Goal: Information Seeking & Learning: Compare options

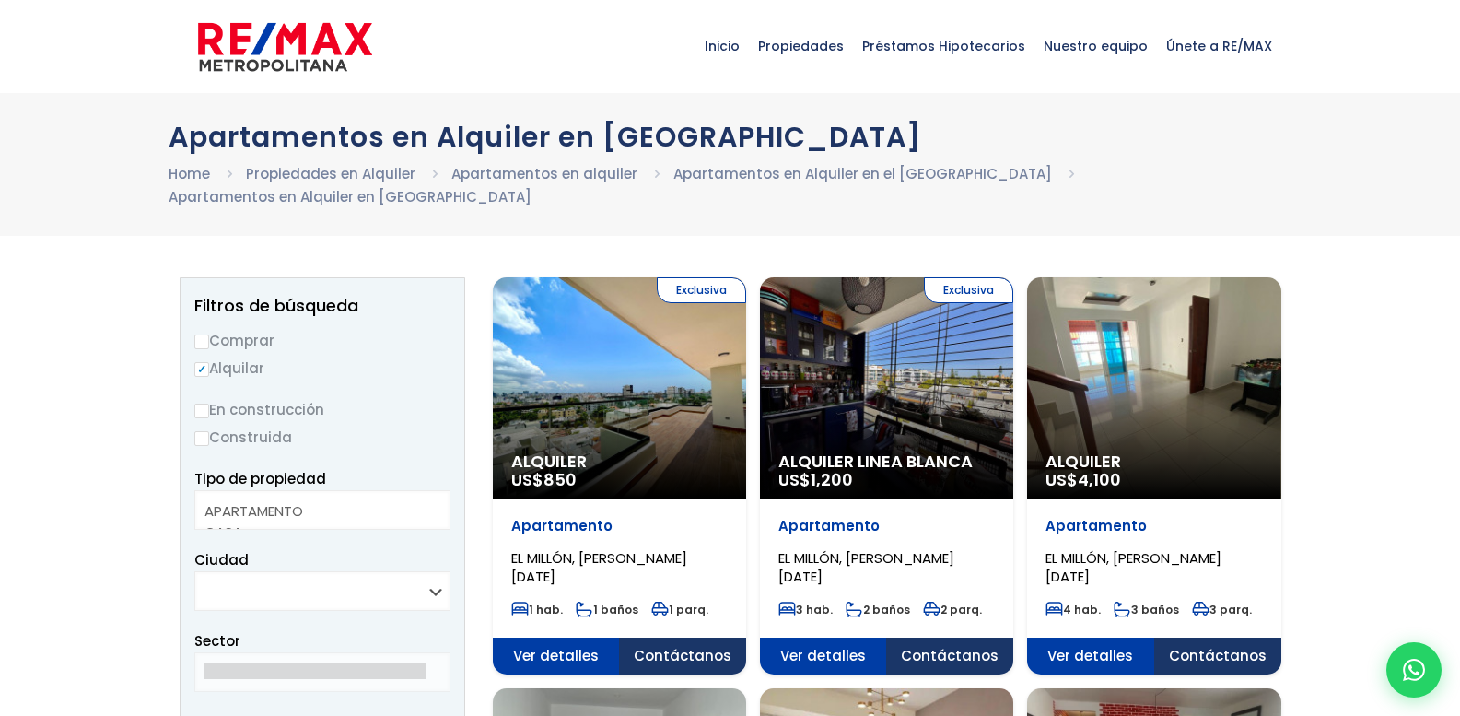
select select
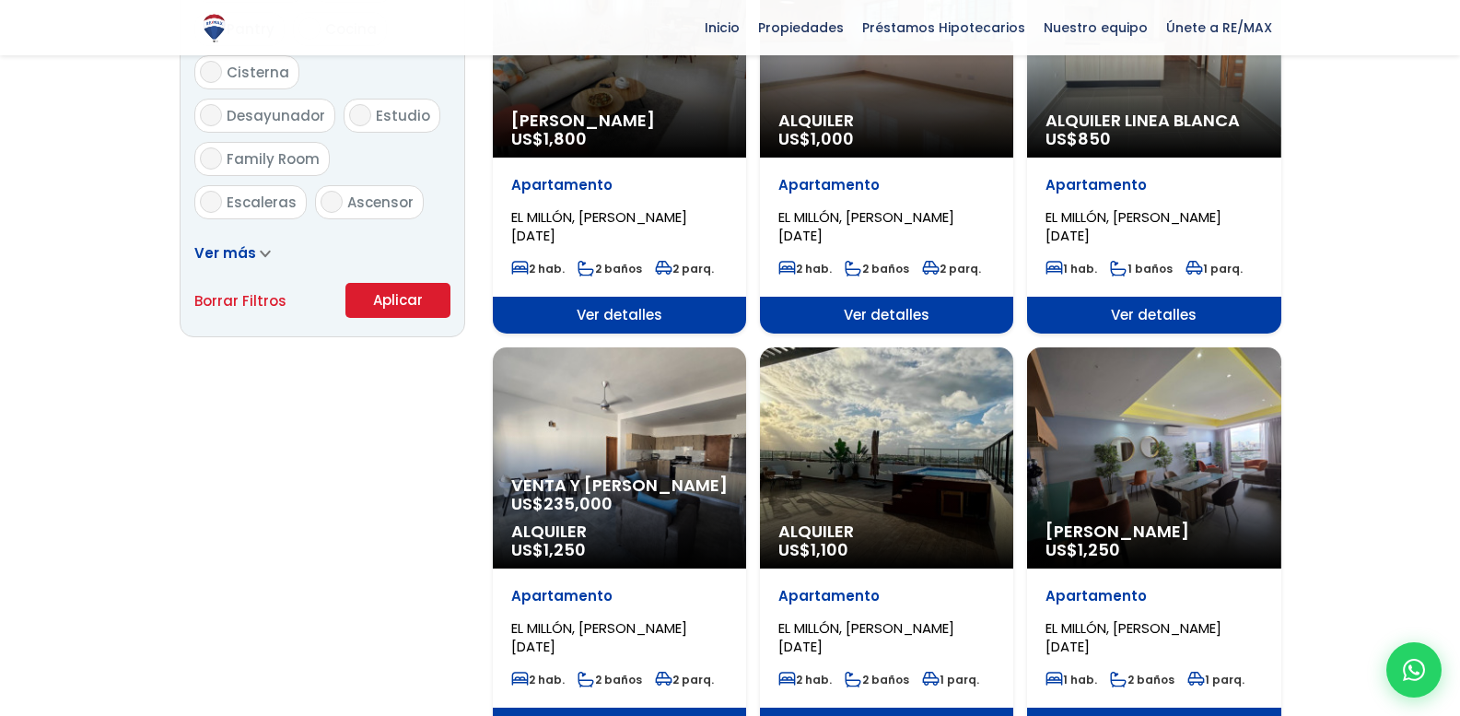
scroll to position [1198, 0]
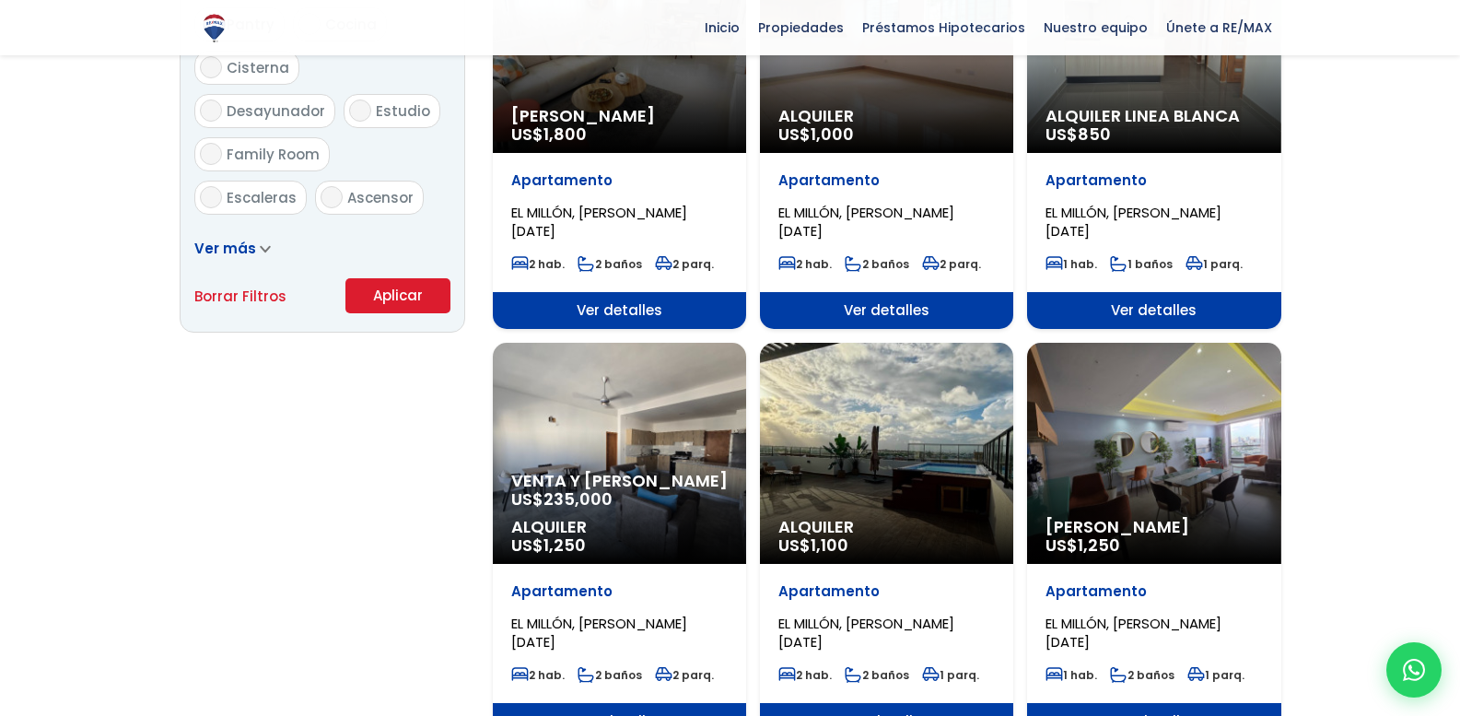
click at [1115, 429] on div "Alquiler Amueblado US$ 1,250" at bounding box center [1153, 453] width 253 height 221
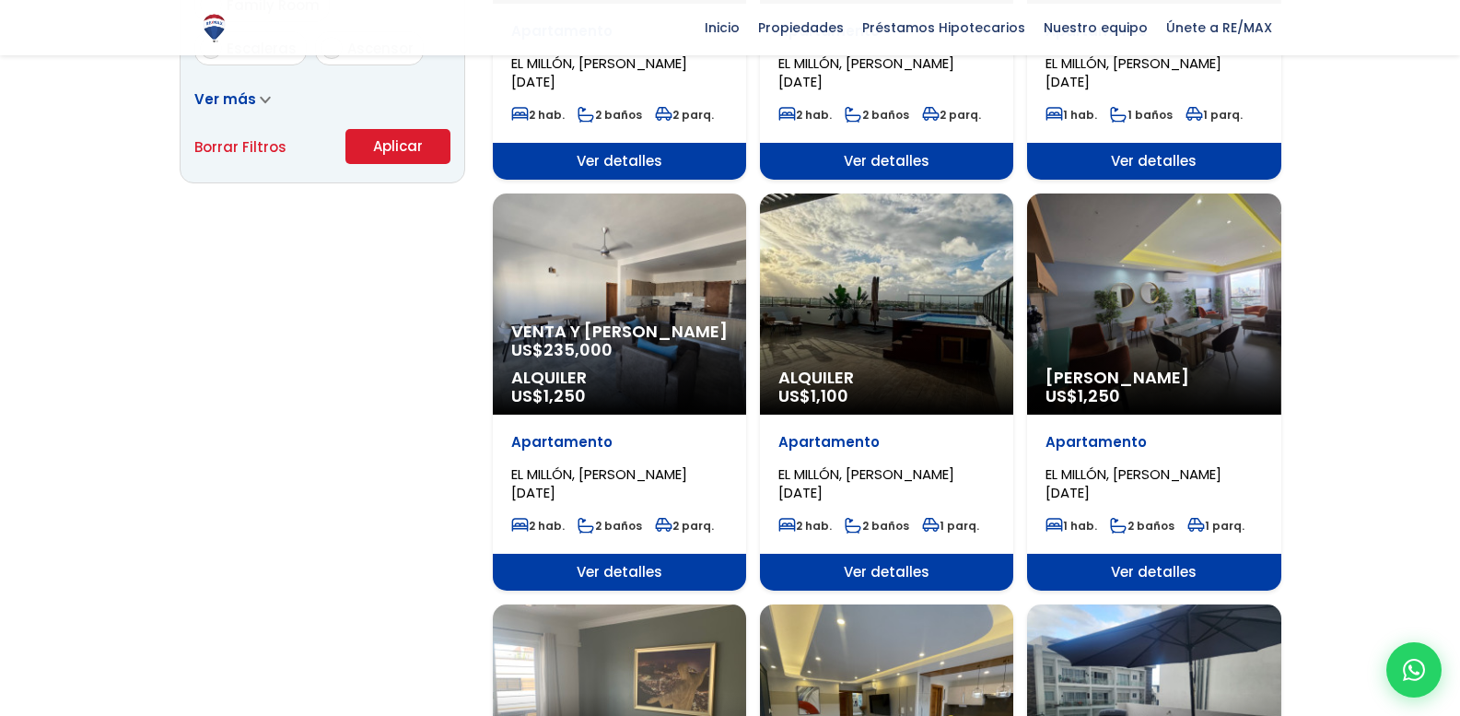
scroll to position [1372, 0]
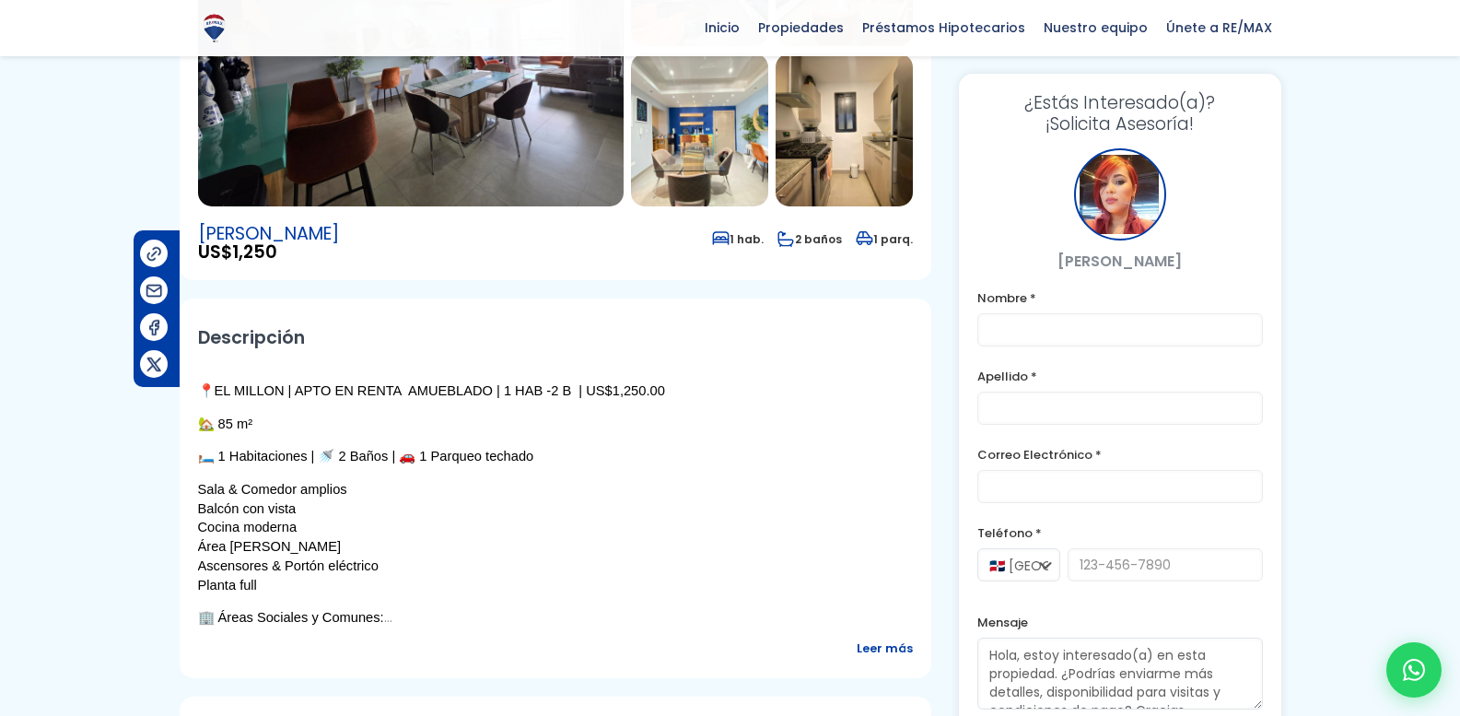
scroll to position [92, 0]
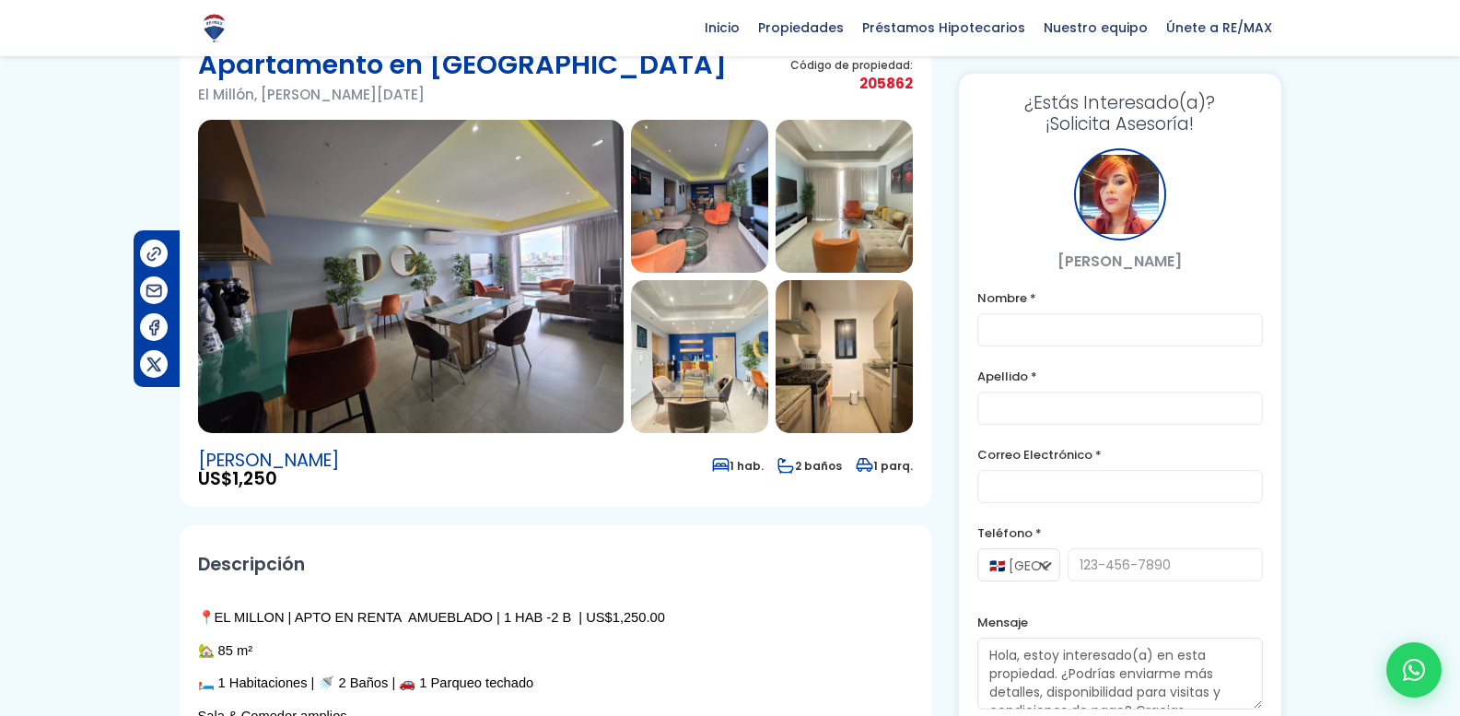
click at [723, 209] on img at bounding box center [699, 196] width 137 height 153
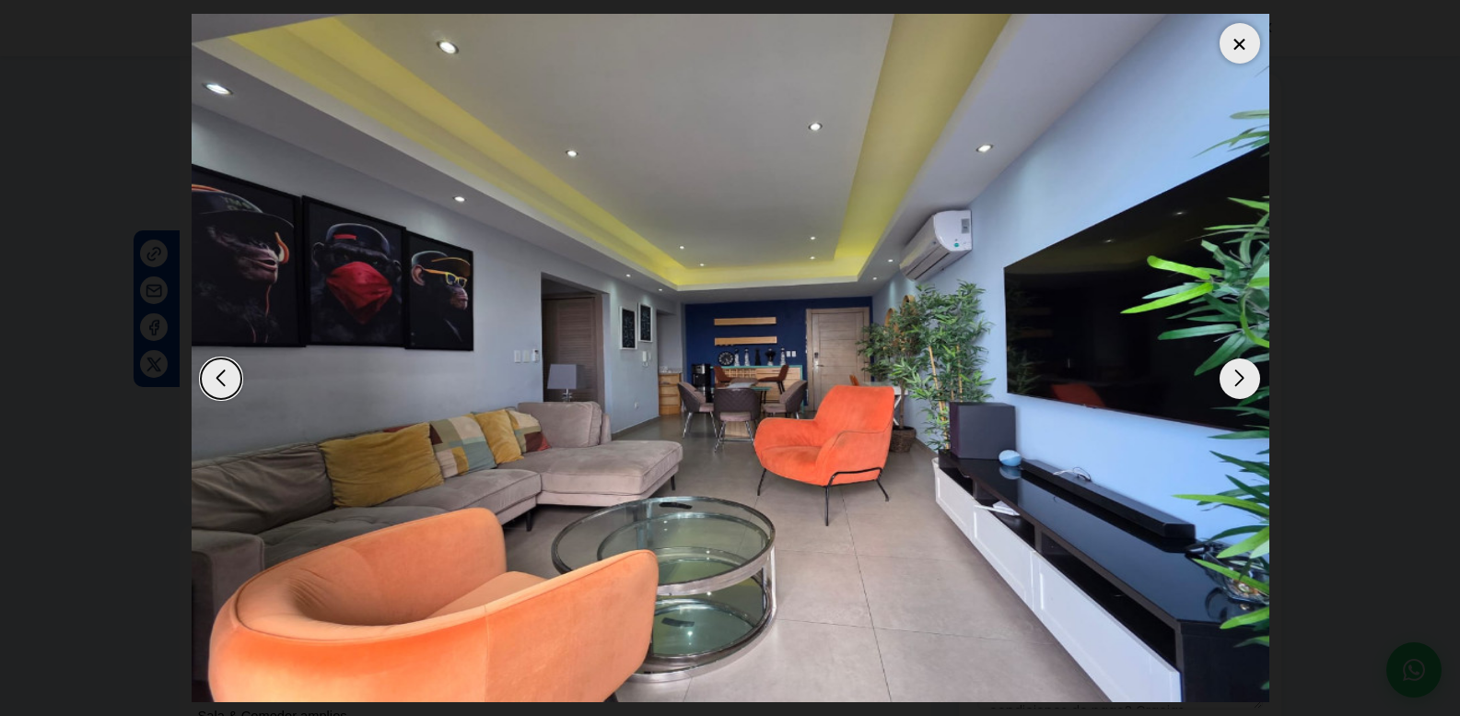
click at [1238, 384] on div "Next slide" at bounding box center [1240, 378] width 41 height 41
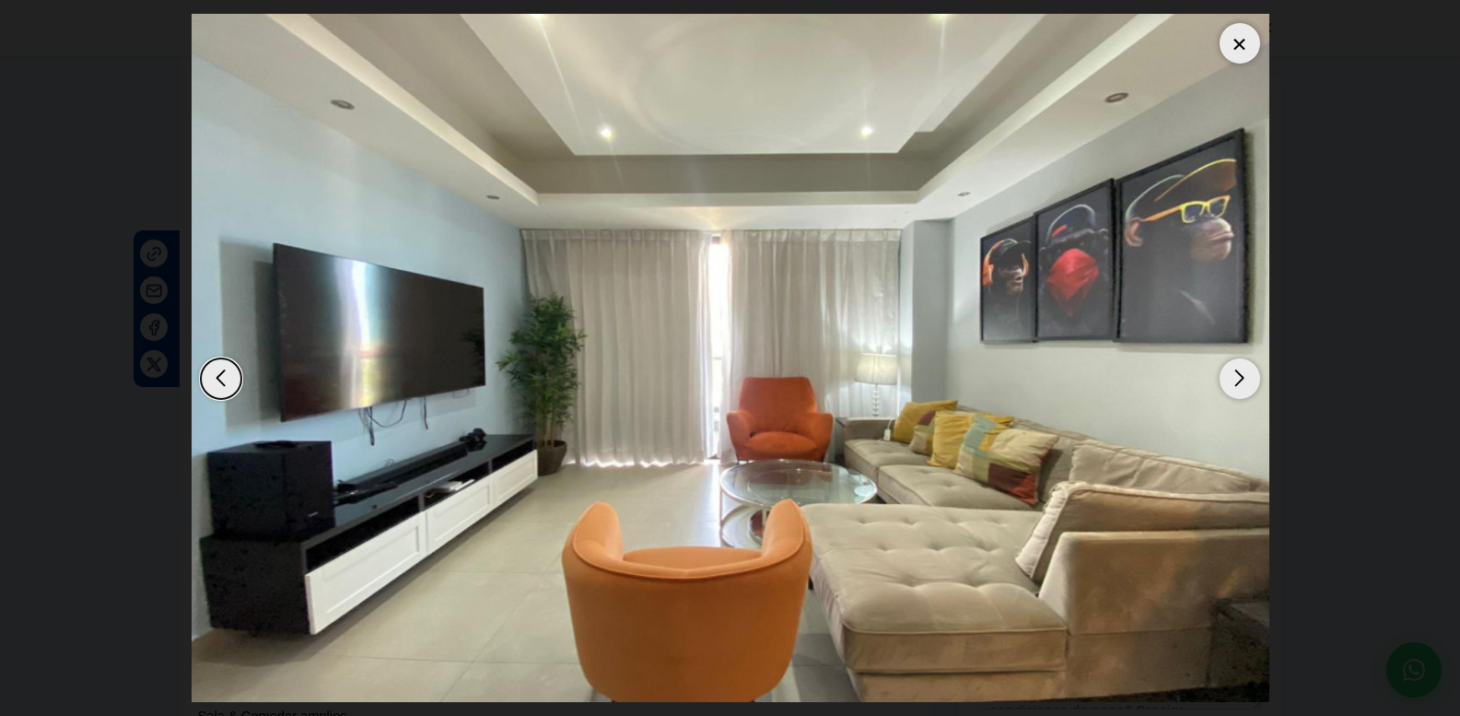
click at [1235, 386] on div "Next slide" at bounding box center [1240, 378] width 41 height 41
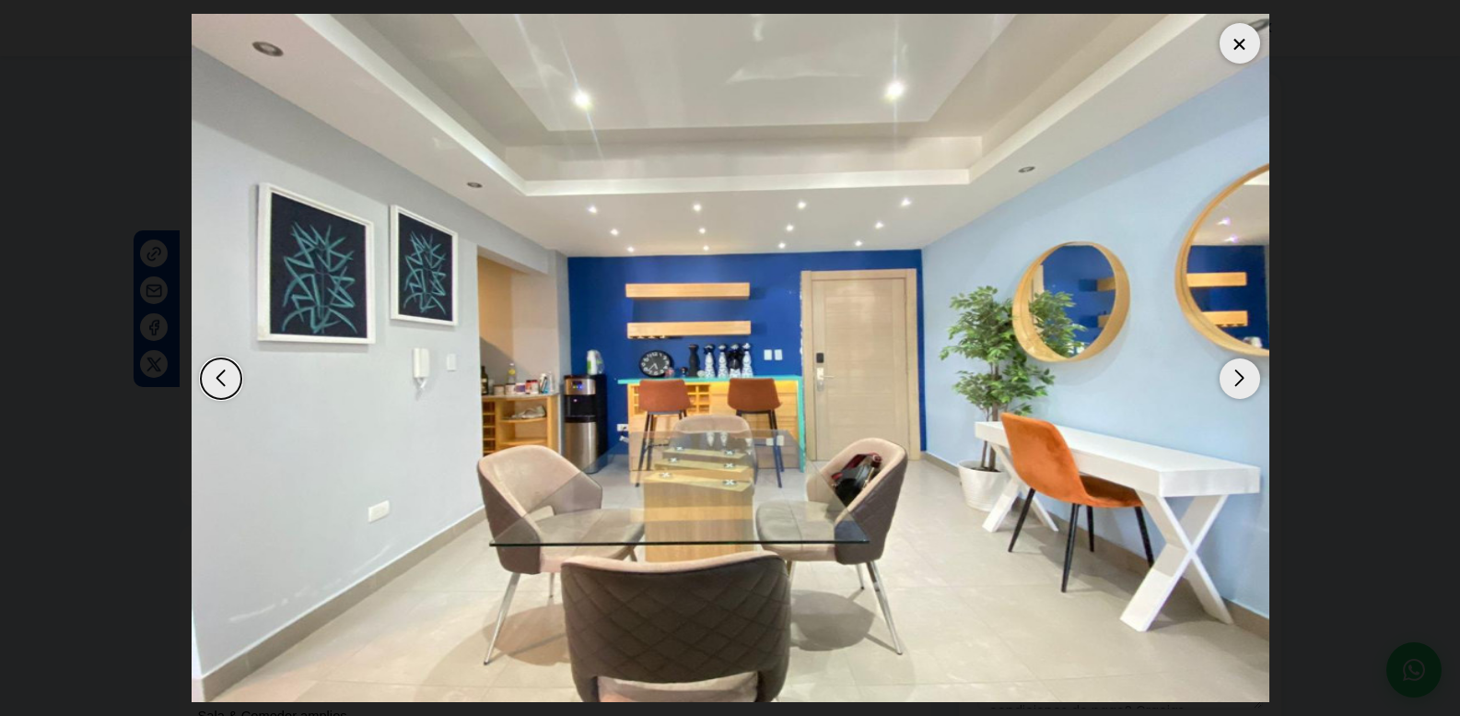
click at [1235, 386] on div "Next slide" at bounding box center [1240, 378] width 41 height 41
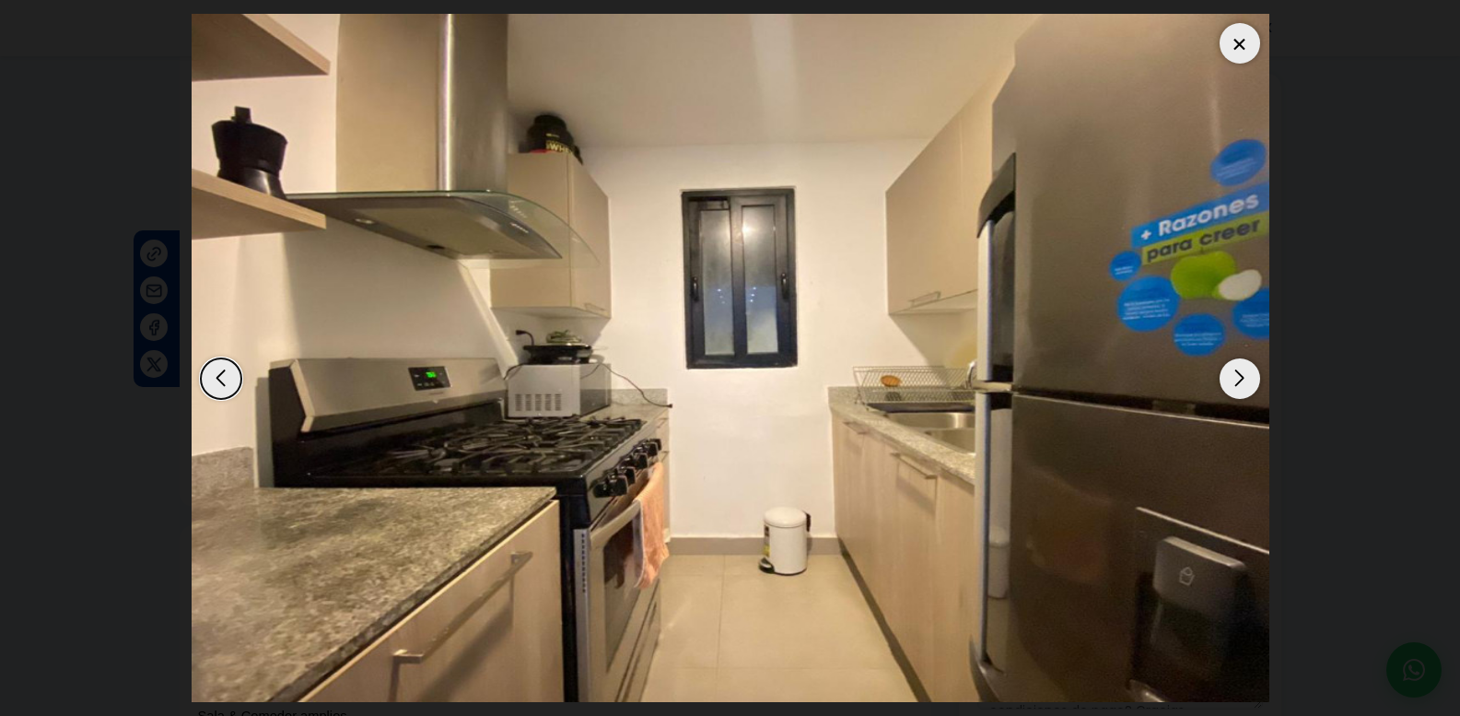
click at [1234, 387] on div "Next slide" at bounding box center [1240, 378] width 41 height 41
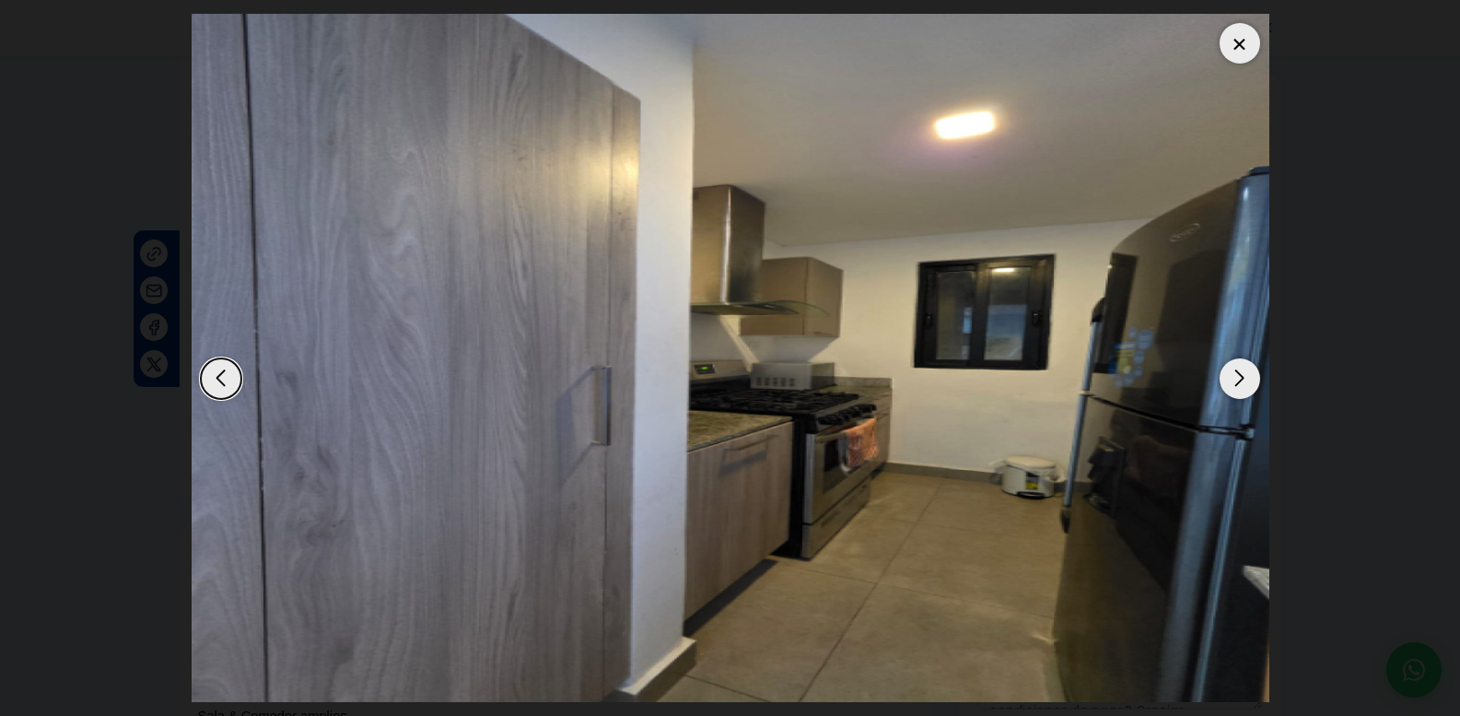
click at [1234, 387] on div "Next slide" at bounding box center [1240, 378] width 41 height 41
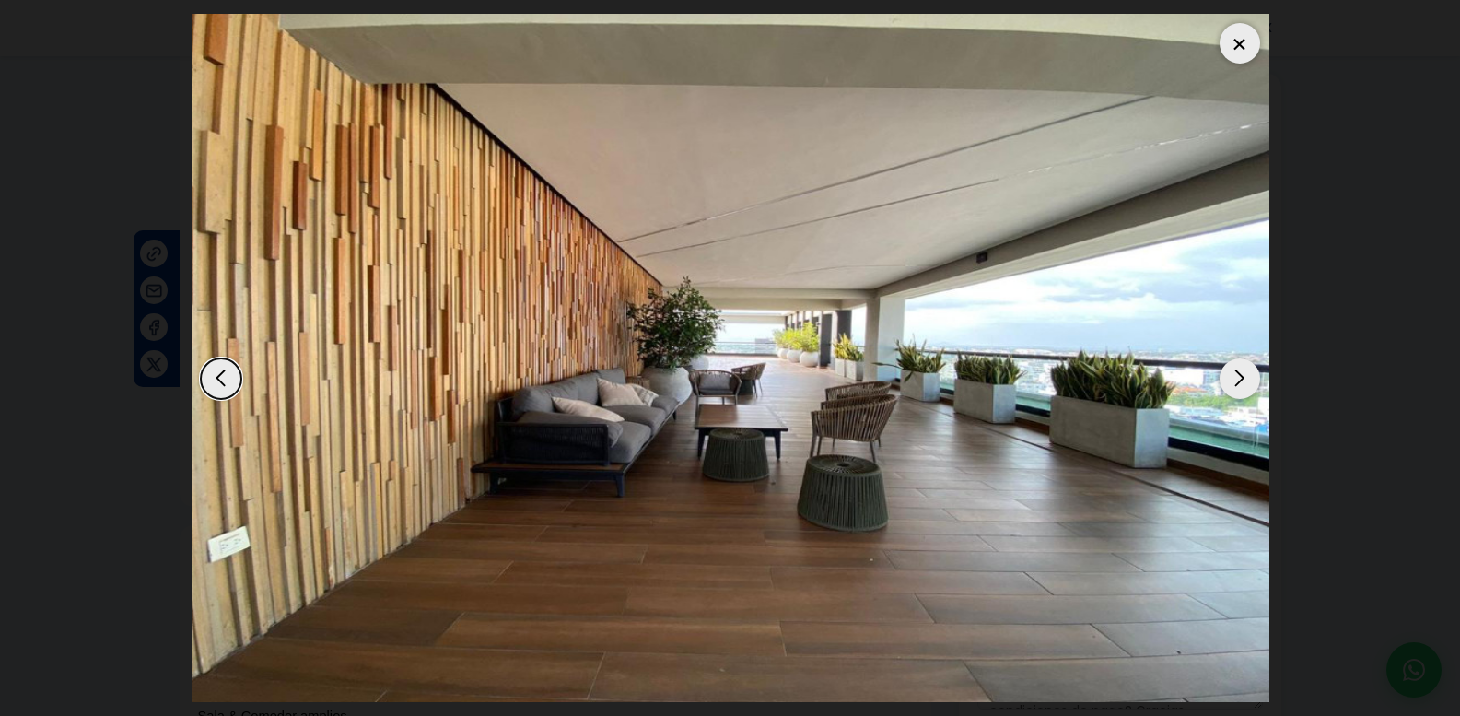
click at [1234, 387] on div "Next slide" at bounding box center [1240, 378] width 41 height 41
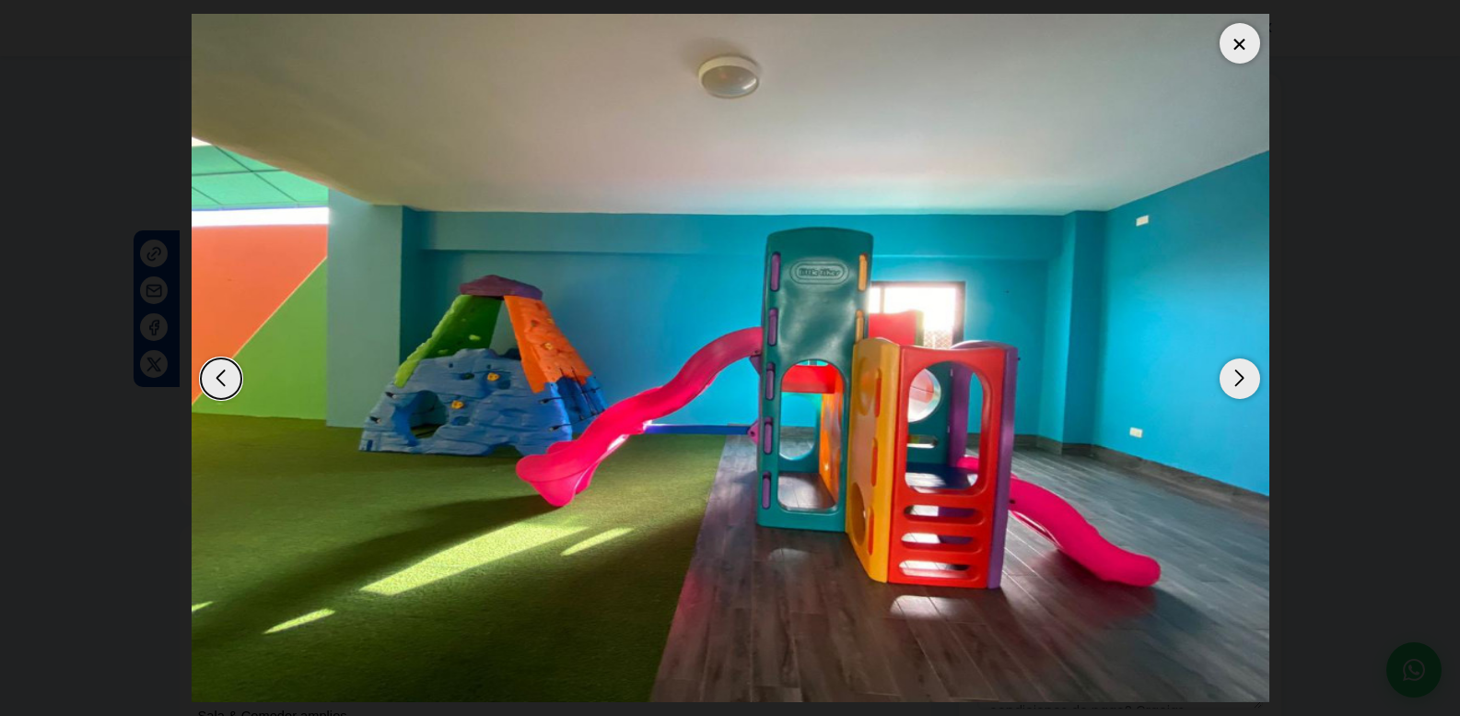
click at [1234, 387] on div "Next slide" at bounding box center [1240, 378] width 41 height 41
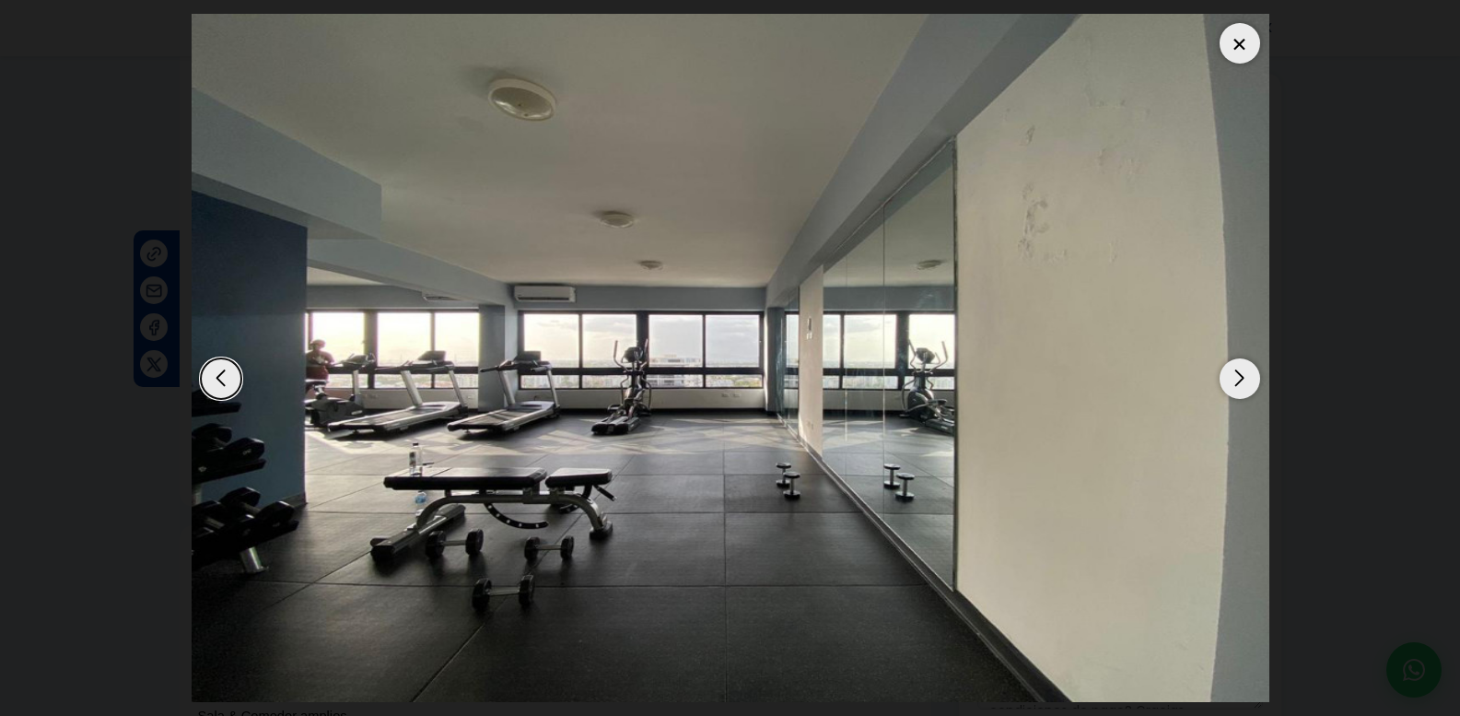
click at [1248, 51] on div at bounding box center [1240, 43] width 41 height 41
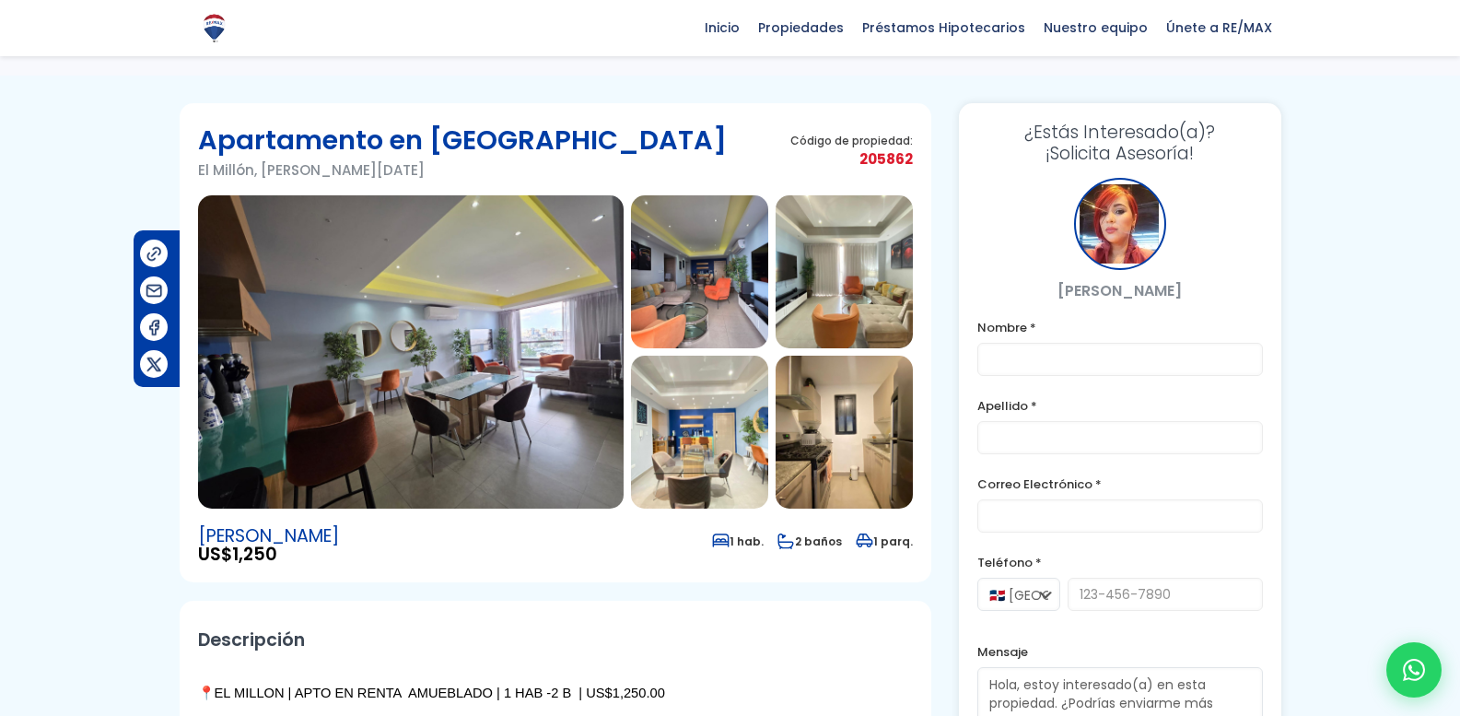
scroll to position [0, 0]
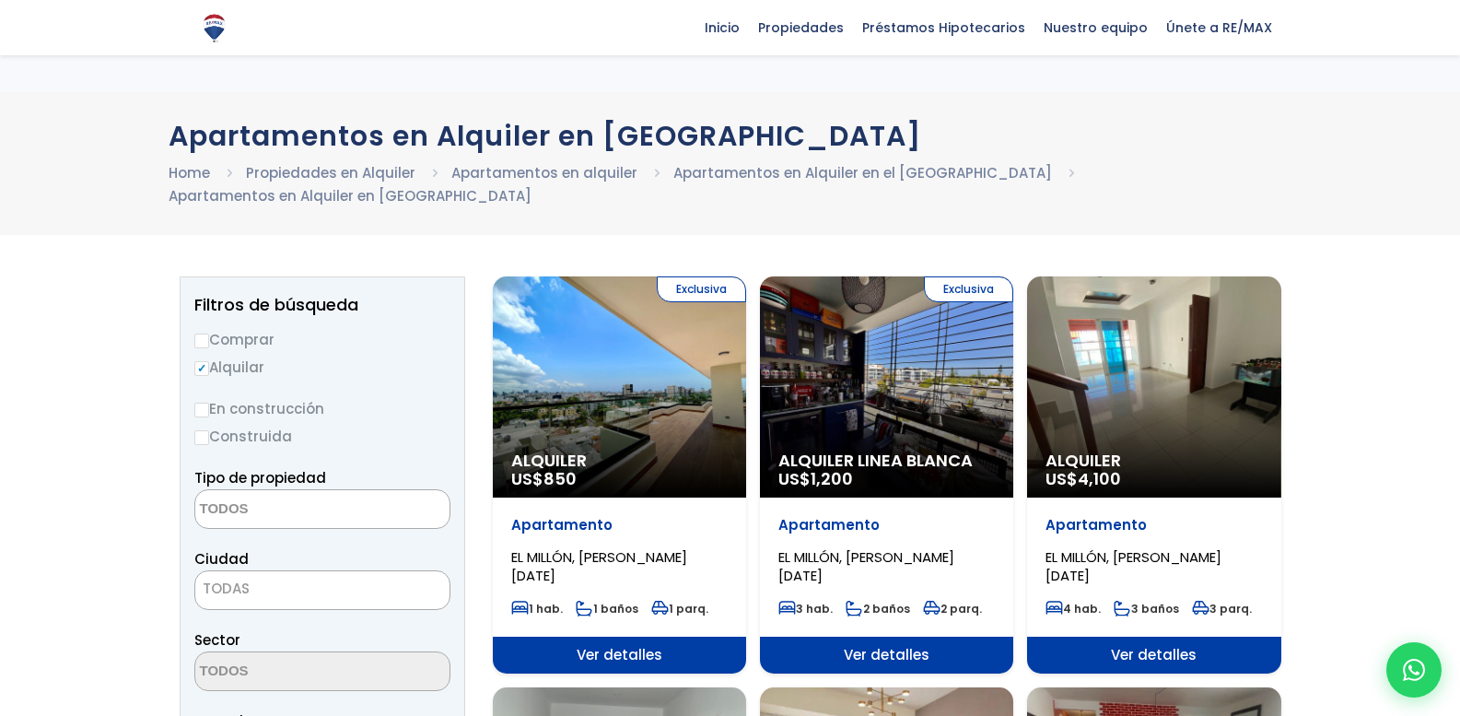
select select
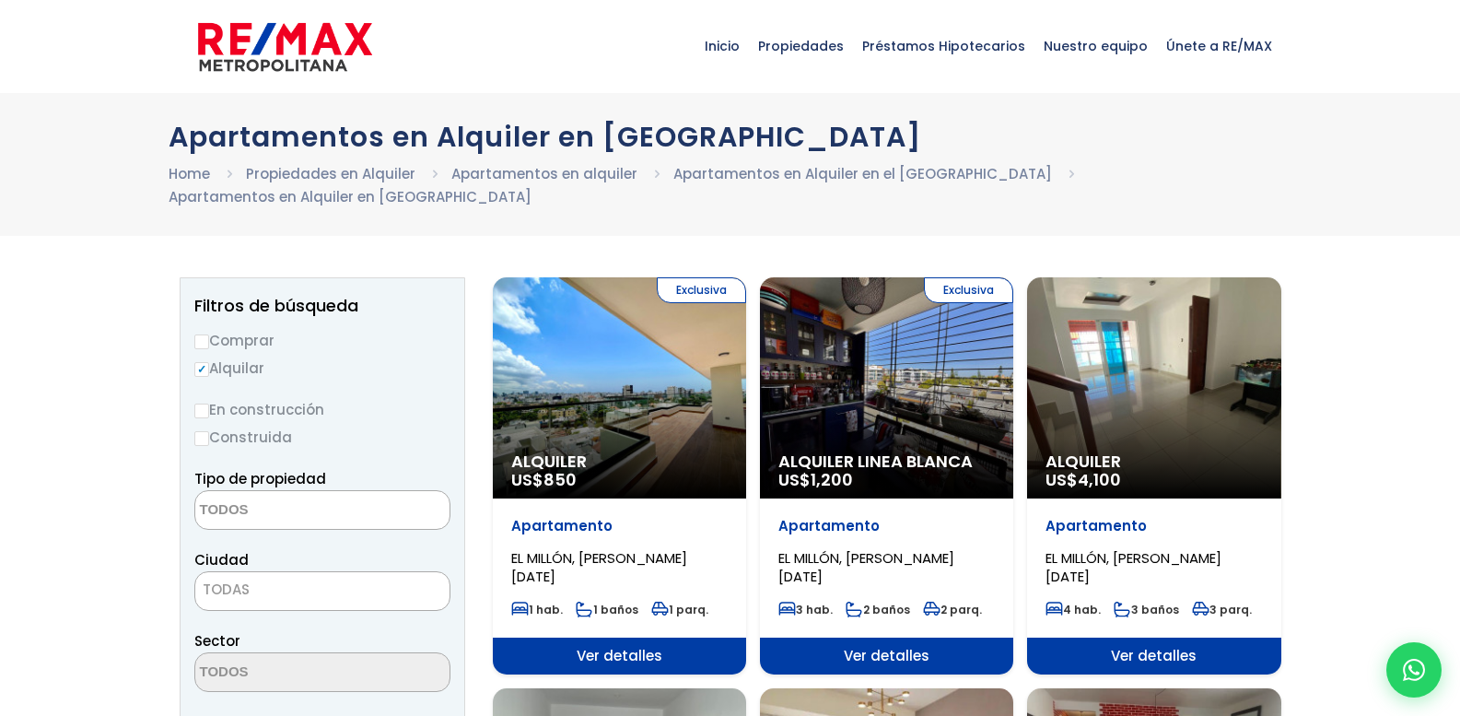
click at [615, 315] on div "Exclusiva Alquiler US$ 850" at bounding box center [619, 387] width 253 height 221
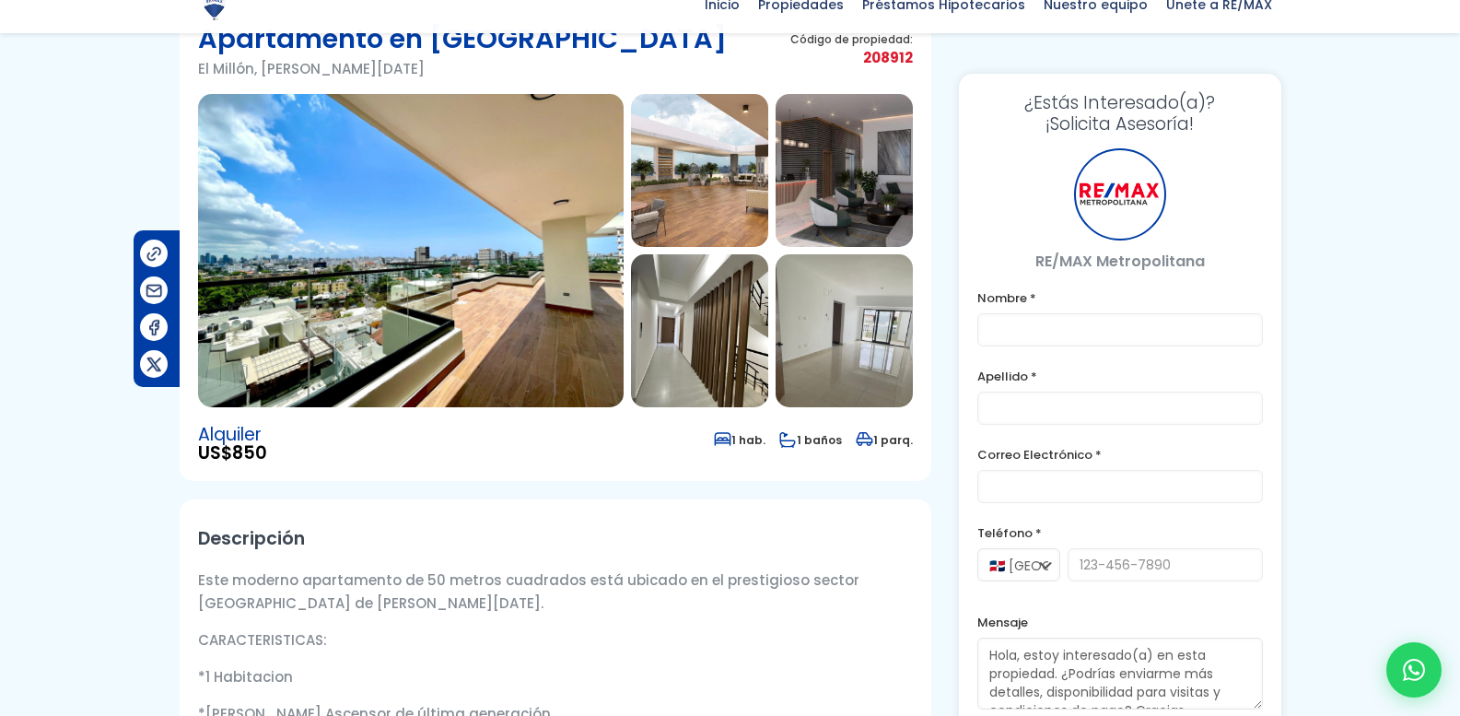
scroll to position [184, 0]
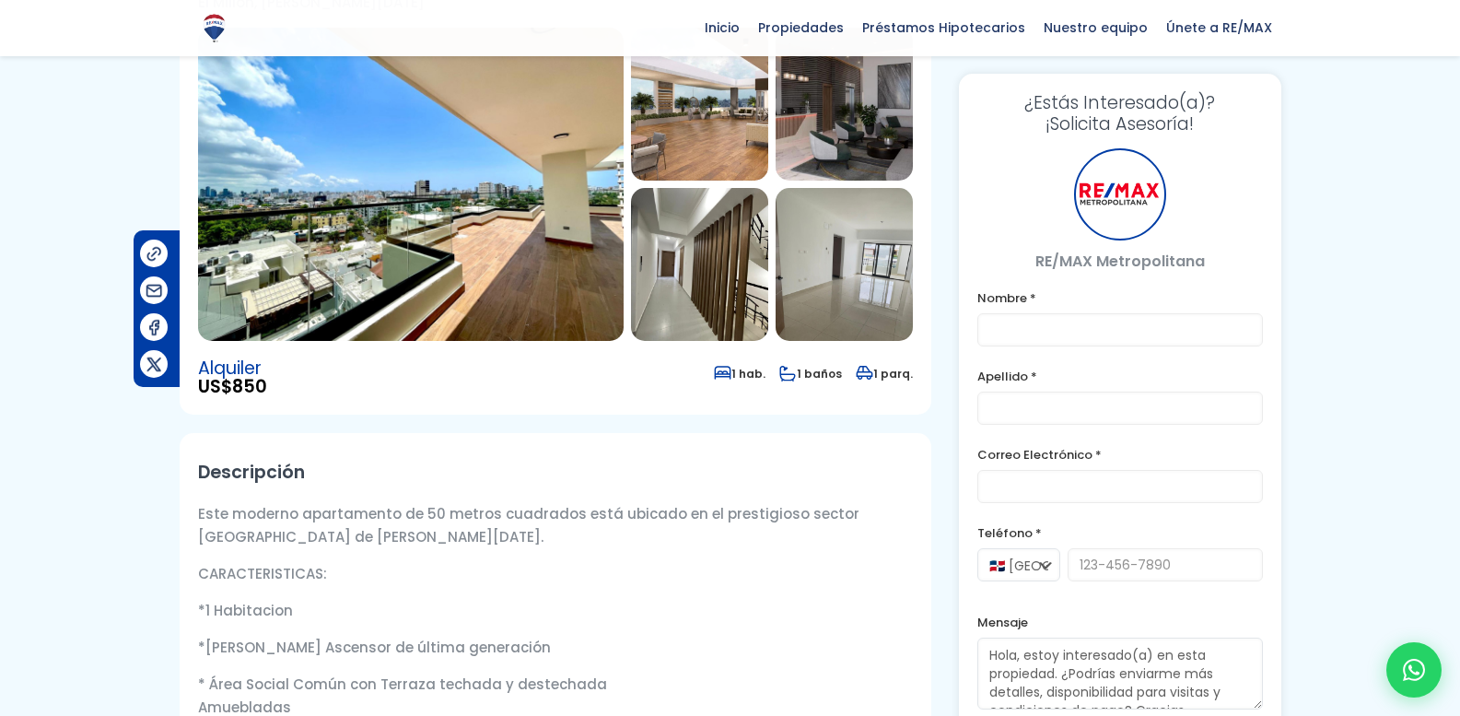
click at [698, 124] on img at bounding box center [699, 104] width 137 height 153
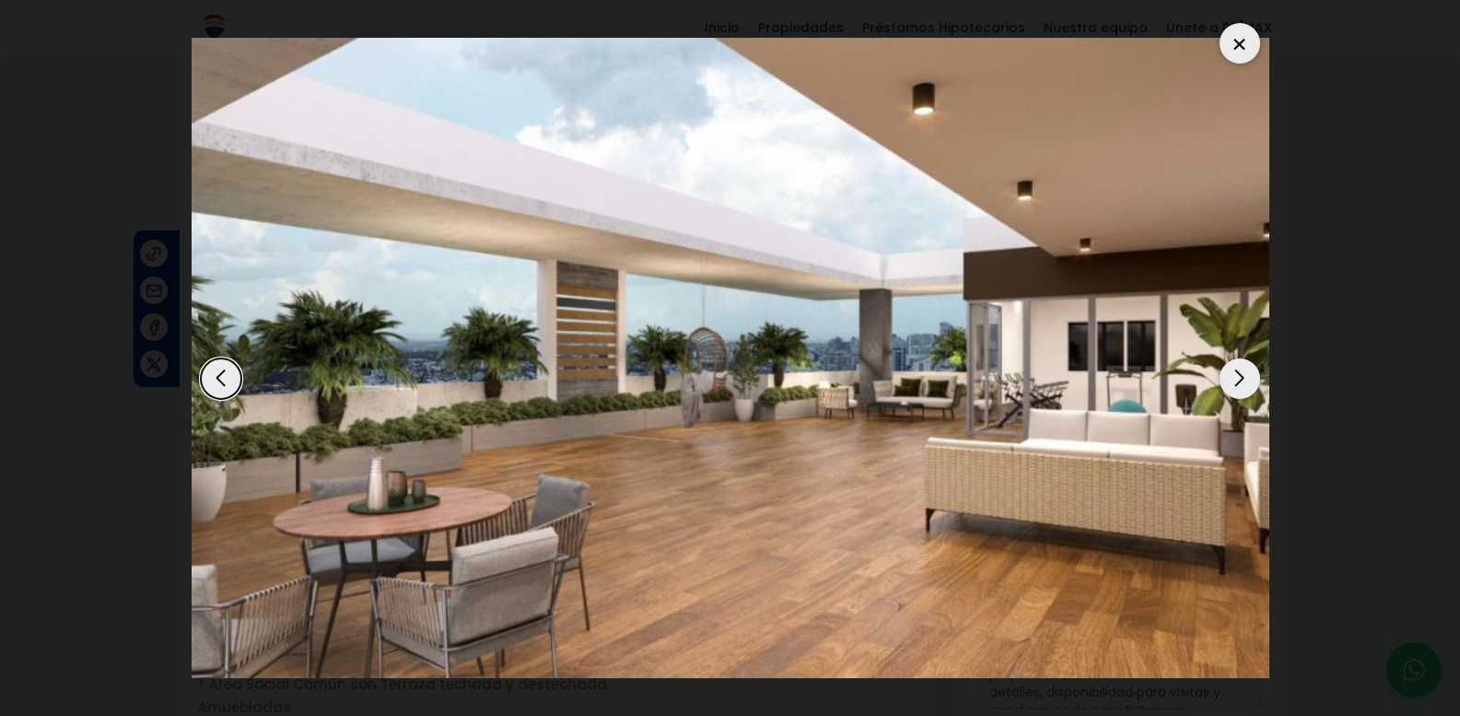
click at [1225, 390] on div "Next slide" at bounding box center [1240, 378] width 41 height 41
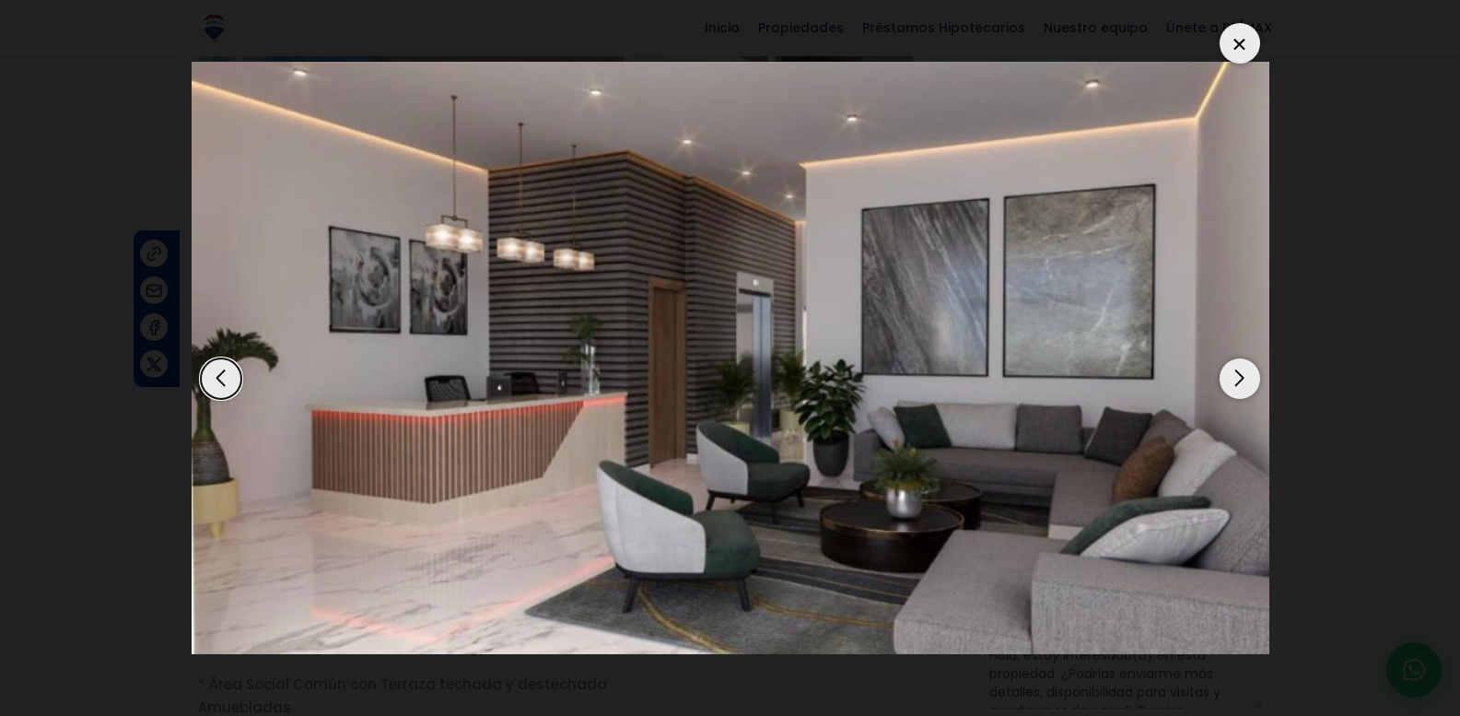
click at [1225, 390] on div "Next slide" at bounding box center [1240, 378] width 41 height 41
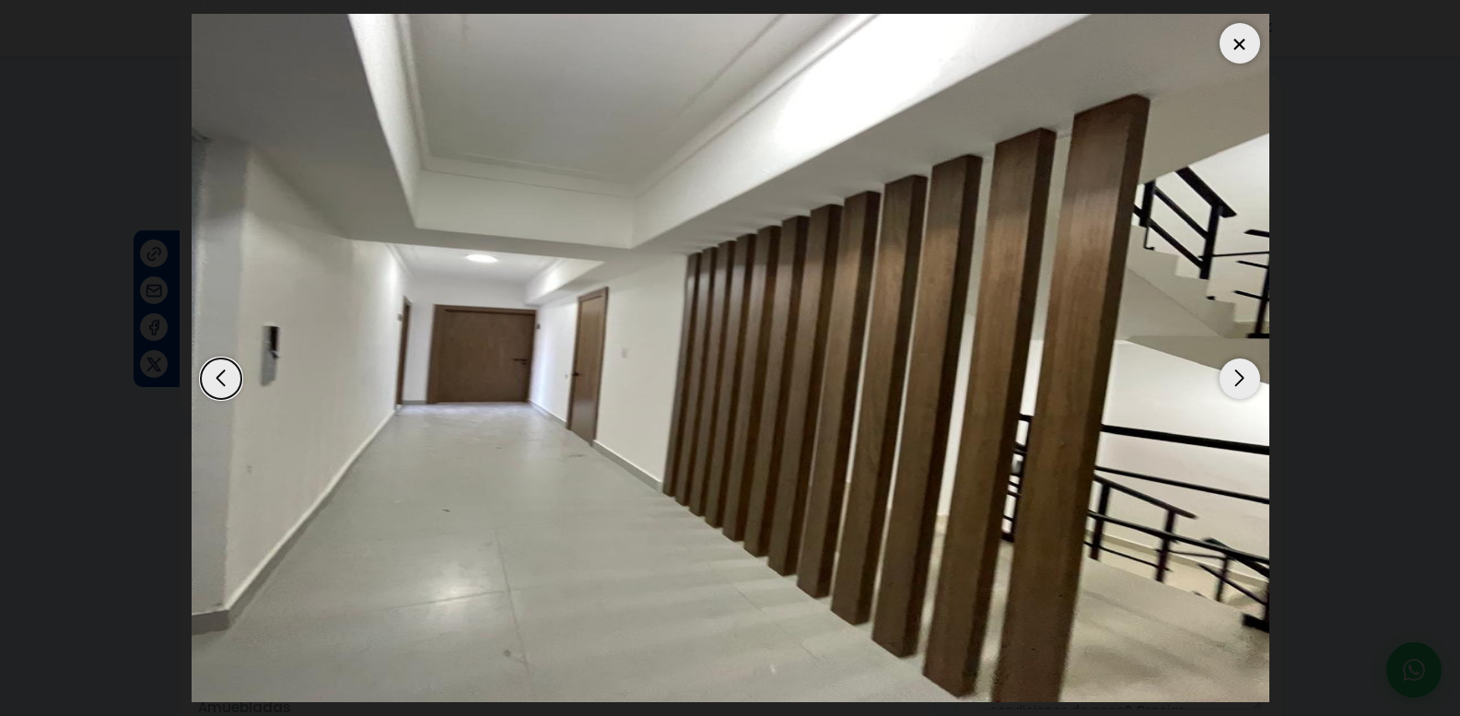
click at [1225, 390] on div "Next slide" at bounding box center [1240, 378] width 41 height 41
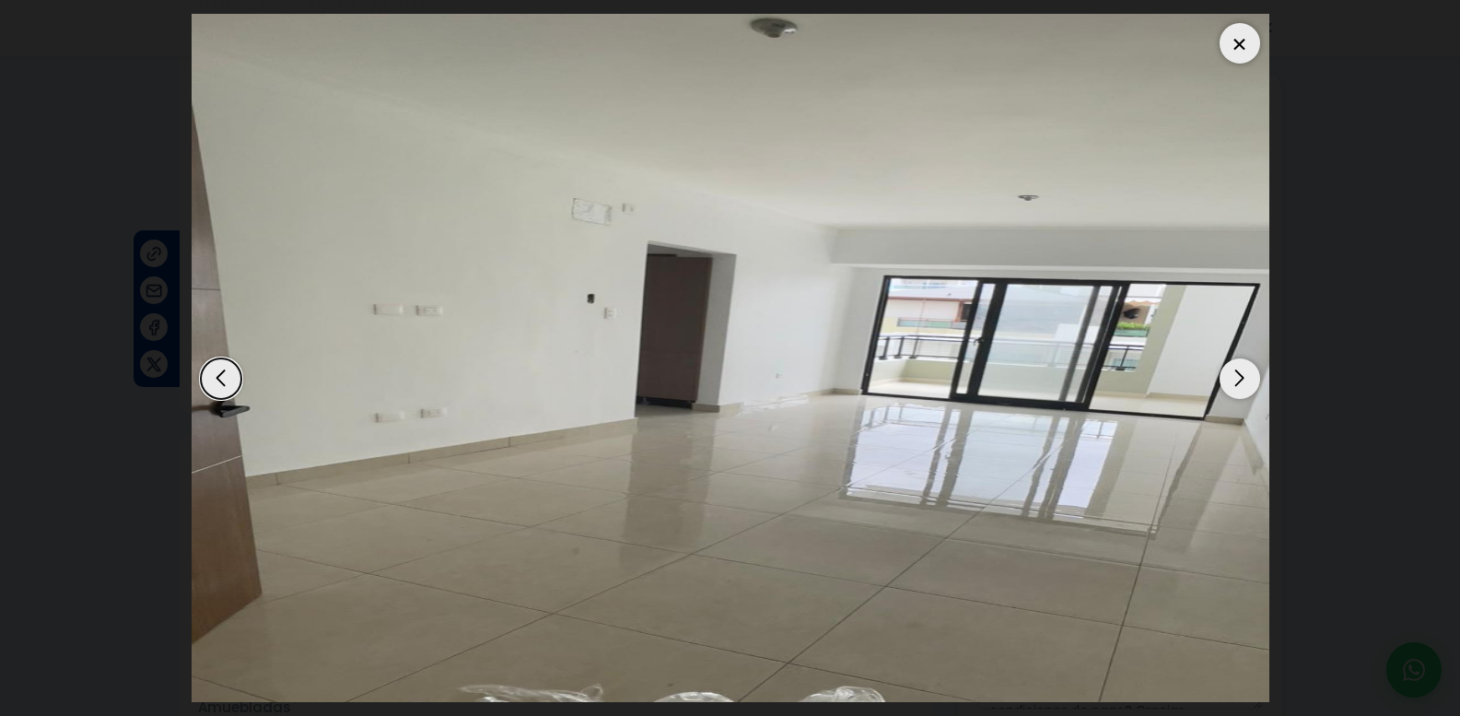
click at [1225, 390] on div "Next slide" at bounding box center [1240, 378] width 41 height 41
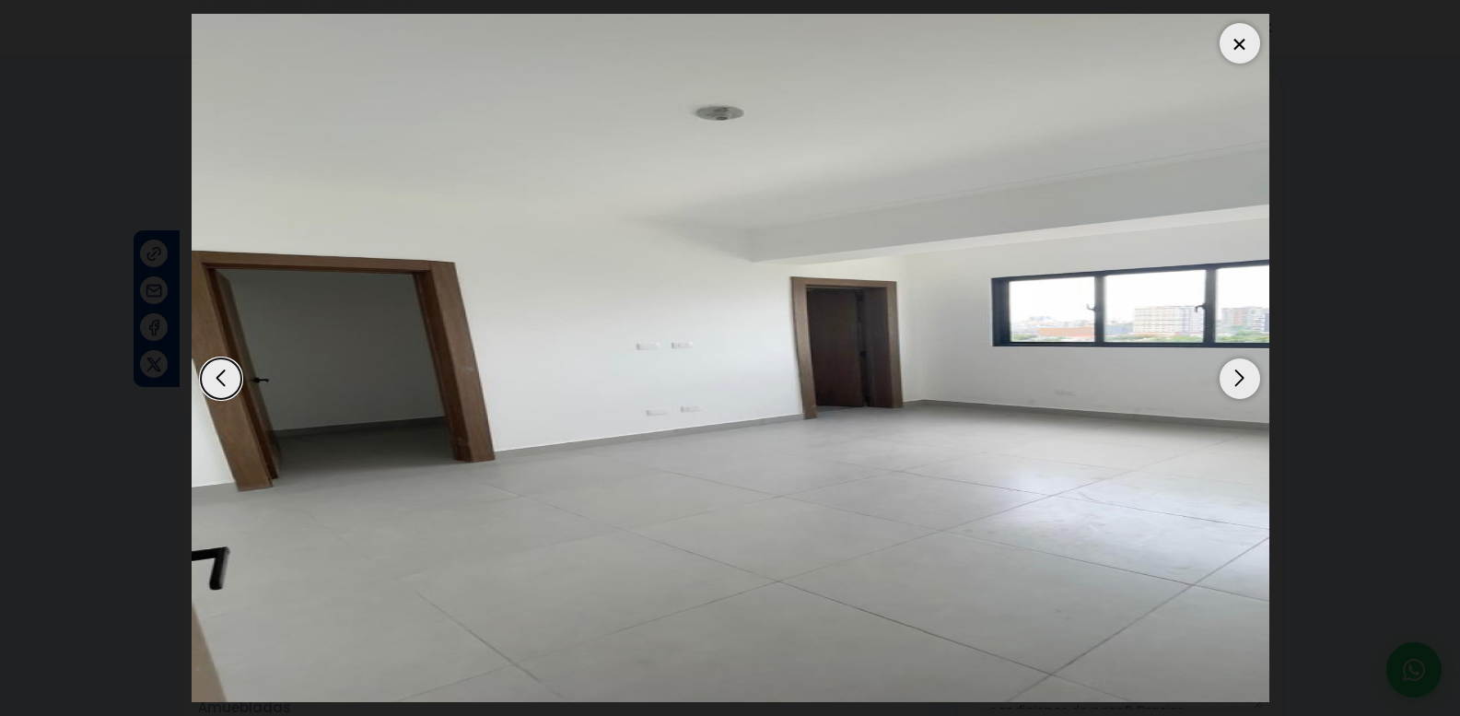
click at [1225, 390] on div "Next slide" at bounding box center [1240, 378] width 41 height 41
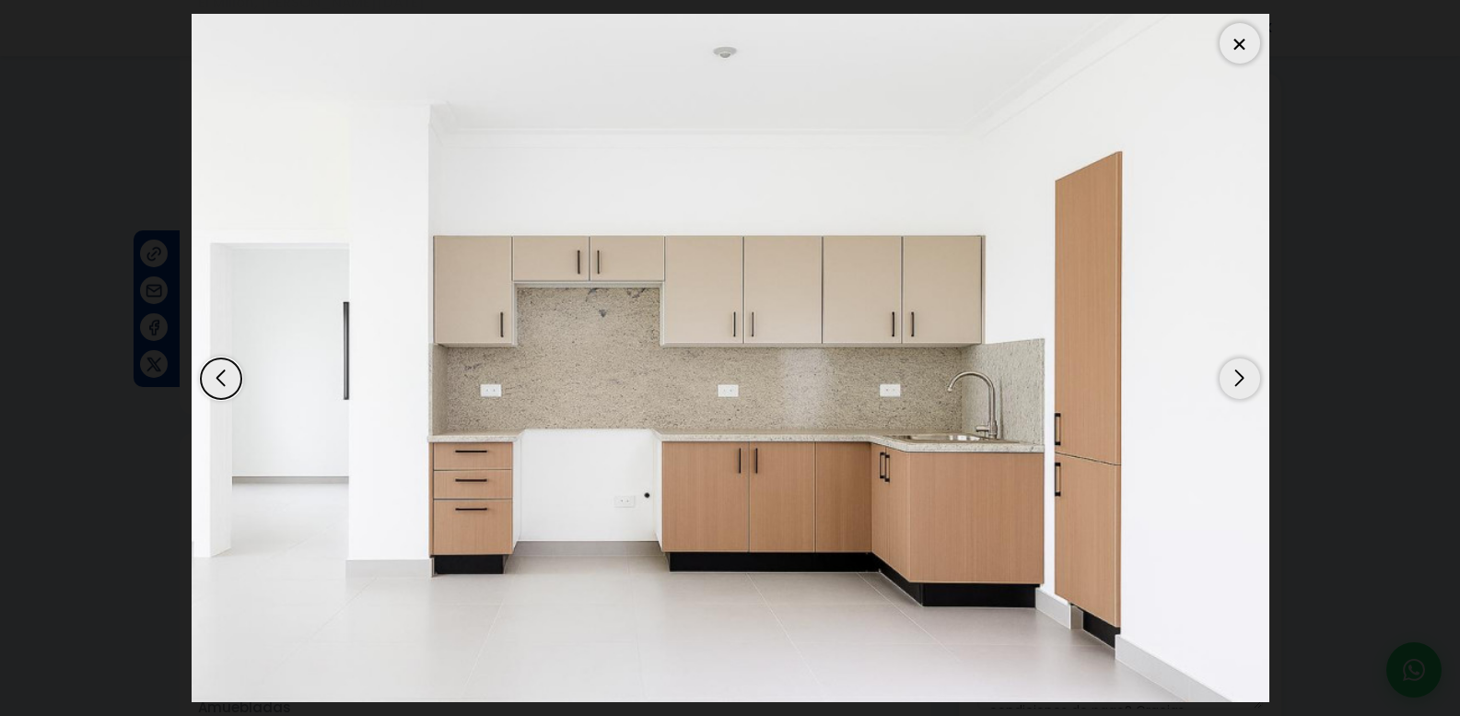
click at [1225, 390] on div "Next slide" at bounding box center [1240, 378] width 41 height 41
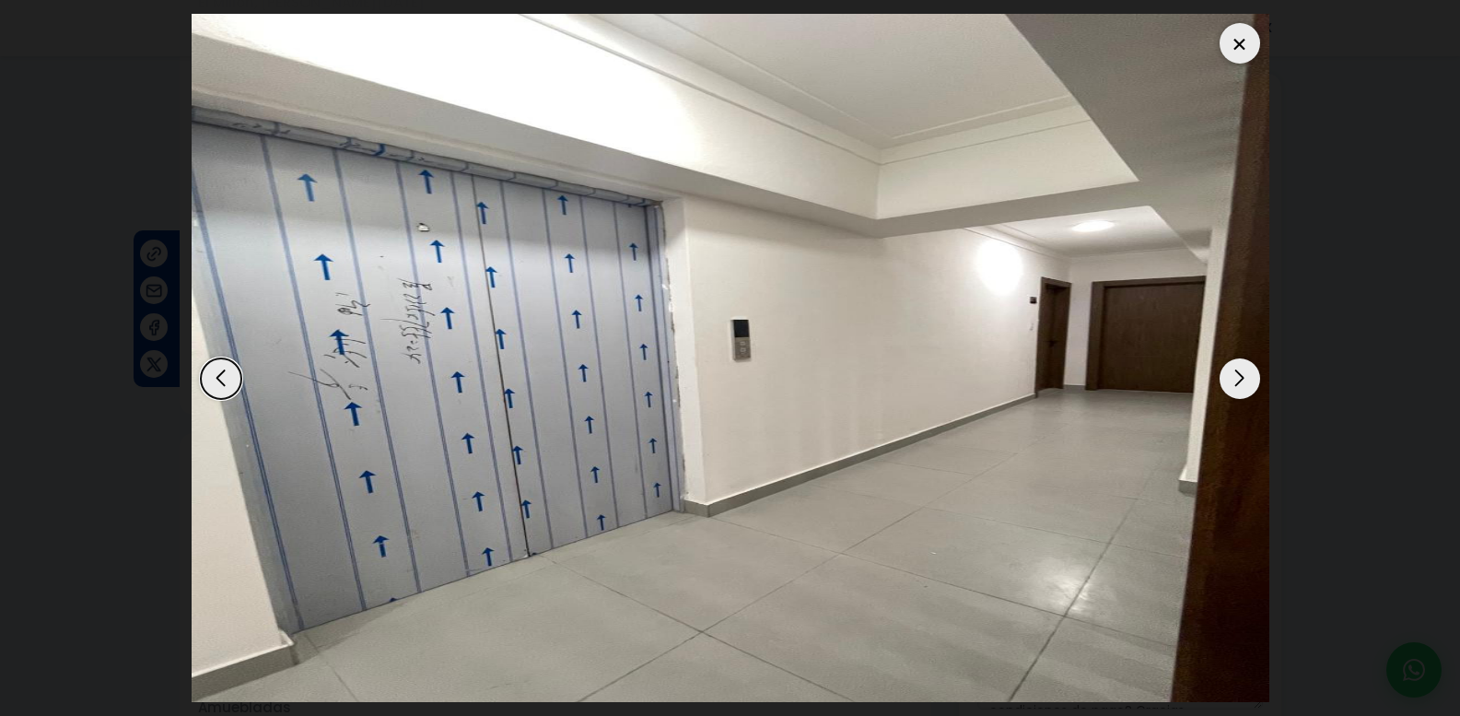
click at [1225, 390] on div "Next slide" at bounding box center [1240, 378] width 41 height 41
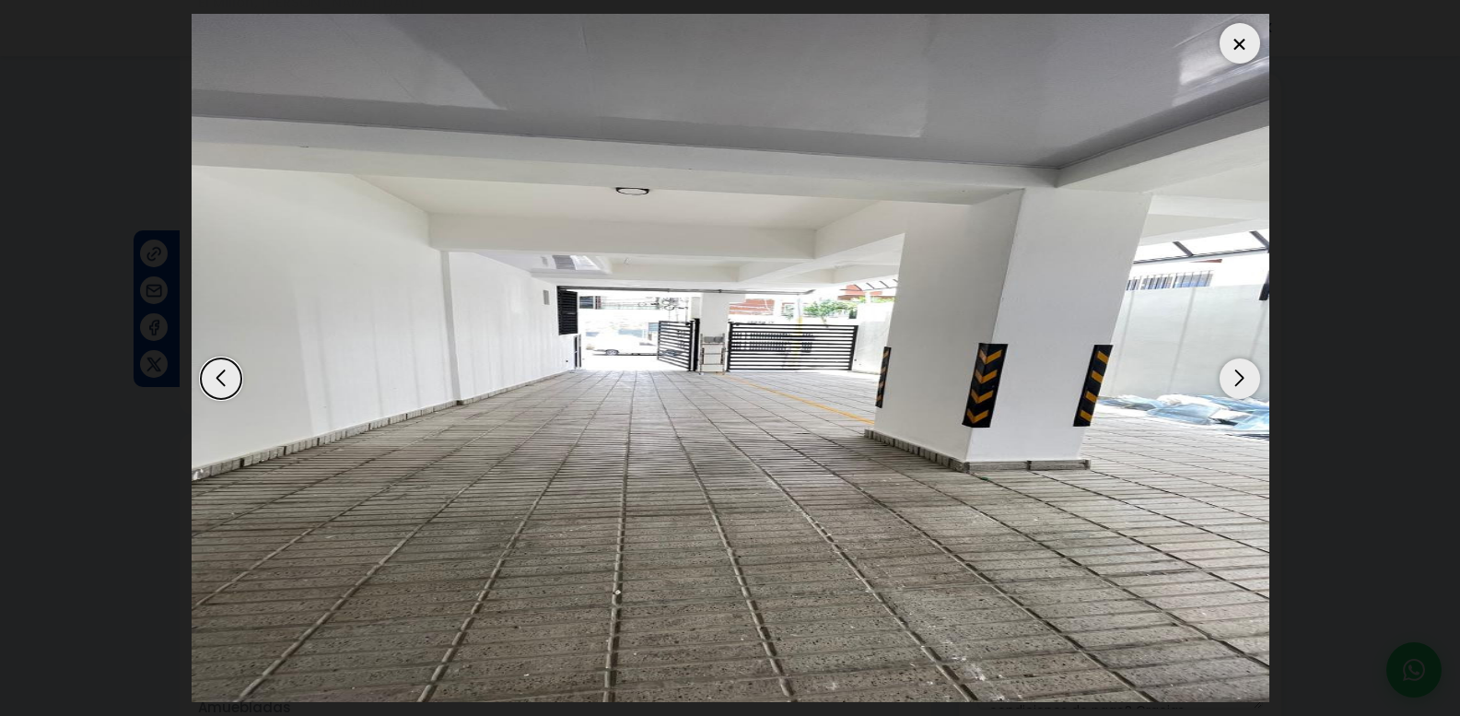
click at [1225, 390] on div "Next slide" at bounding box center [1240, 378] width 41 height 41
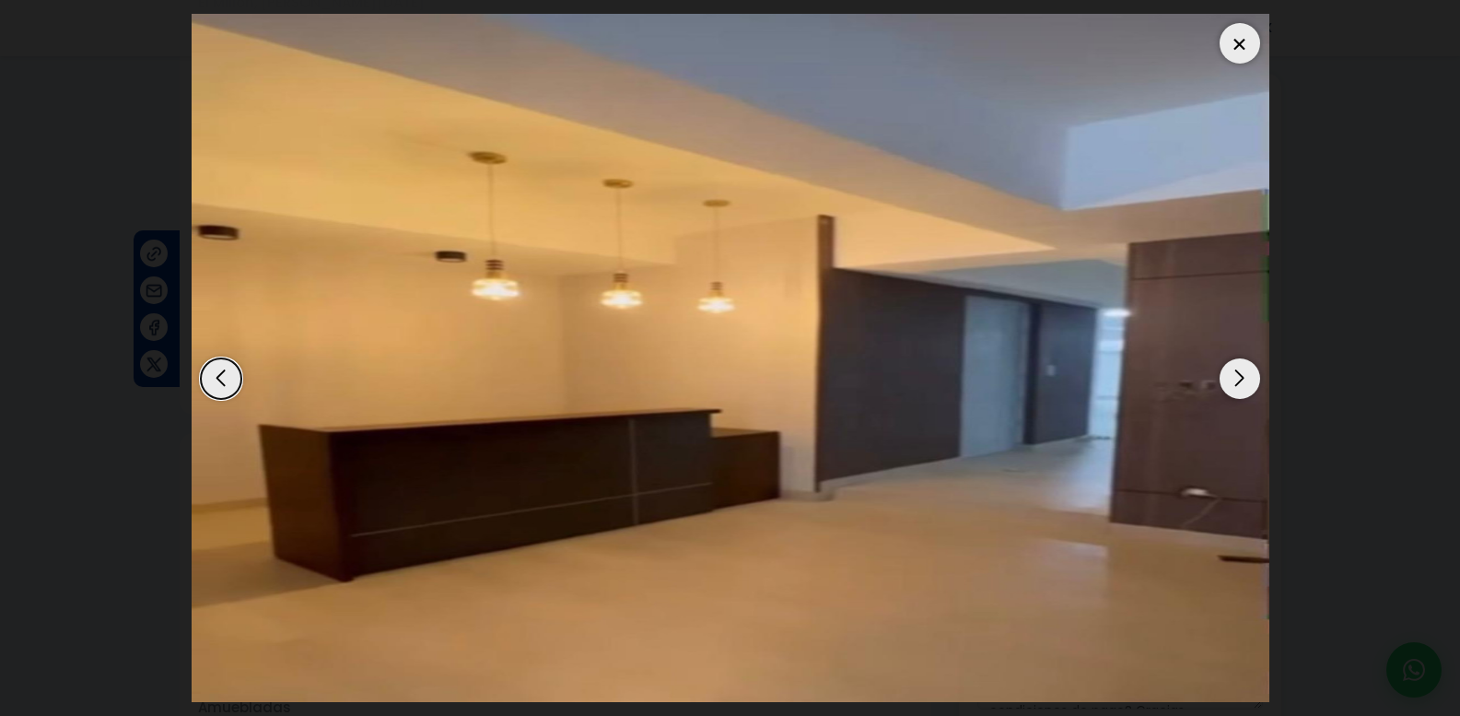
click at [1225, 390] on div "Next slide" at bounding box center [1240, 378] width 41 height 41
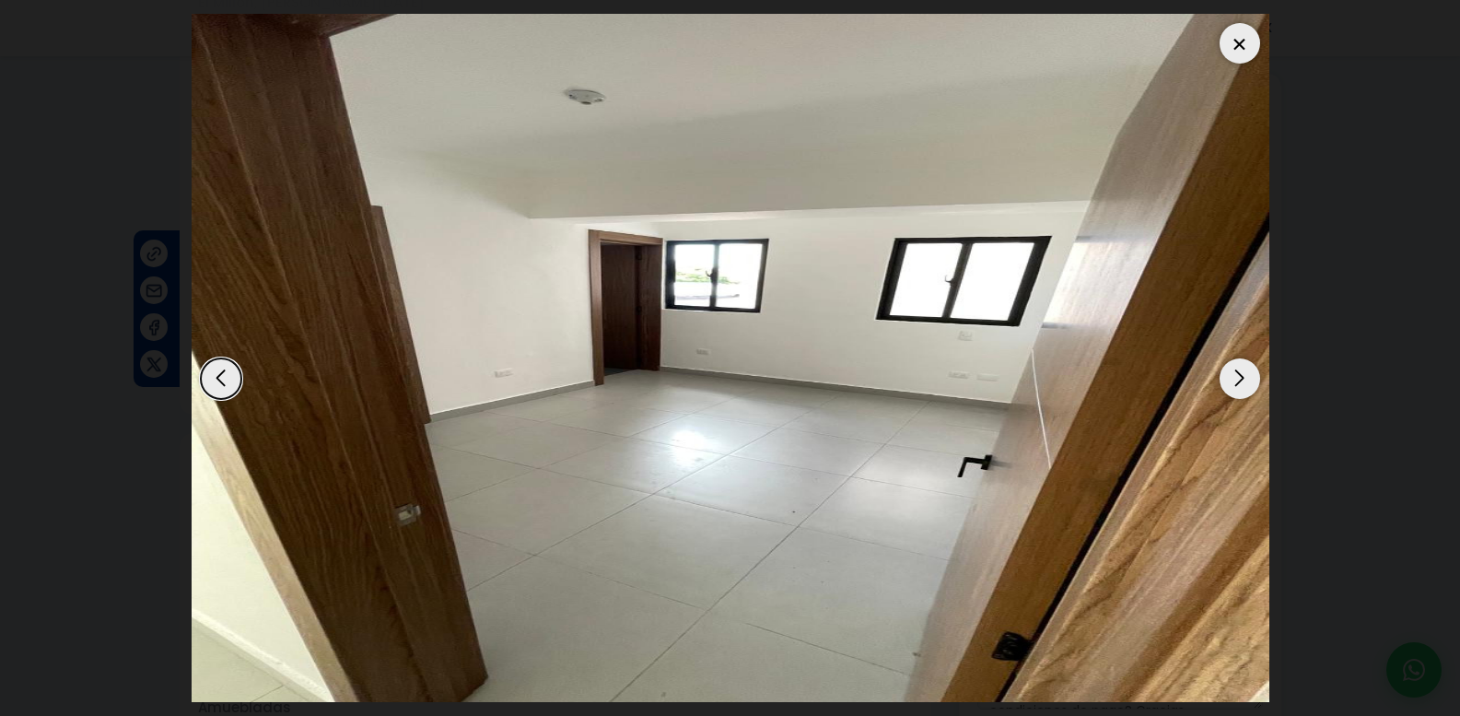
click at [1225, 390] on div "Next slide" at bounding box center [1240, 378] width 41 height 41
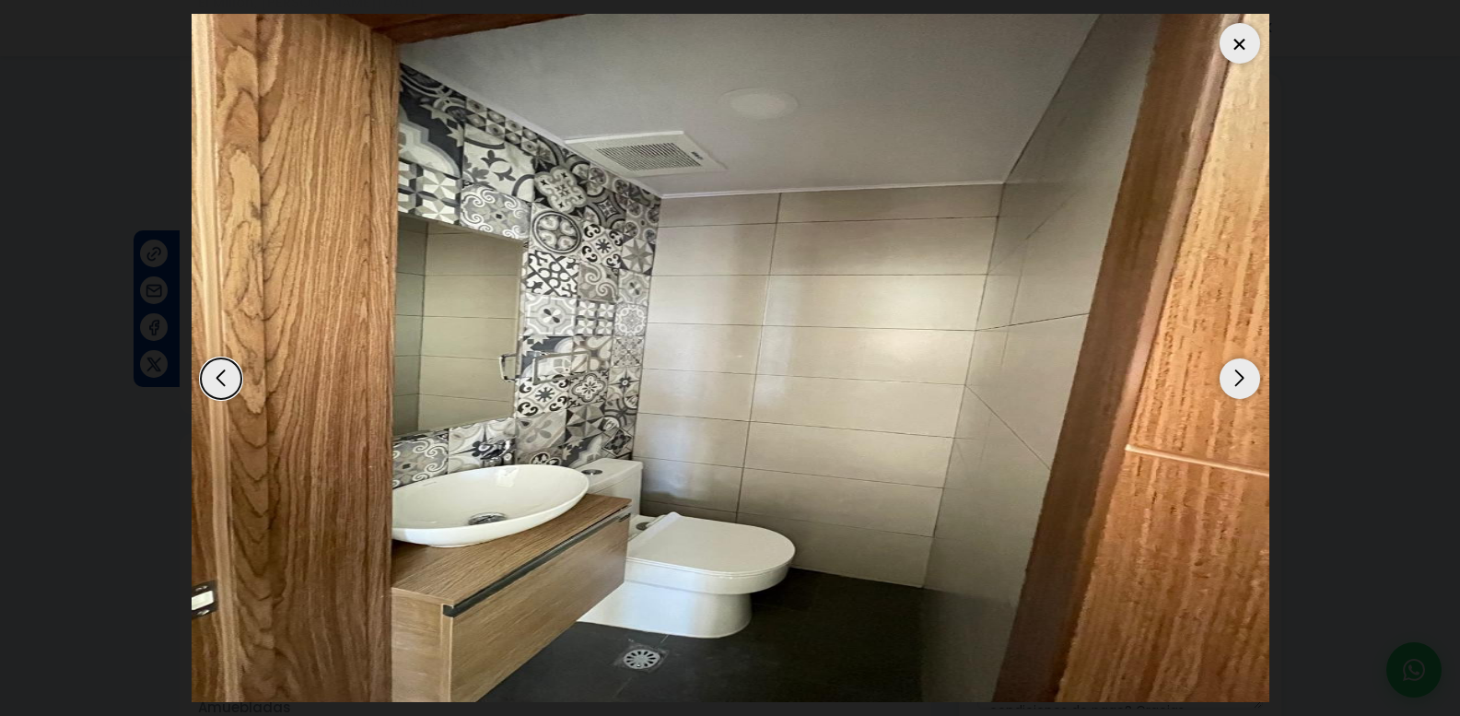
click at [1225, 390] on div "Next slide" at bounding box center [1240, 378] width 41 height 41
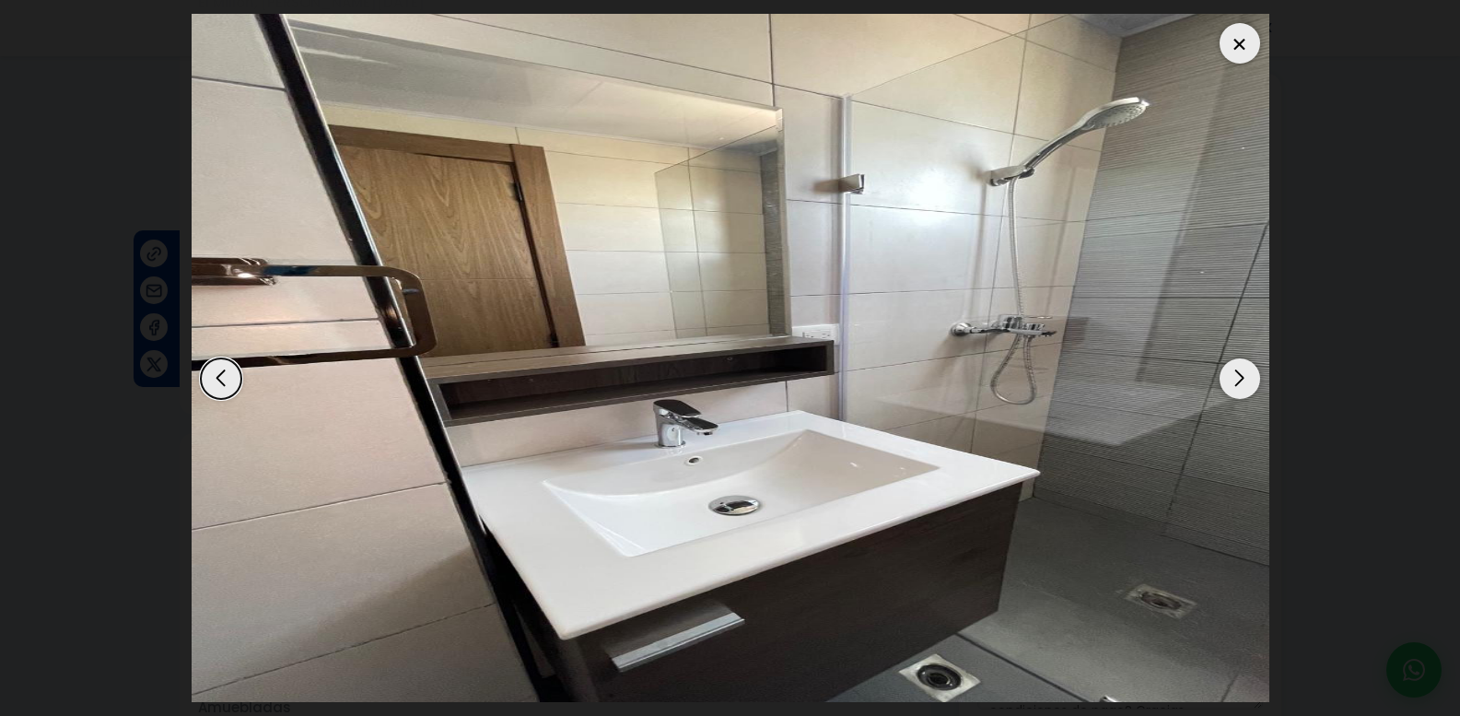
click at [1225, 390] on div "Next slide" at bounding box center [1240, 378] width 41 height 41
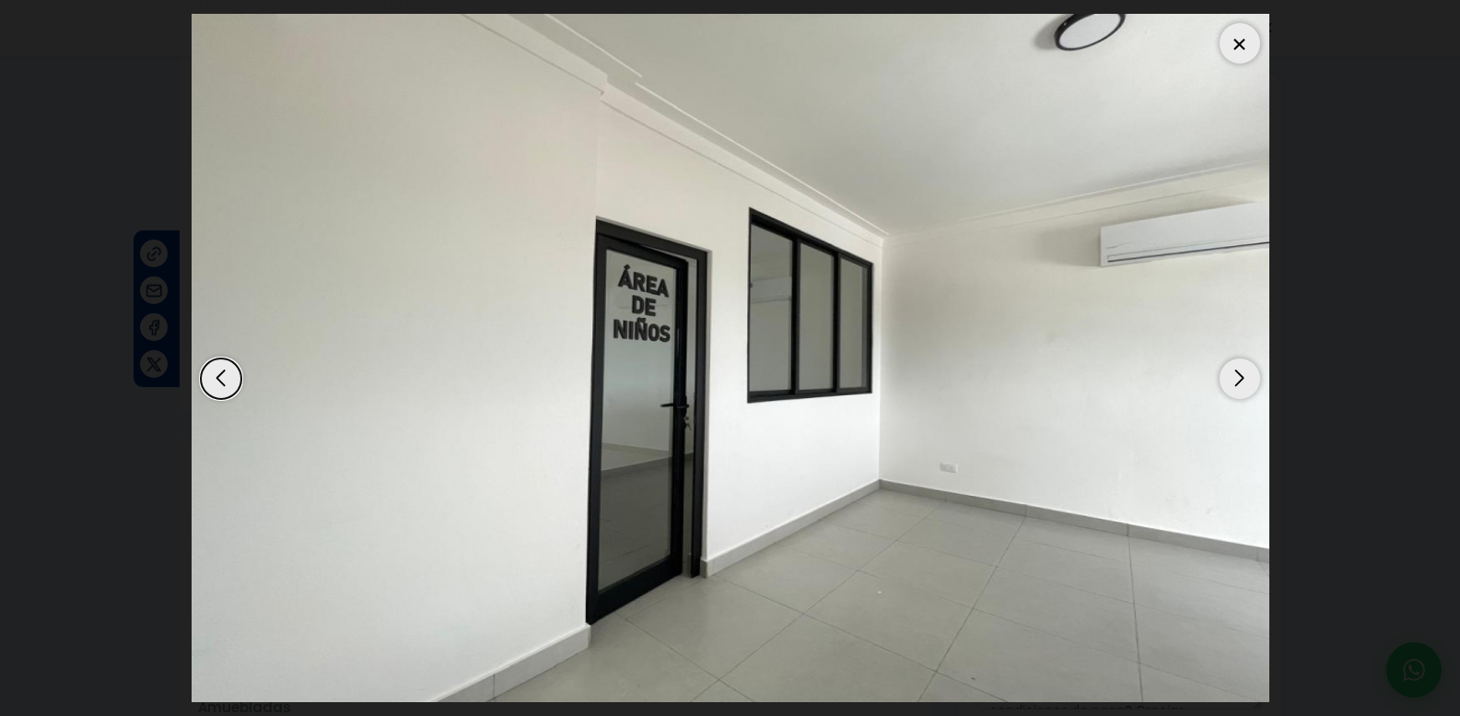
click at [1225, 390] on div "Next slide" at bounding box center [1240, 378] width 41 height 41
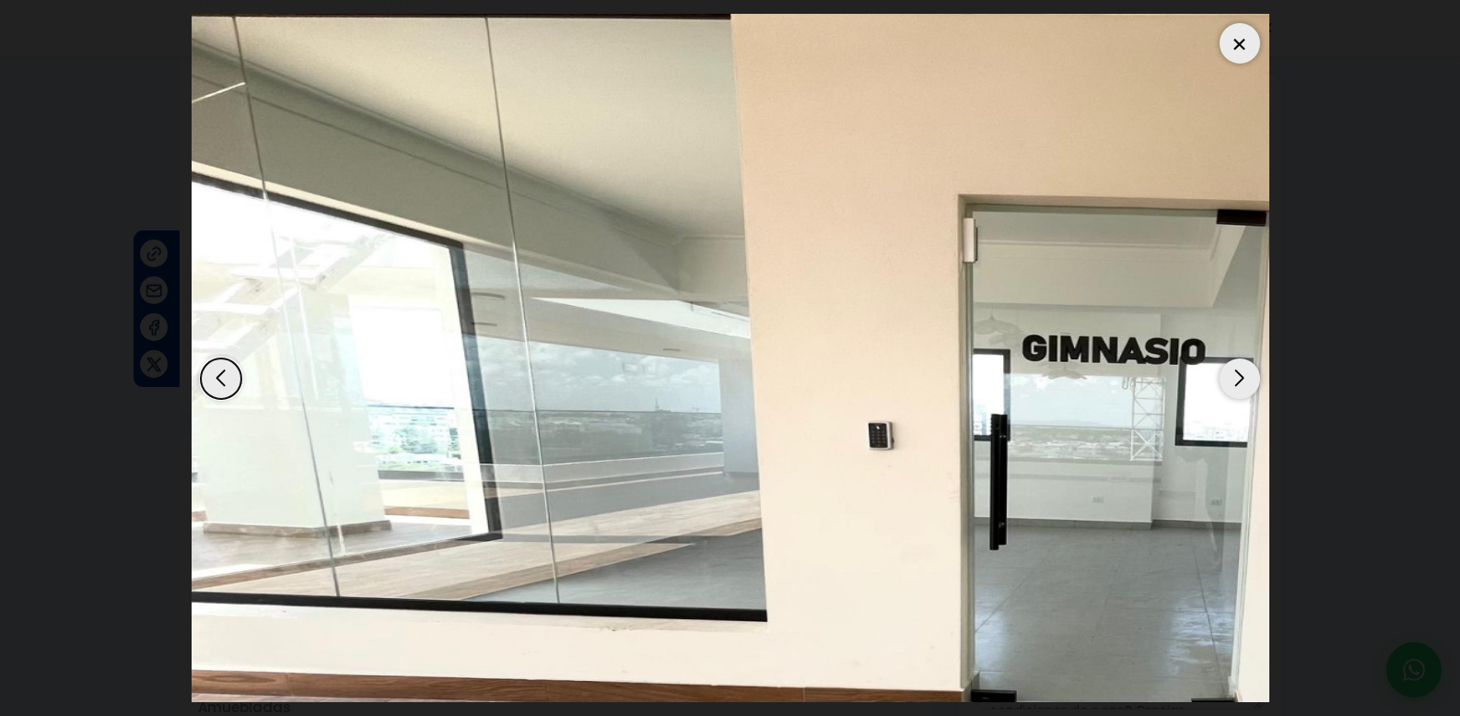
click at [1225, 390] on div "Next slide" at bounding box center [1240, 378] width 41 height 41
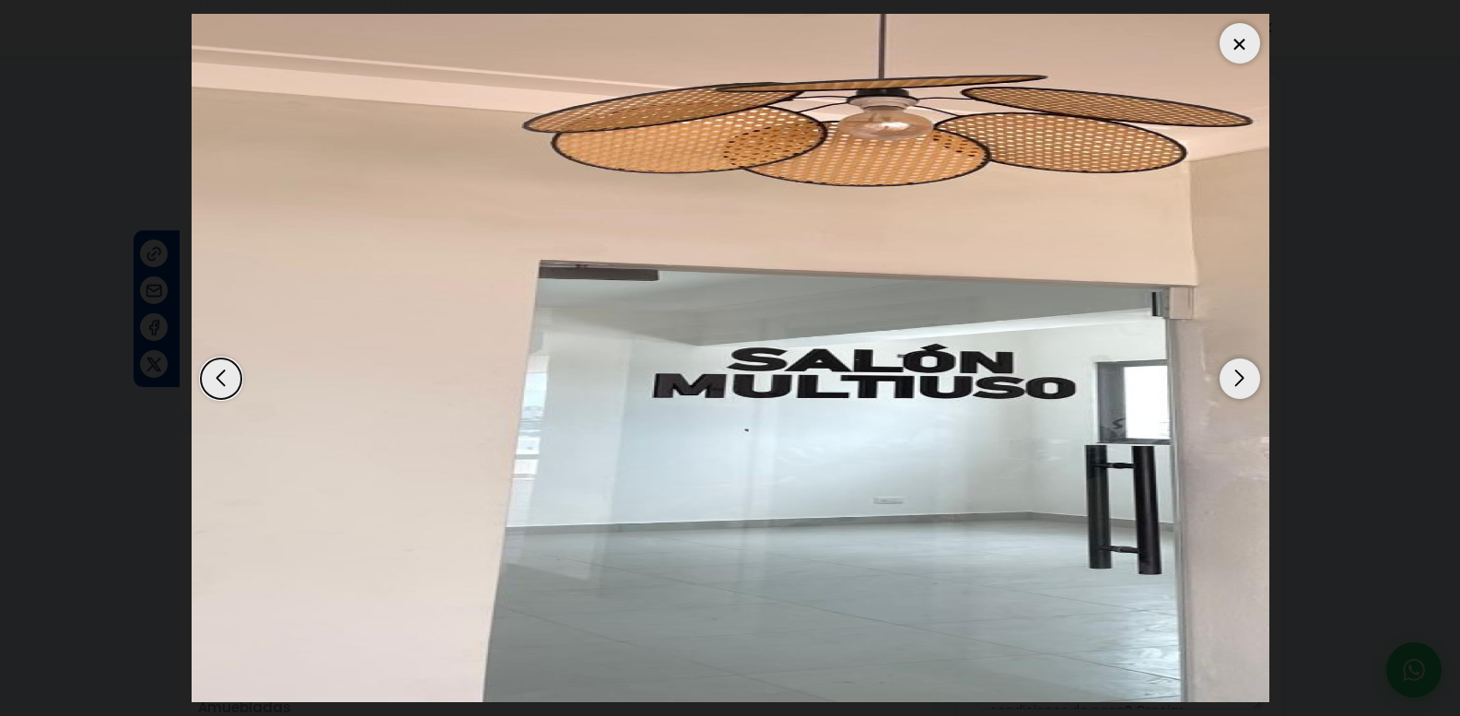
click at [1225, 390] on div "Next slide" at bounding box center [1240, 378] width 41 height 41
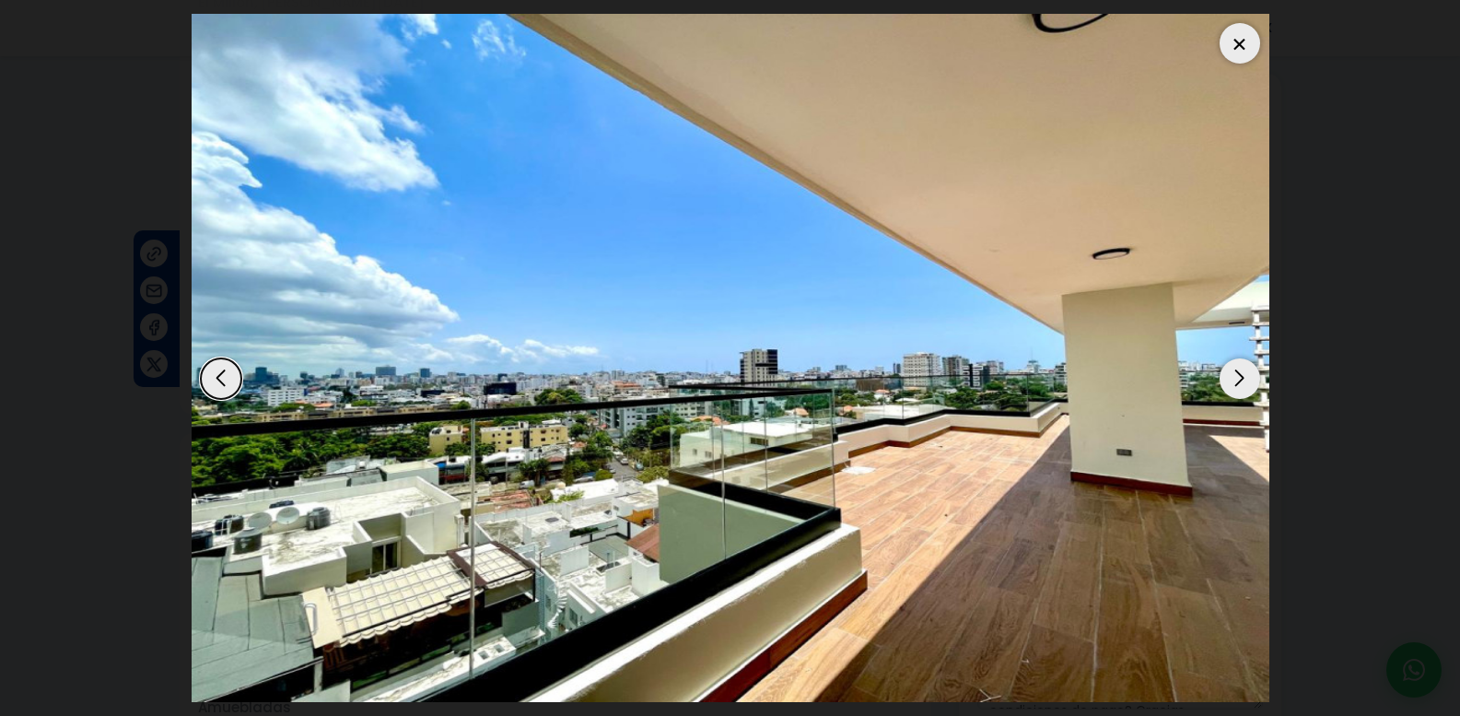
click at [1225, 390] on div "Next slide" at bounding box center [1240, 378] width 41 height 41
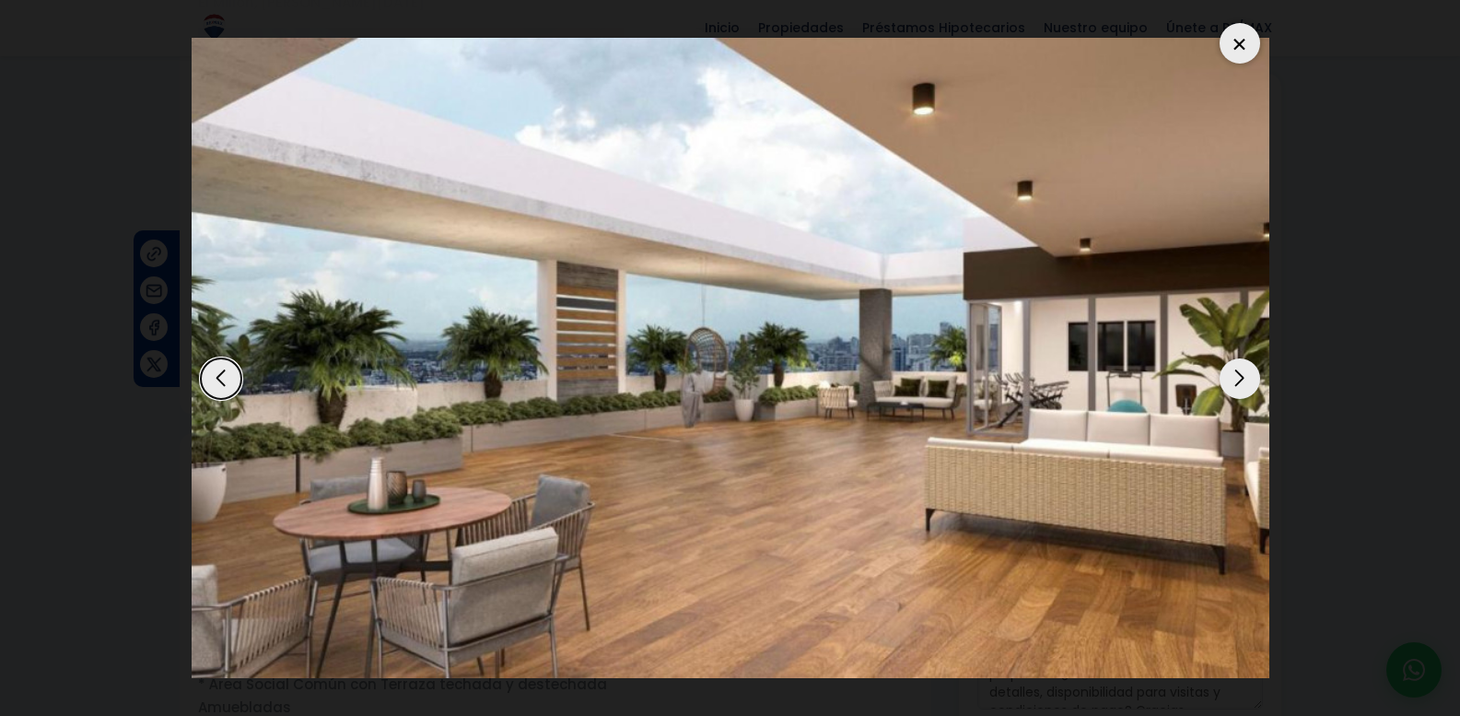
click at [1244, 38] on div at bounding box center [1240, 43] width 41 height 41
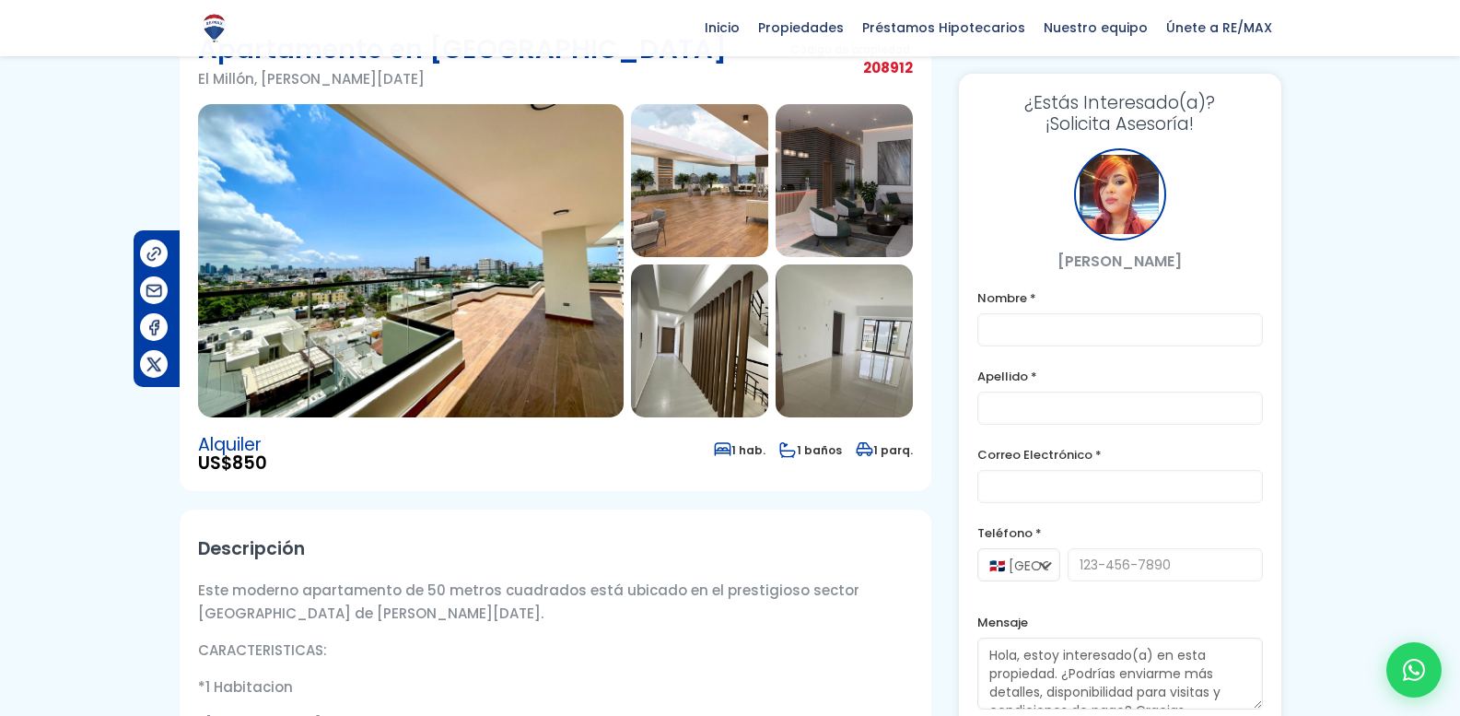
scroll to position [0, 0]
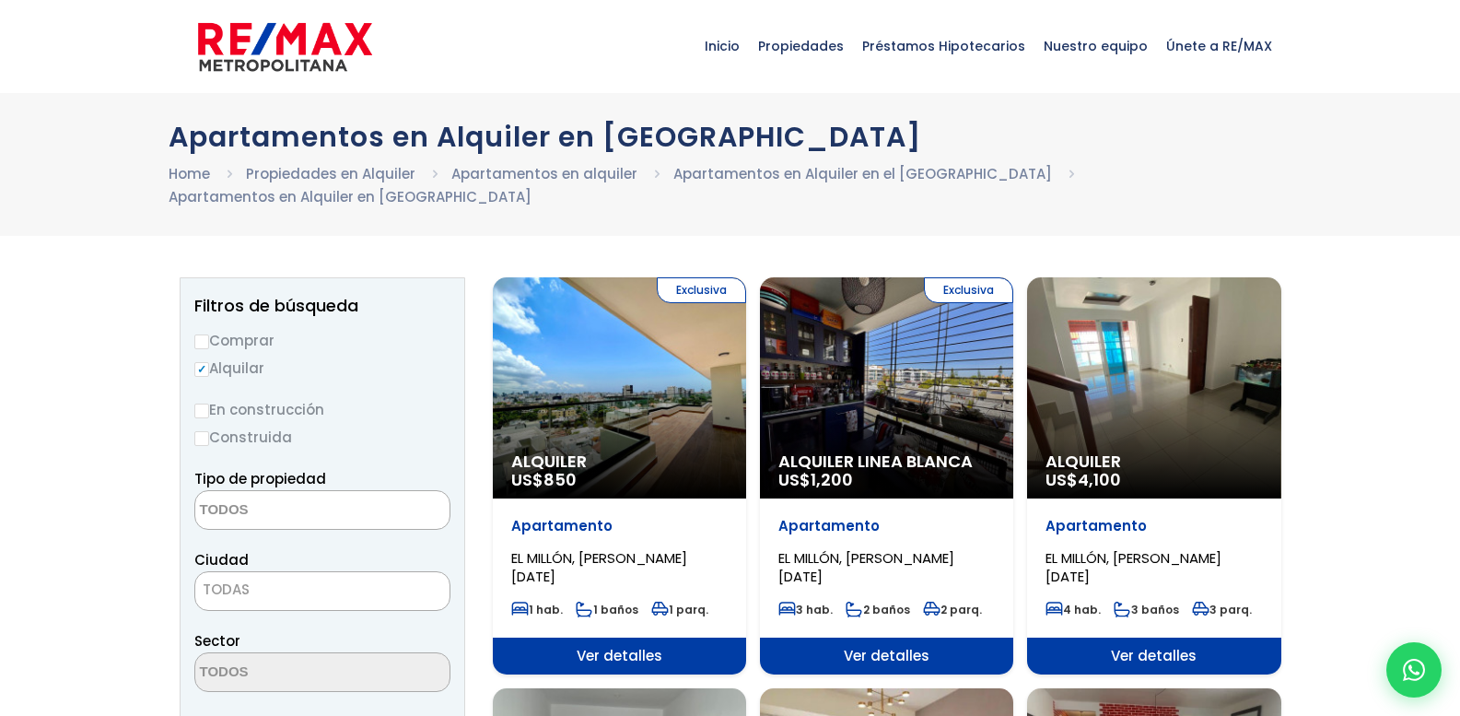
select select
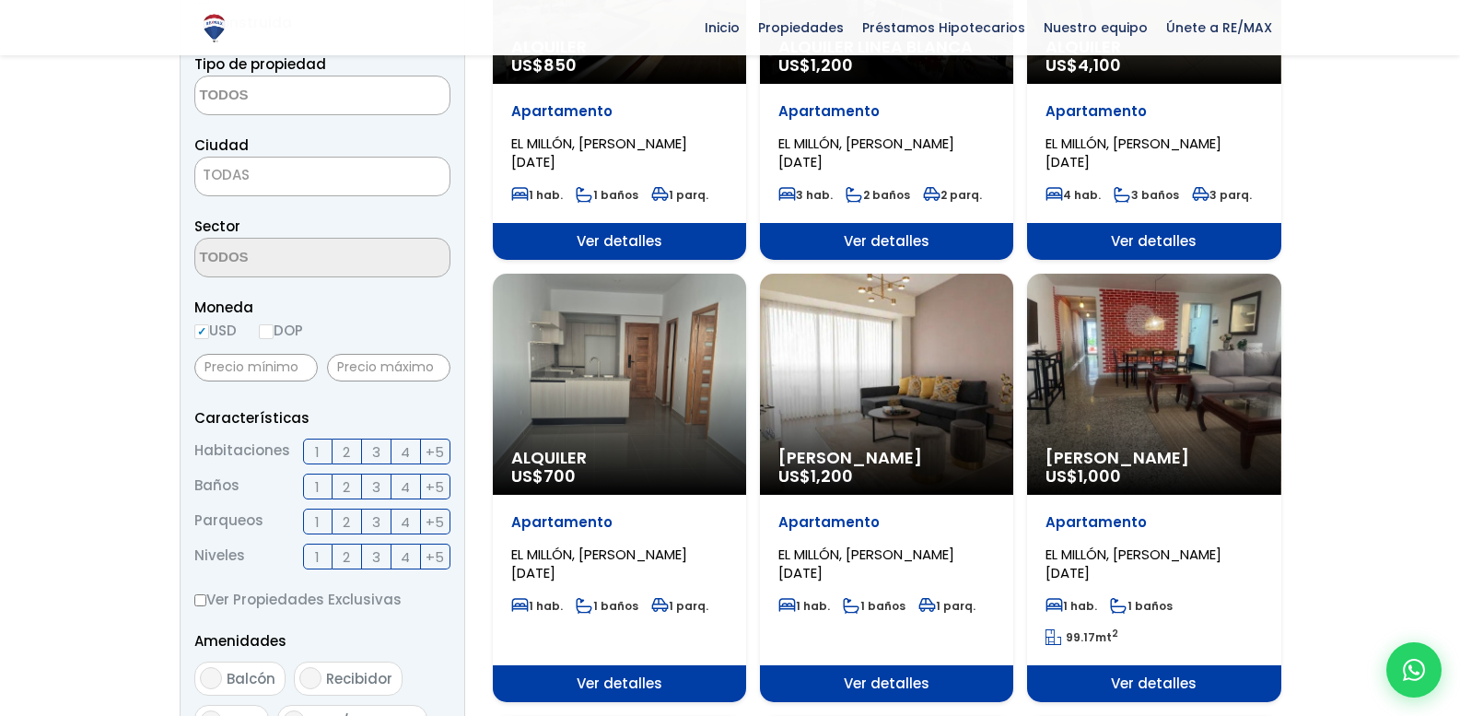
scroll to position [461, 0]
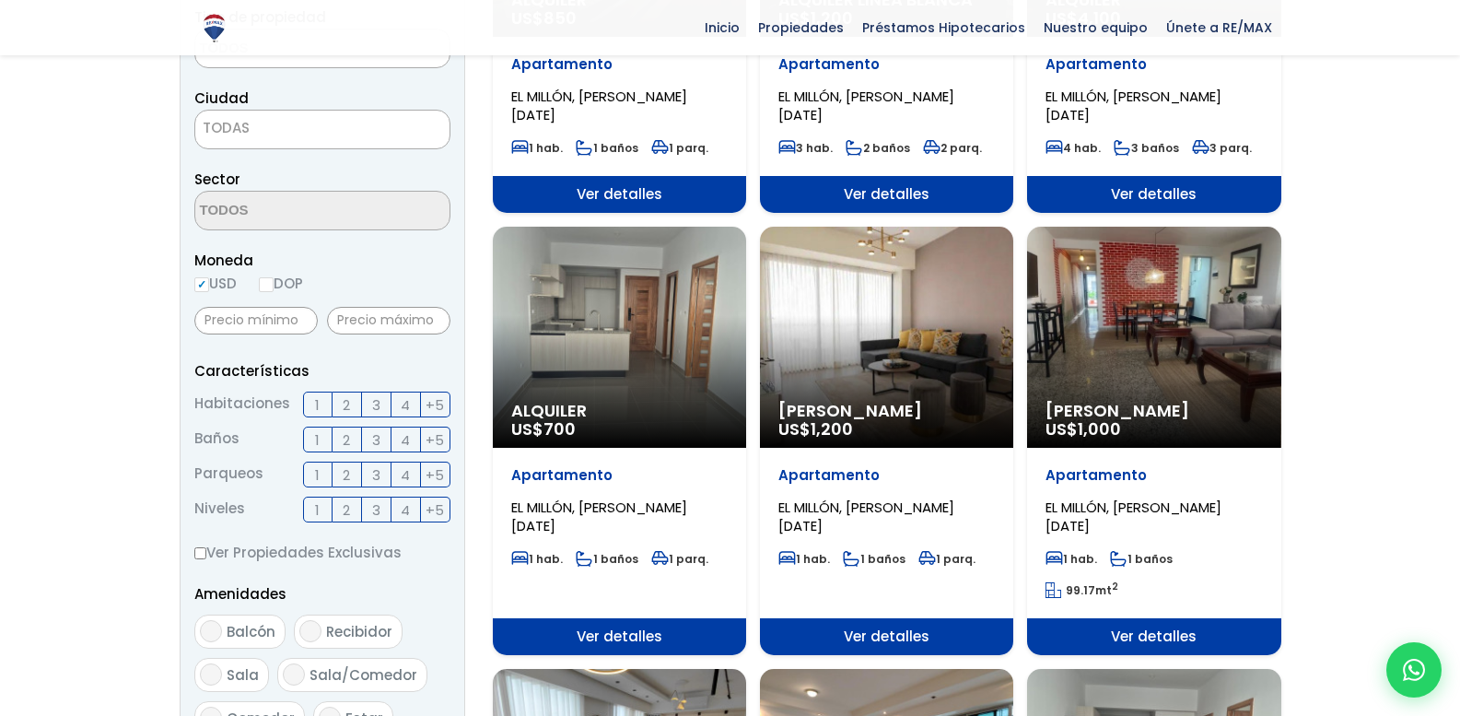
click at [604, 270] on div "Alquiler US$ 700" at bounding box center [619, 337] width 253 height 221
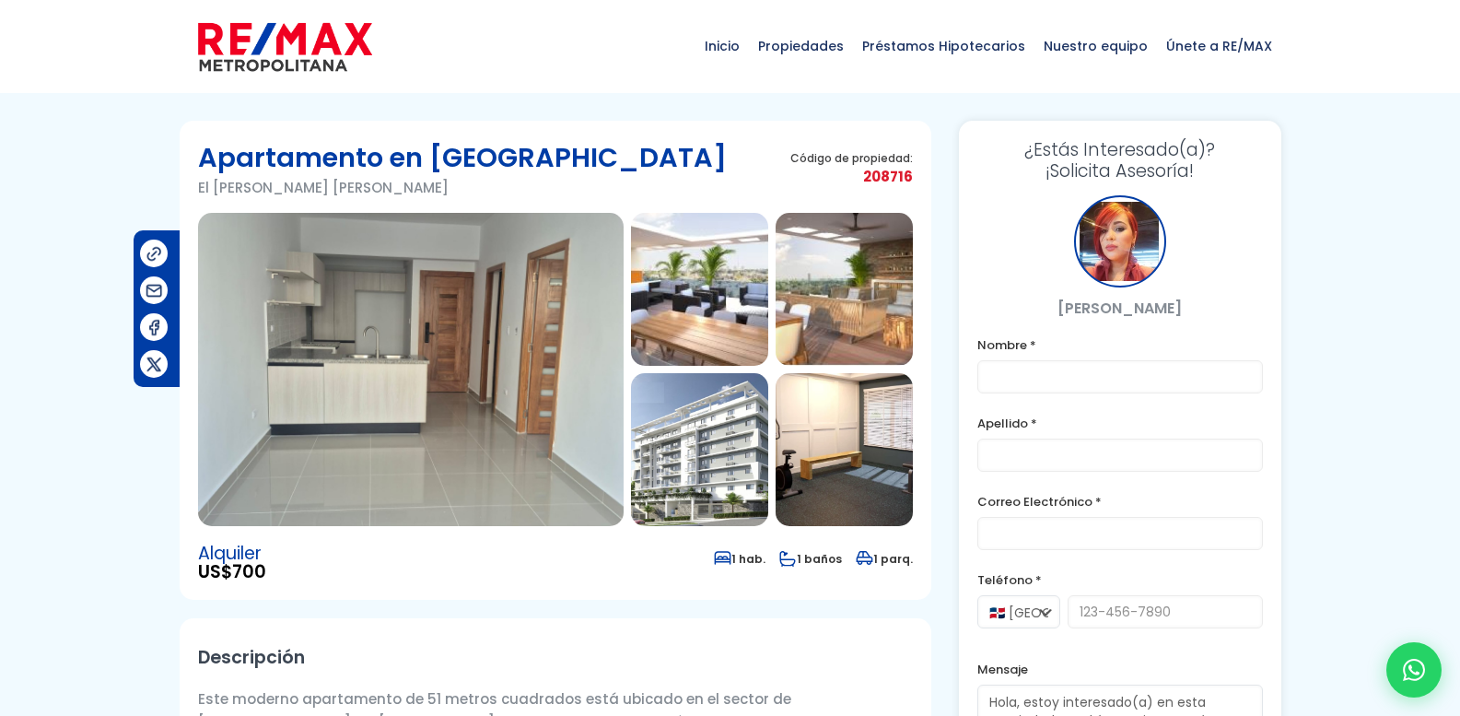
click at [496, 296] on img at bounding box center [411, 369] width 426 height 313
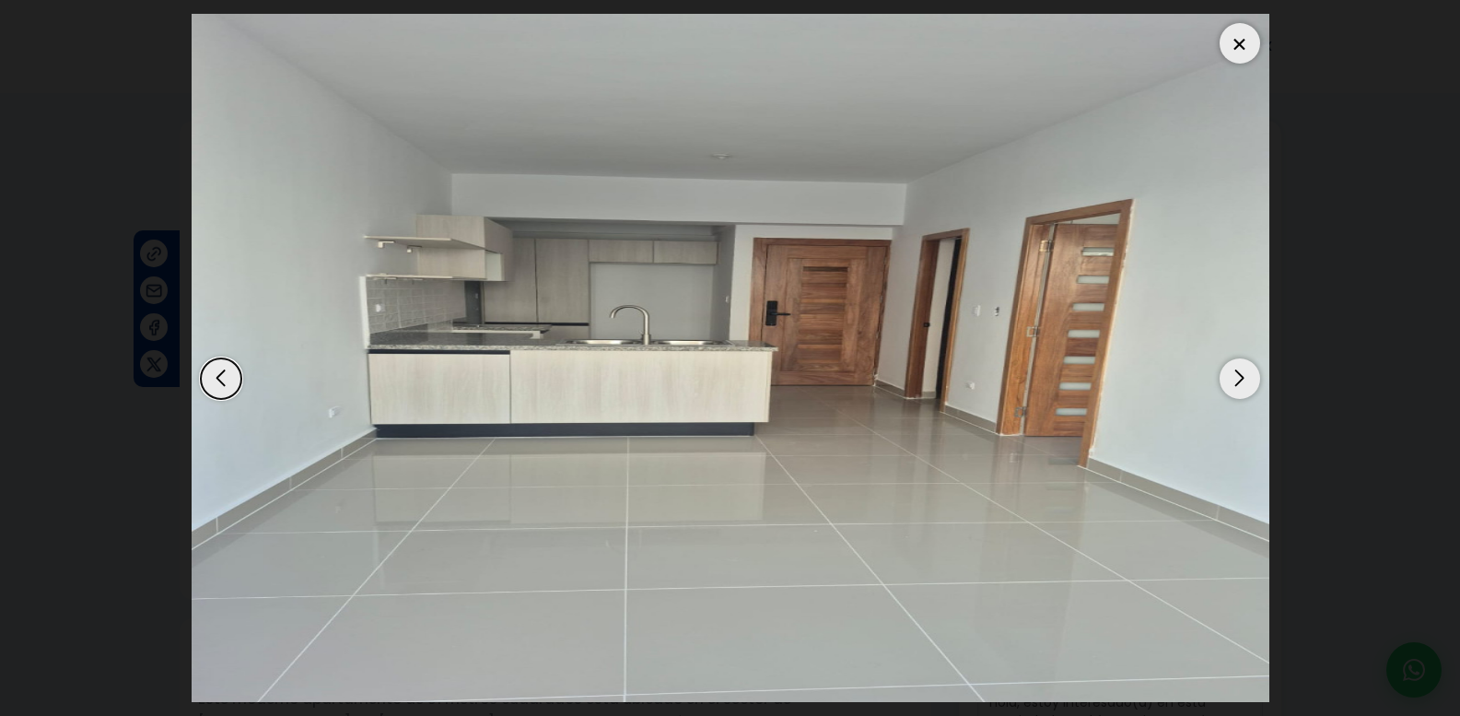
click at [1236, 375] on div "Next slide" at bounding box center [1240, 378] width 41 height 41
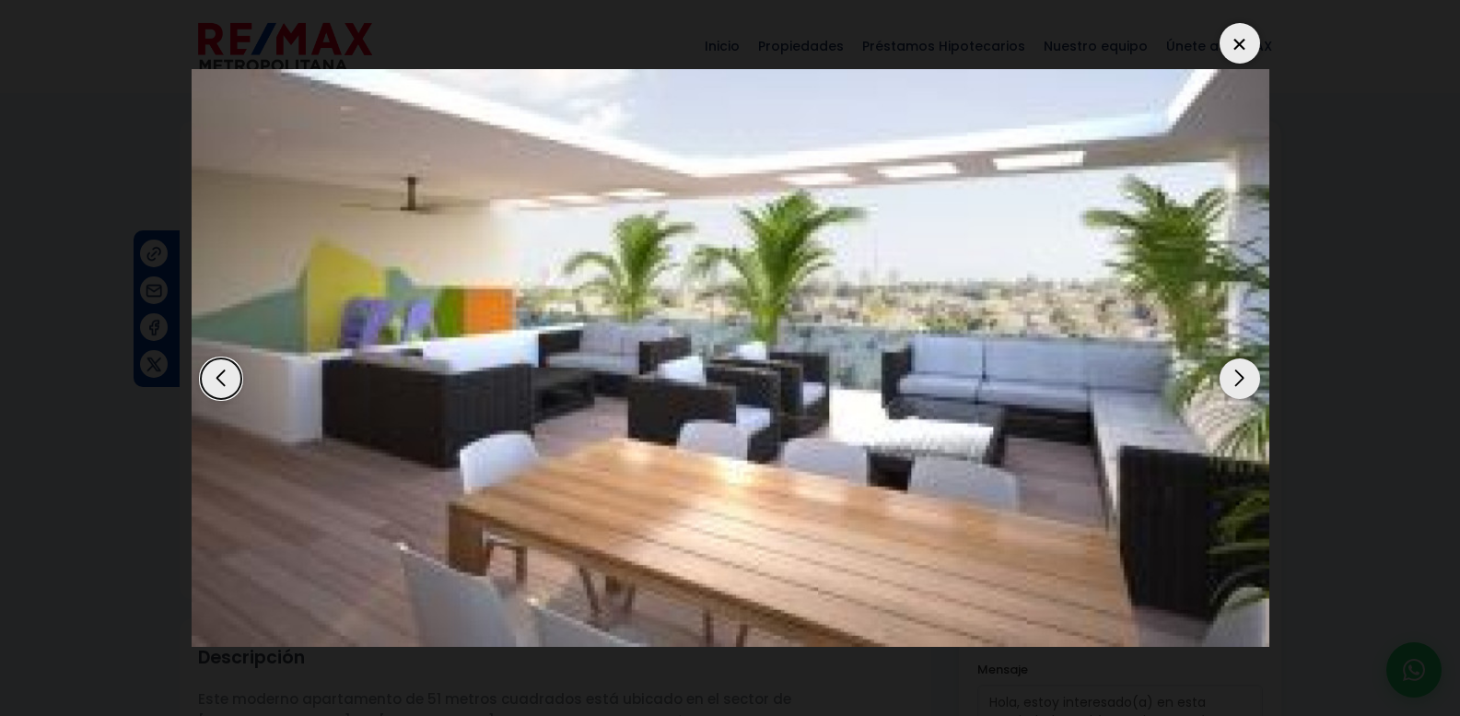
click at [1236, 375] on div "Next slide" at bounding box center [1240, 378] width 41 height 41
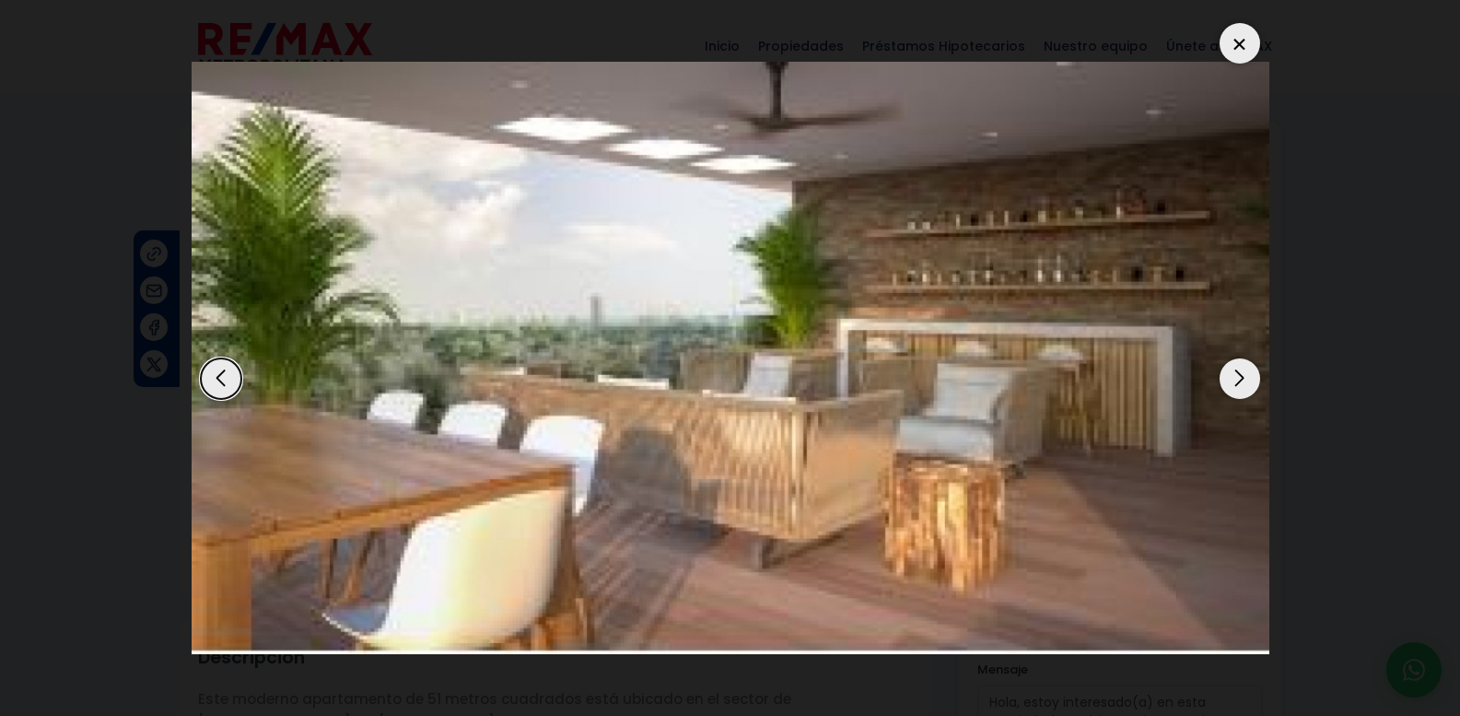
click at [1236, 375] on div "Next slide" at bounding box center [1240, 378] width 41 height 41
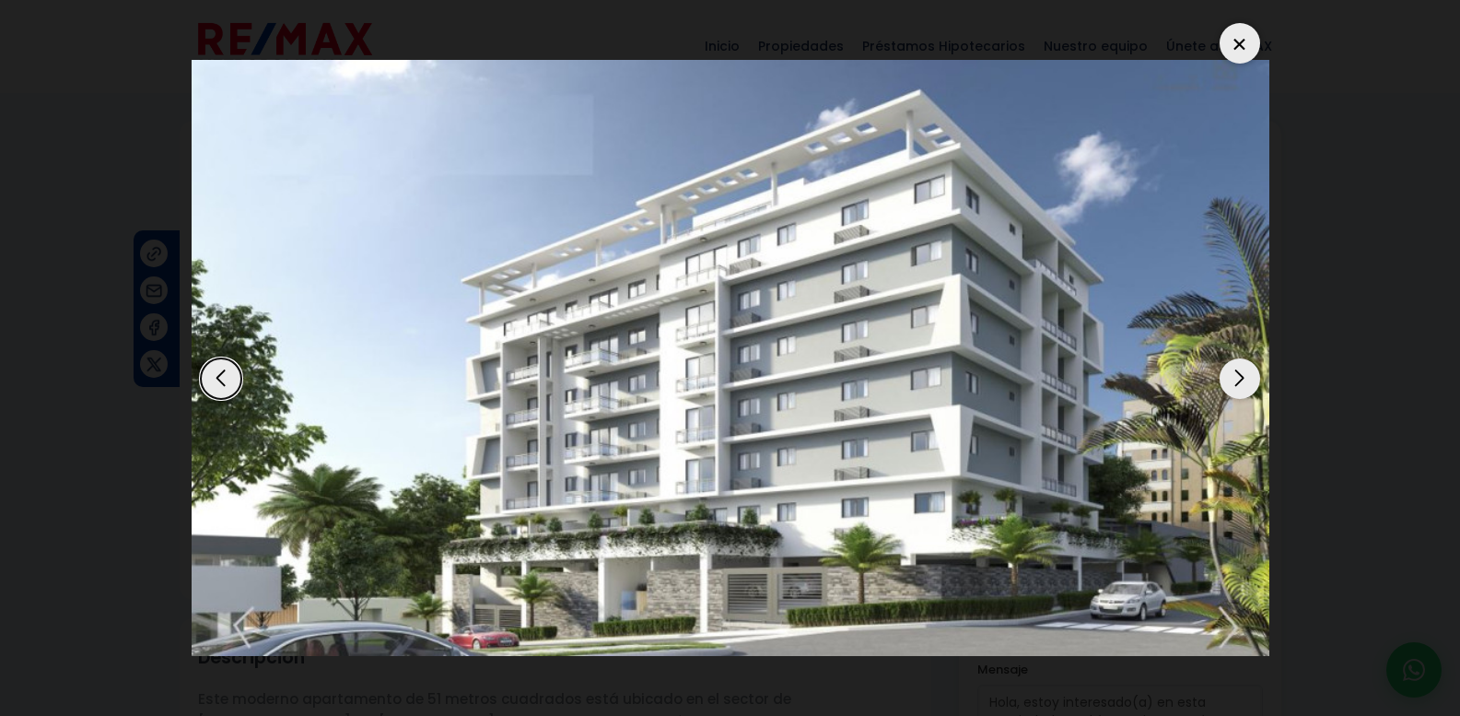
click at [1236, 375] on div "Next slide" at bounding box center [1240, 378] width 41 height 41
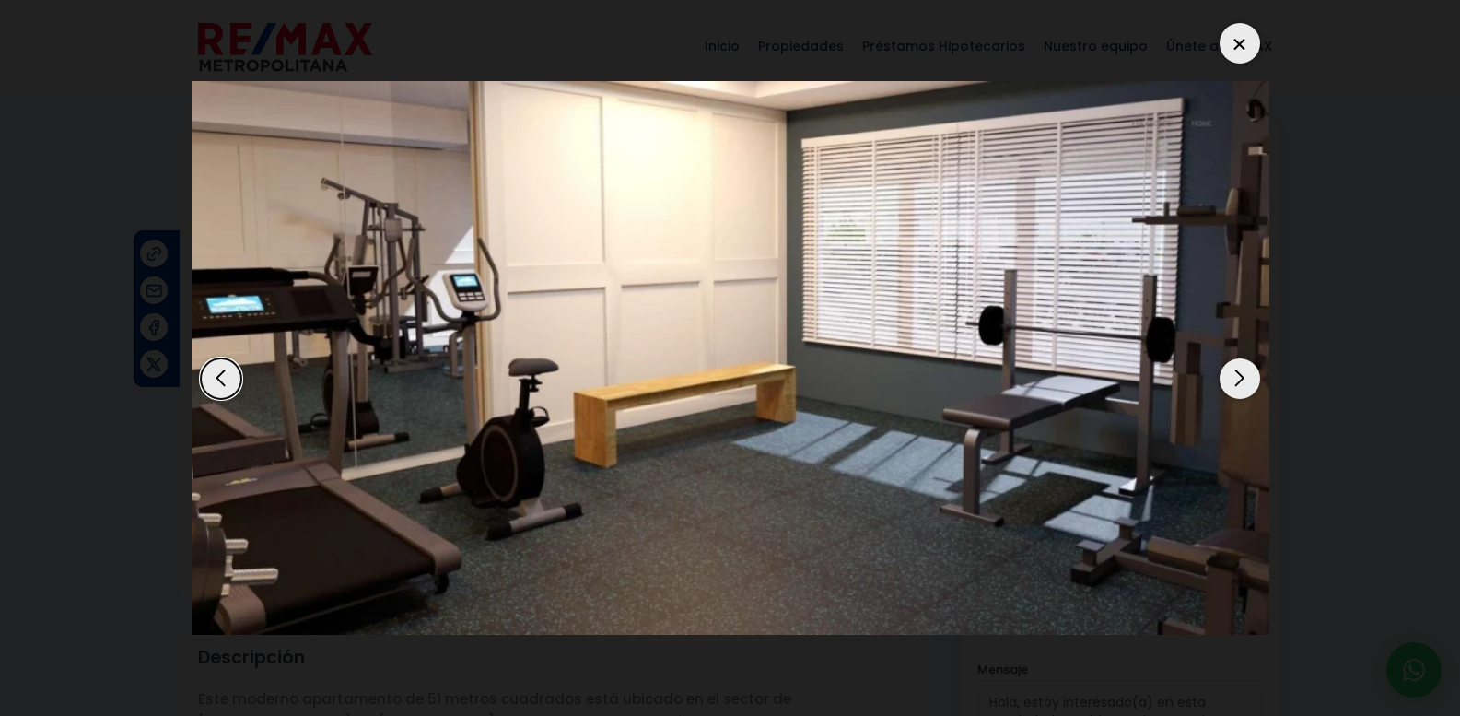
click at [1236, 375] on div "Next slide" at bounding box center [1240, 378] width 41 height 41
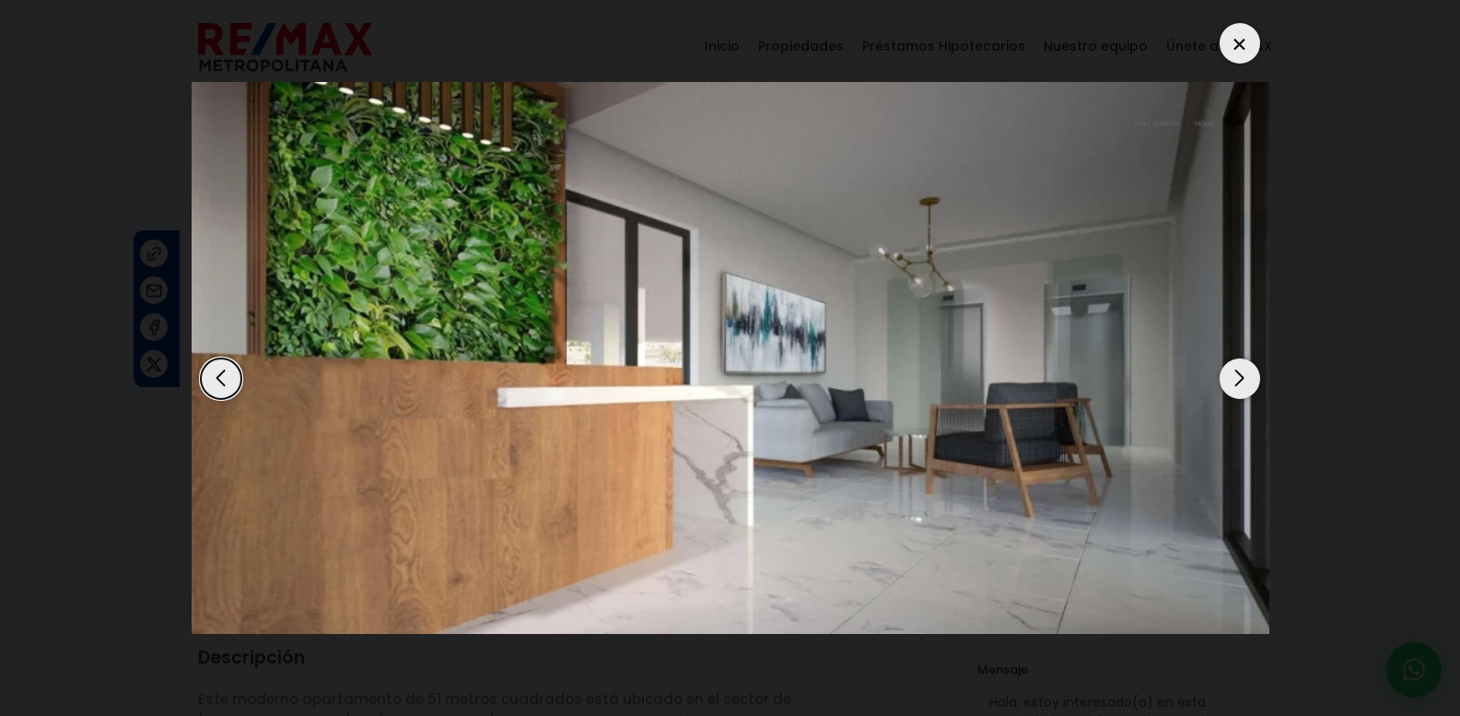
click at [1236, 375] on div "Next slide" at bounding box center [1240, 378] width 41 height 41
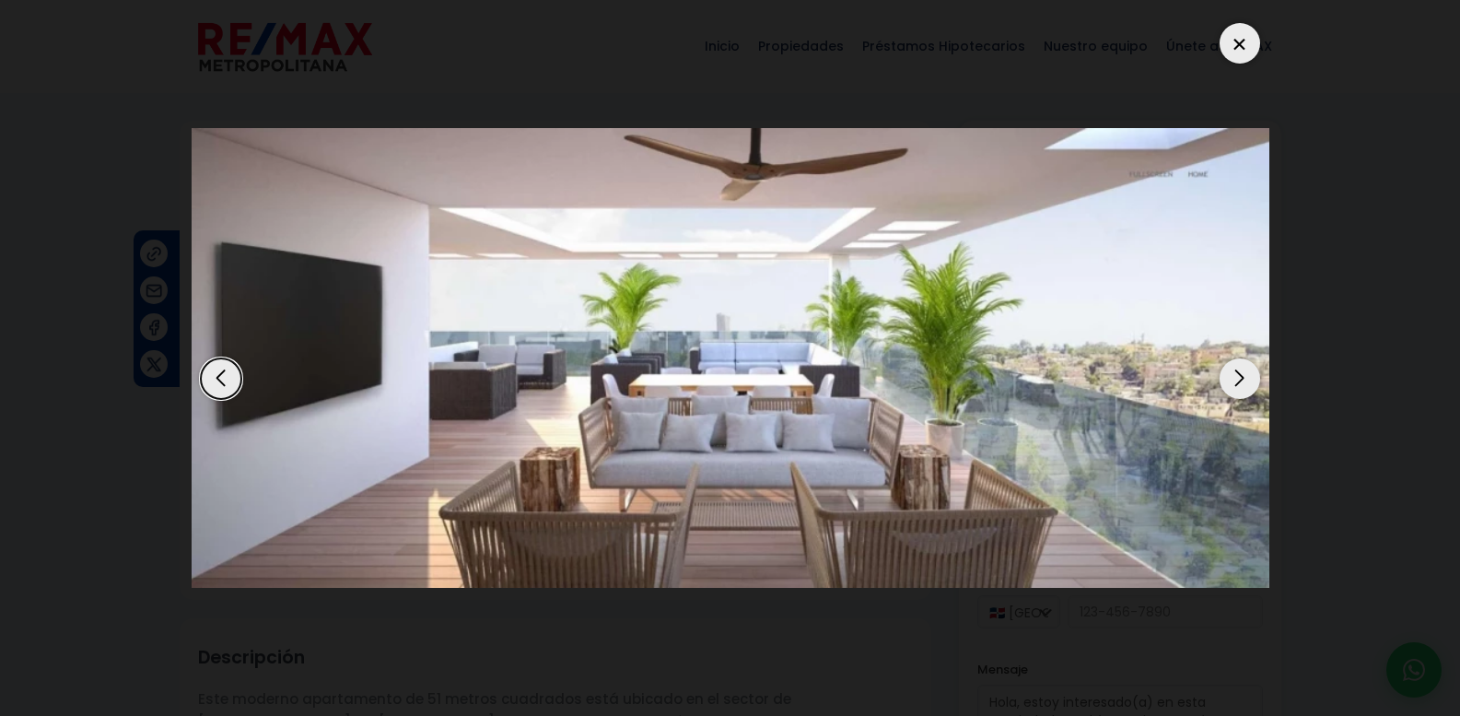
click at [1236, 375] on div "Next slide" at bounding box center [1240, 378] width 41 height 41
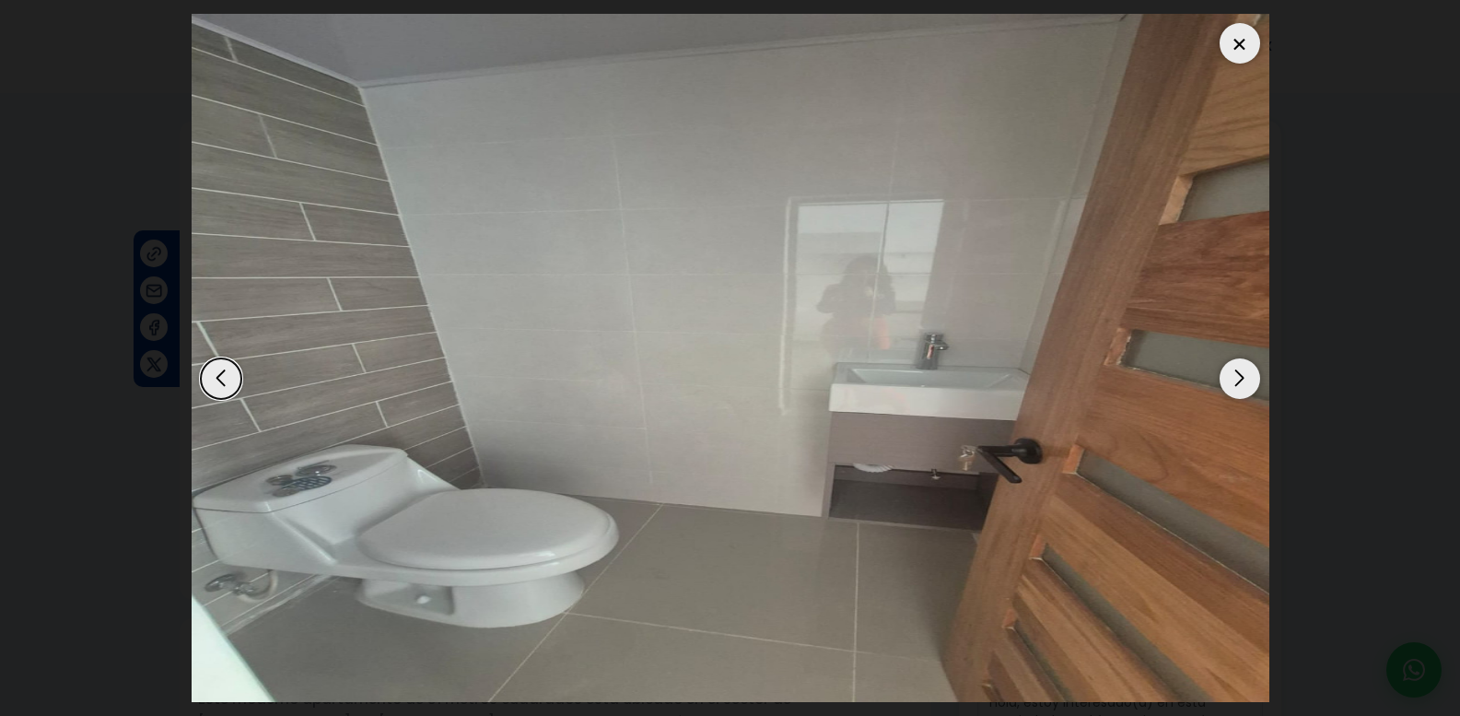
click at [1236, 375] on div "Next slide" at bounding box center [1240, 378] width 41 height 41
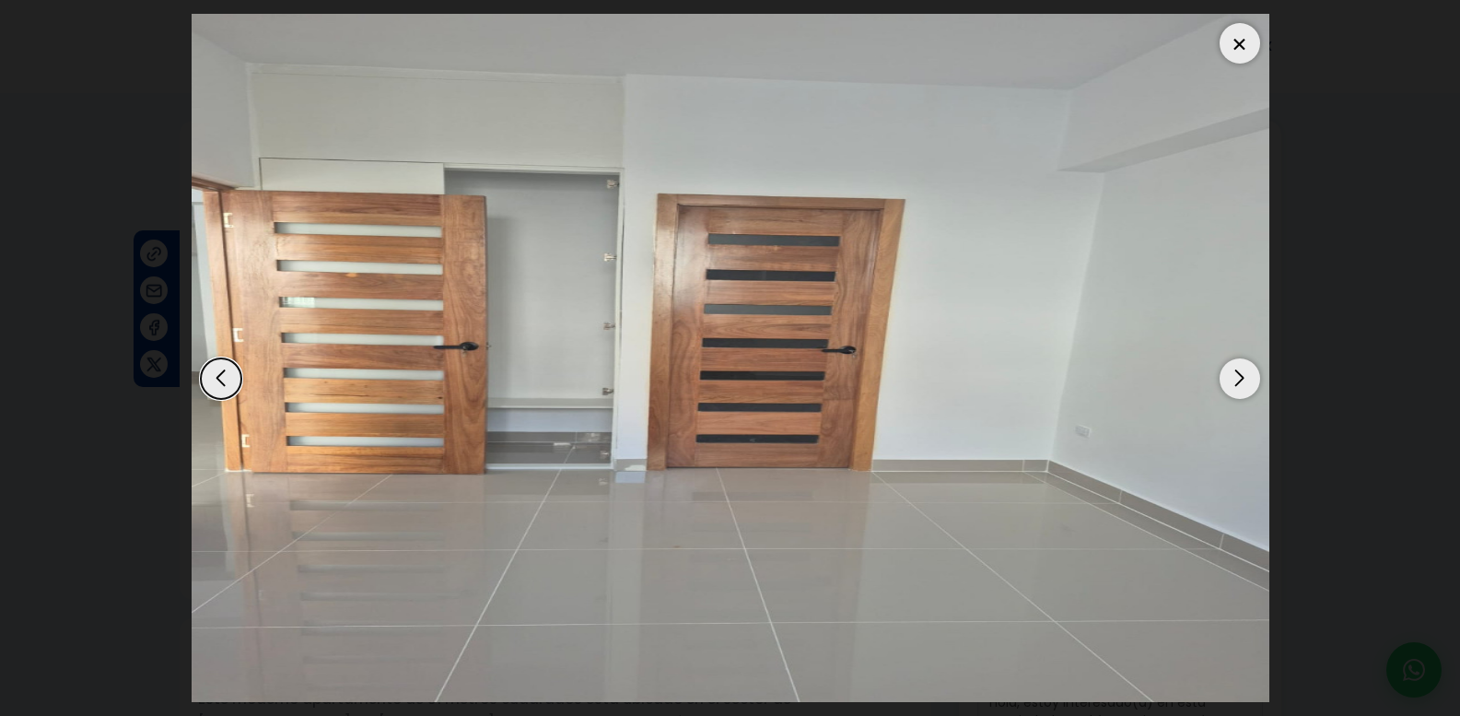
click at [1236, 375] on div "Next slide" at bounding box center [1240, 378] width 41 height 41
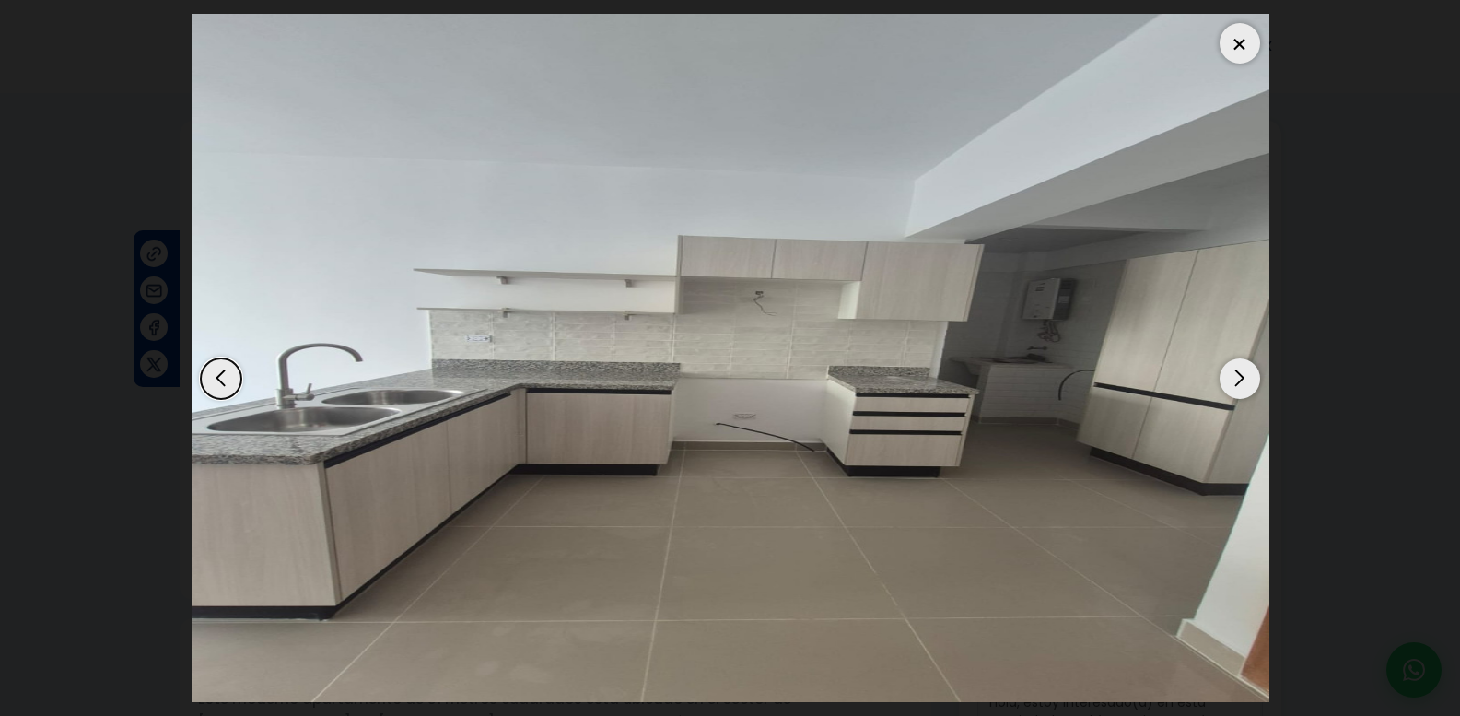
click at [1236, 375] on div "Next slide" at bounding box center [1240, 378] width 41 height 41
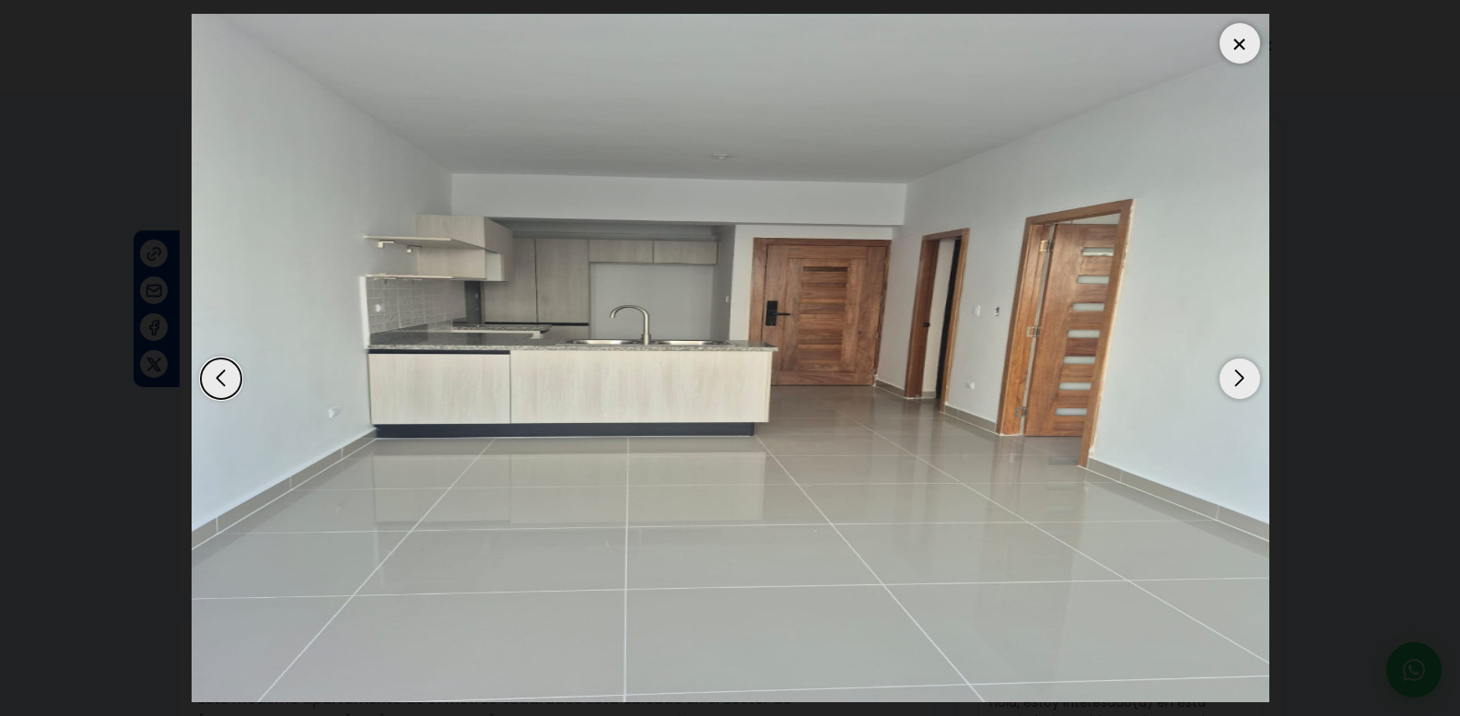
click at [1238, 376] on div "Next slide" at bounding box center [1240, 378] width 41 height 41
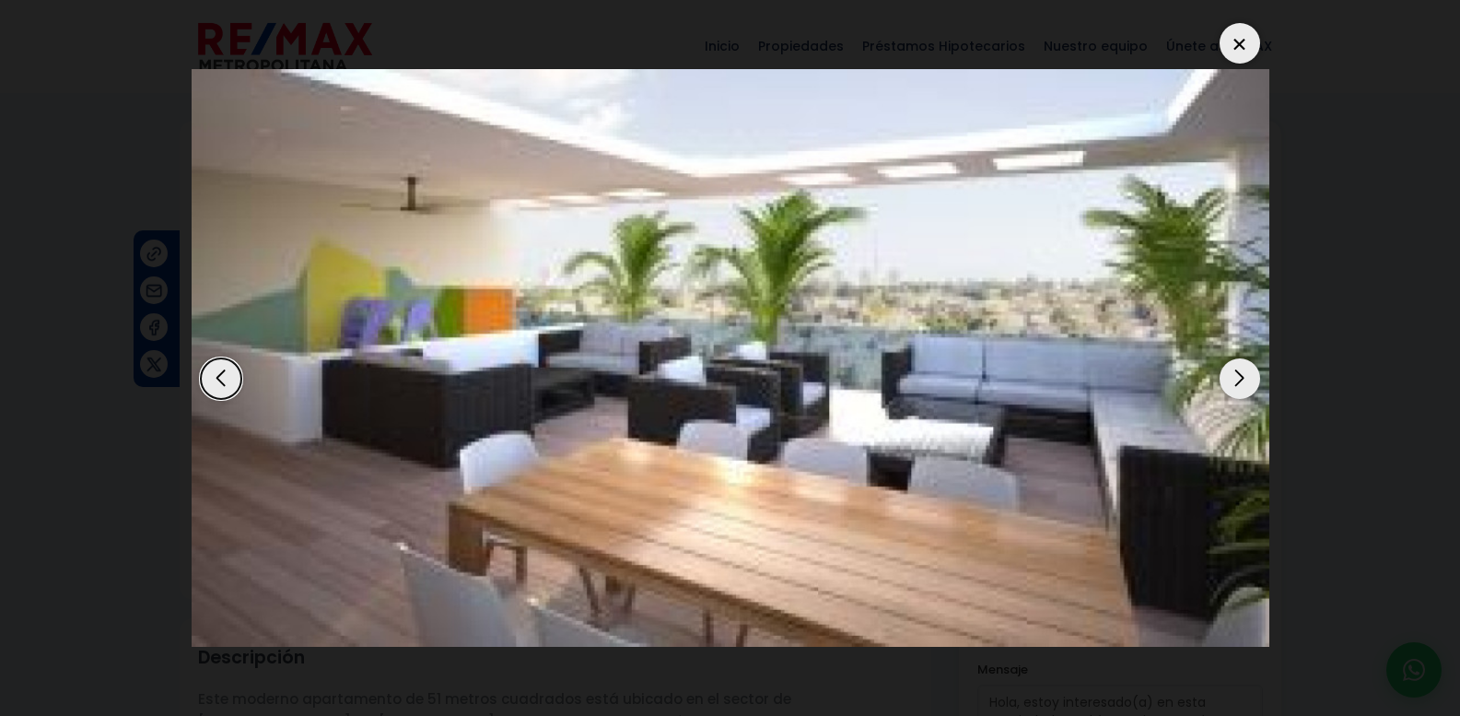
click at [1239, 39] on div at bounding box center [1240, 43] width 41 height 41
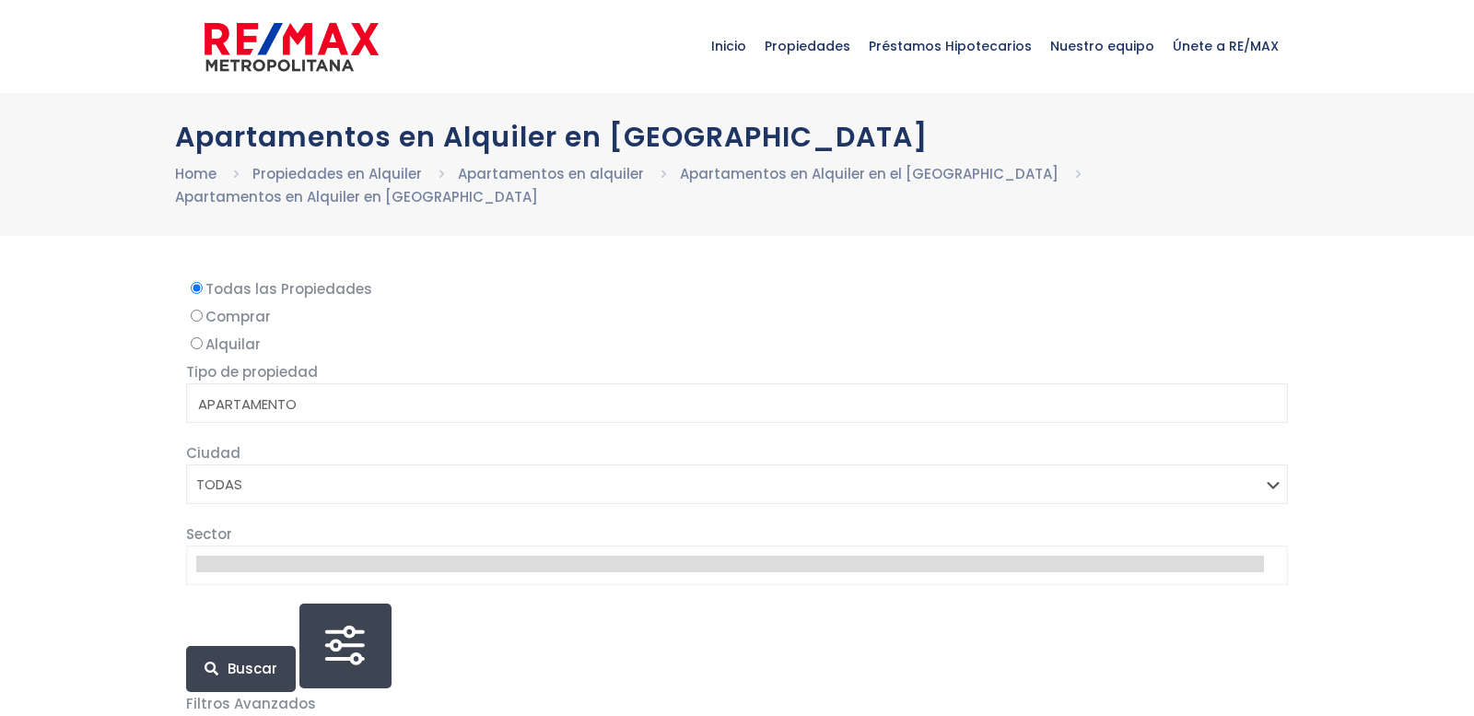
select select
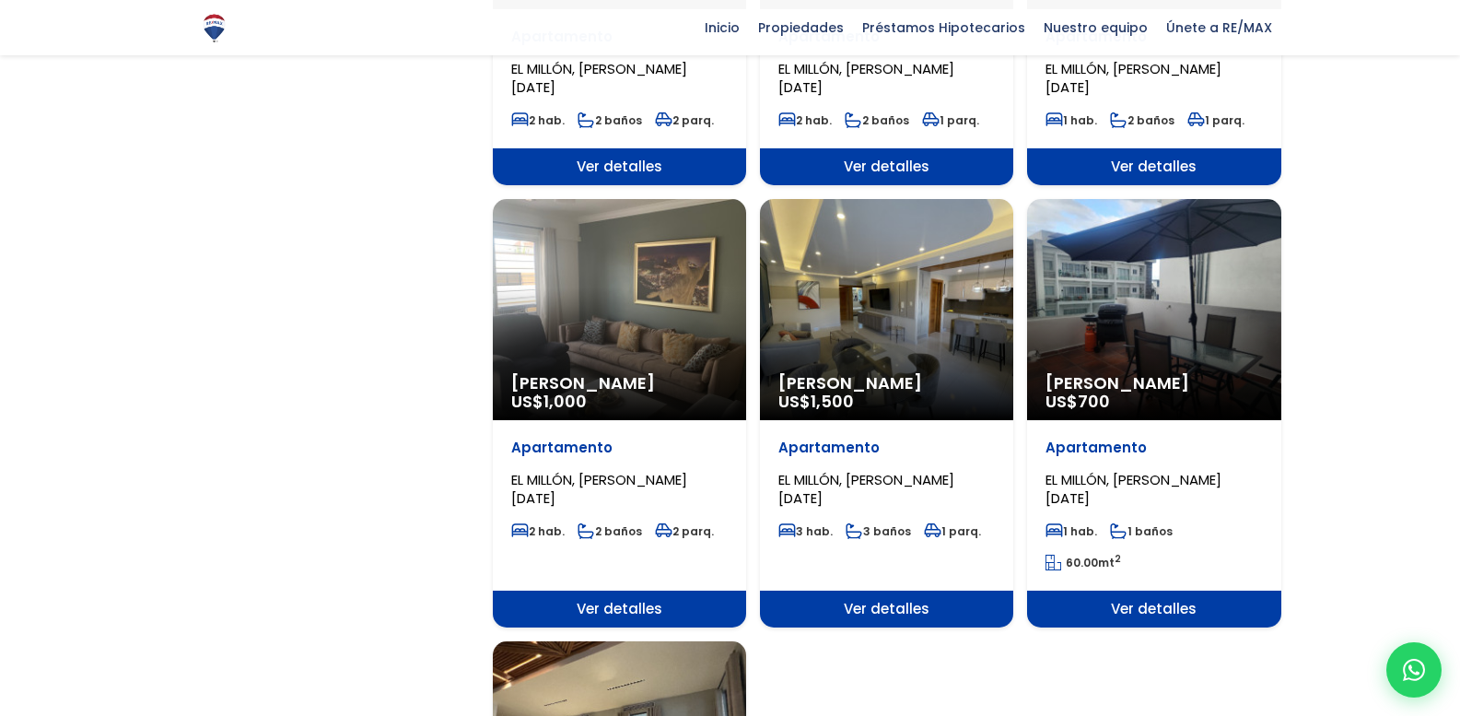
scroll to position [1750, 0]
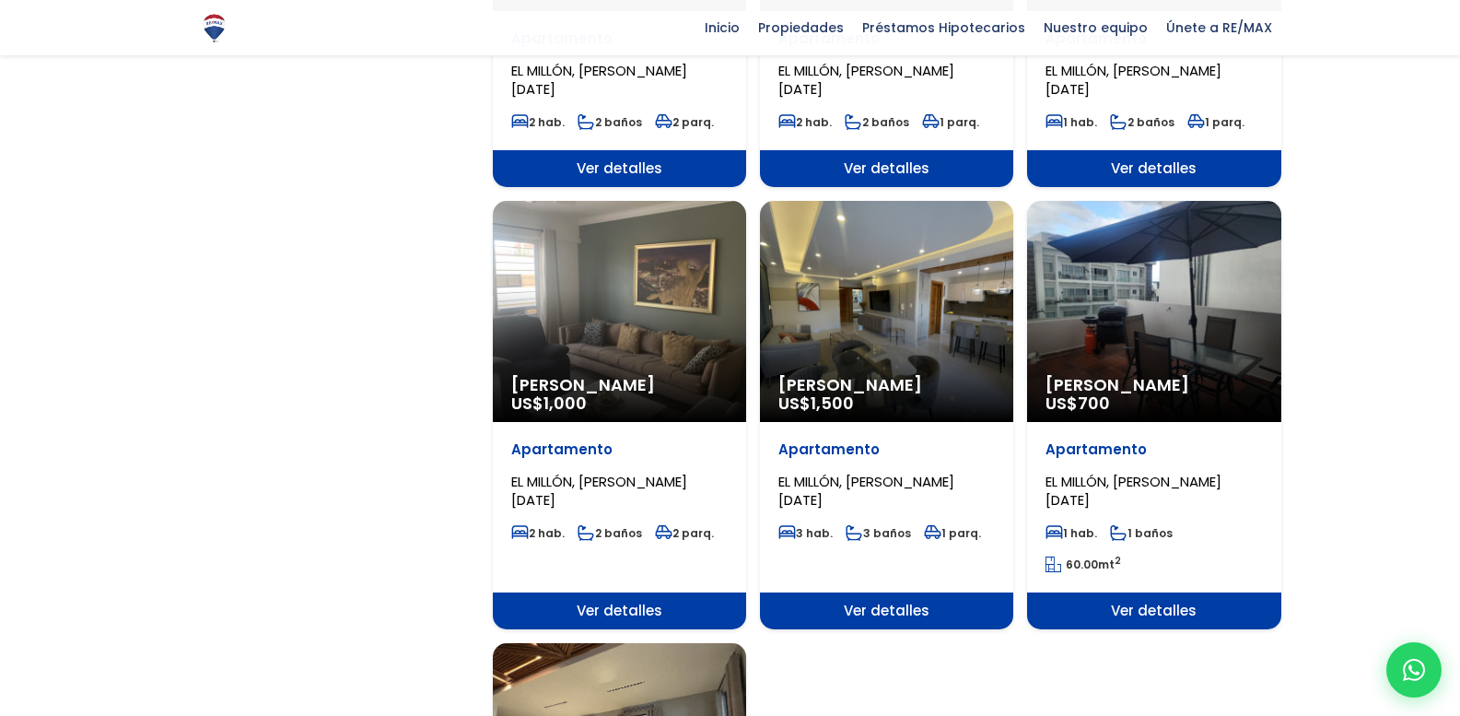
click at [1232, 376] on span "[PERSON_NAME]" at bounding box center [1154, 385] width 216 height 18
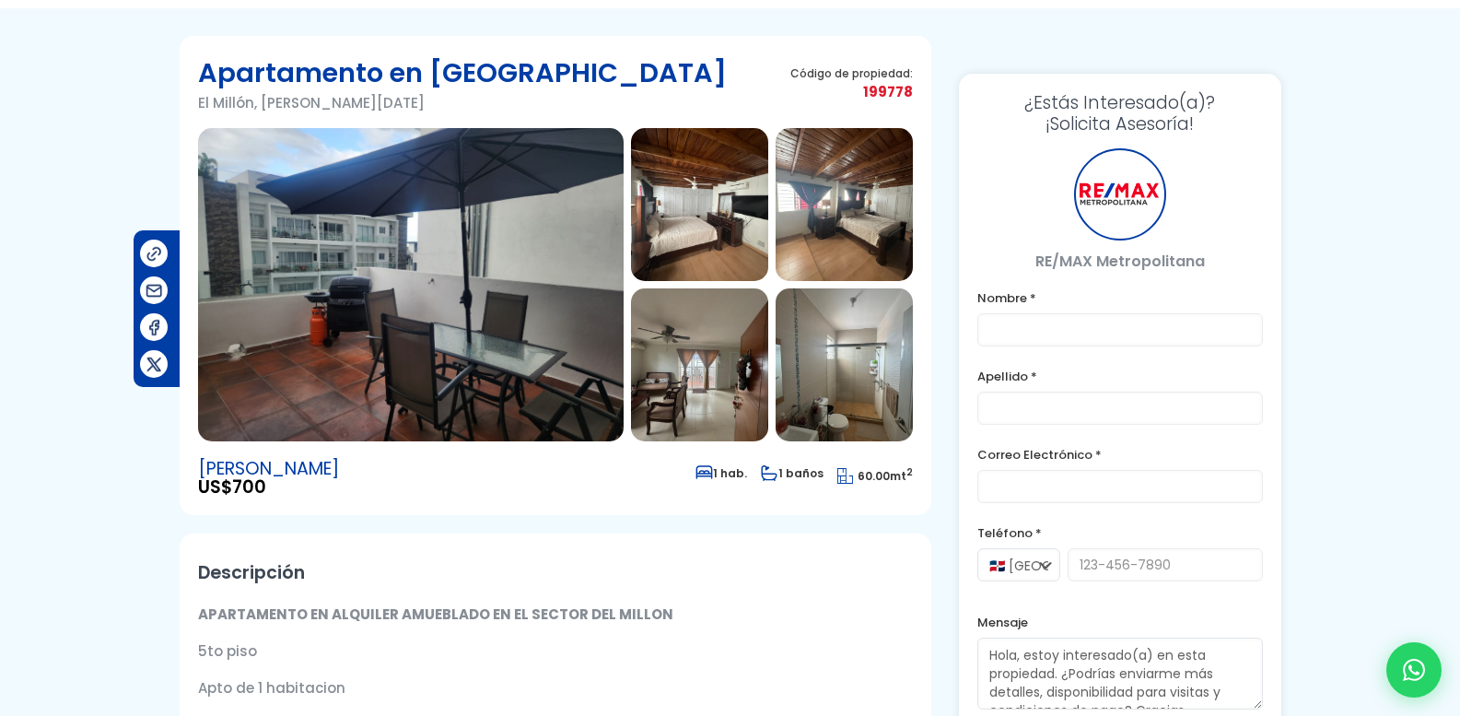
scroll to position [92, 0]
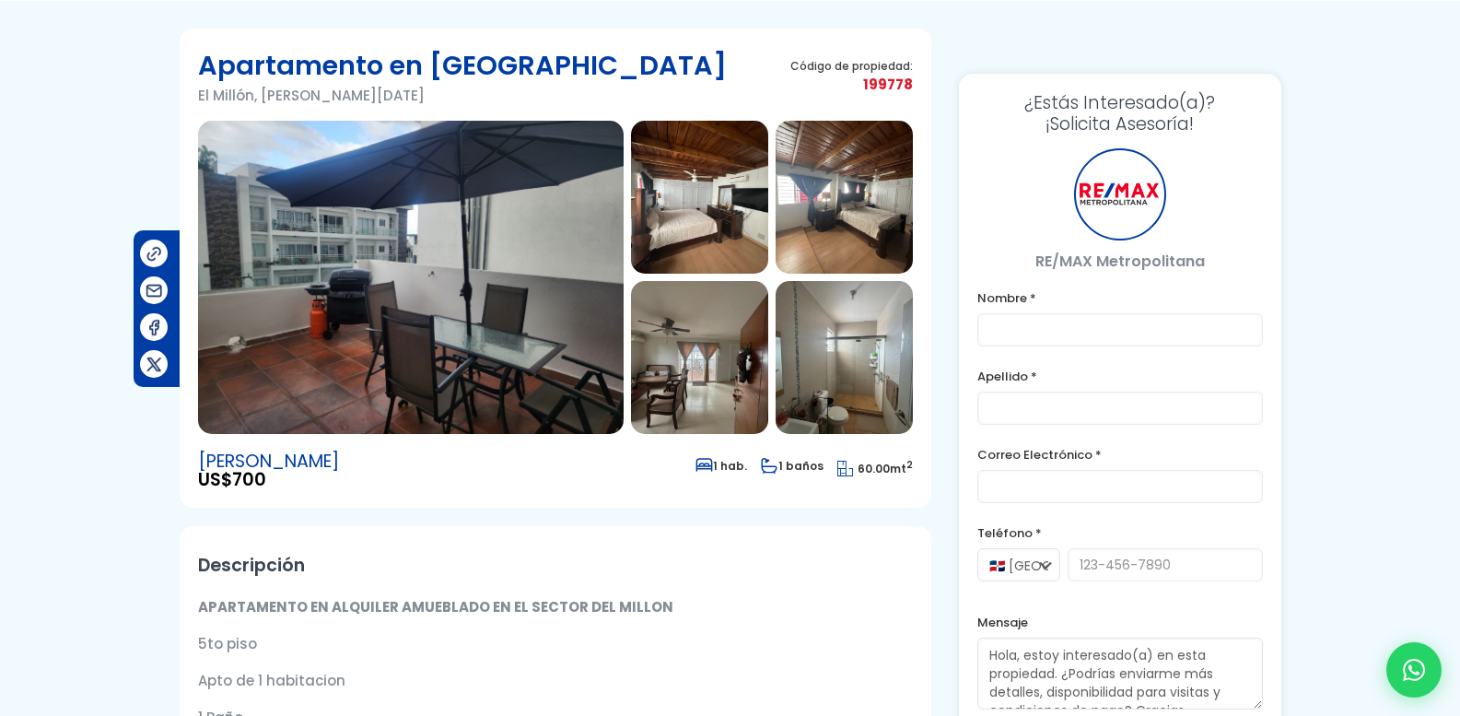
click at [481, 283] on img at bounding box center [411, 277] width 426 height 313
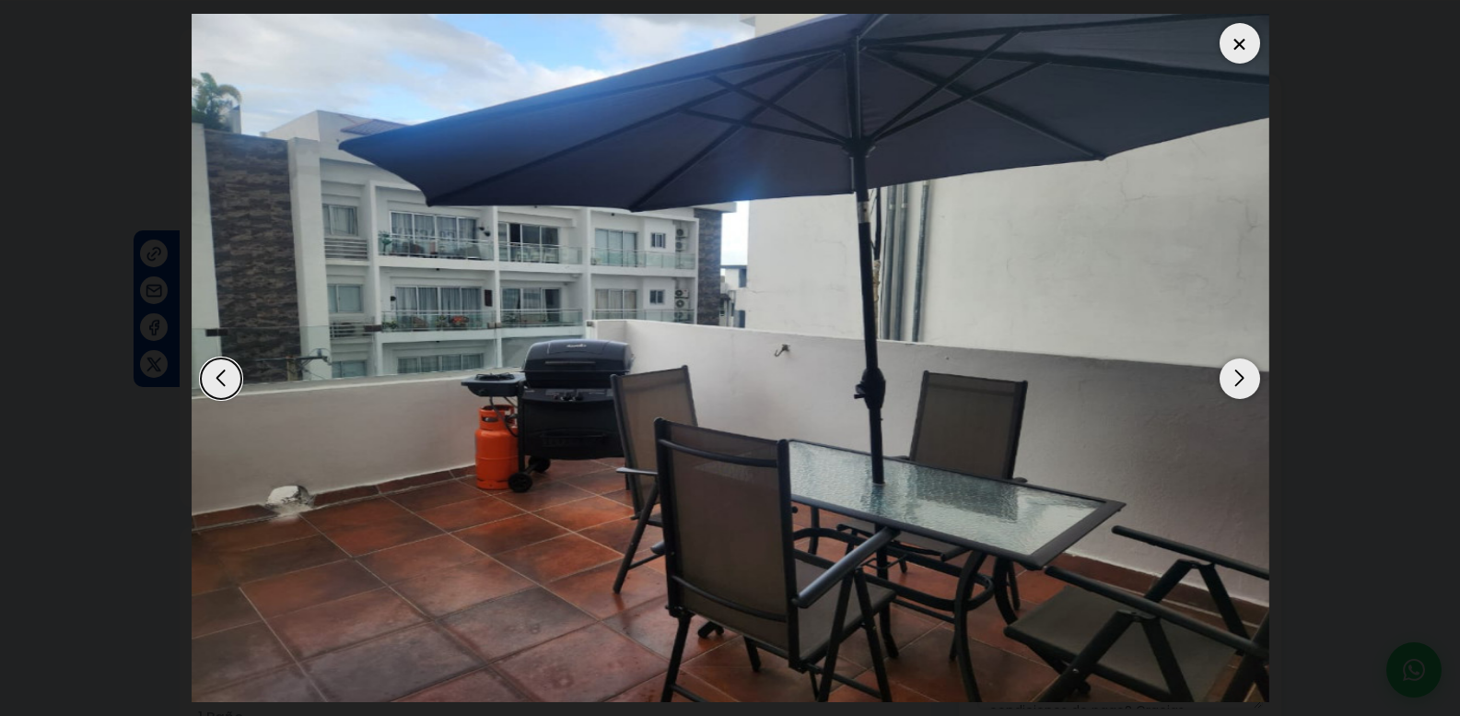
click at [1238, 379] on div "Next slide" at bounding box center [1240, 378] width 41 height 41
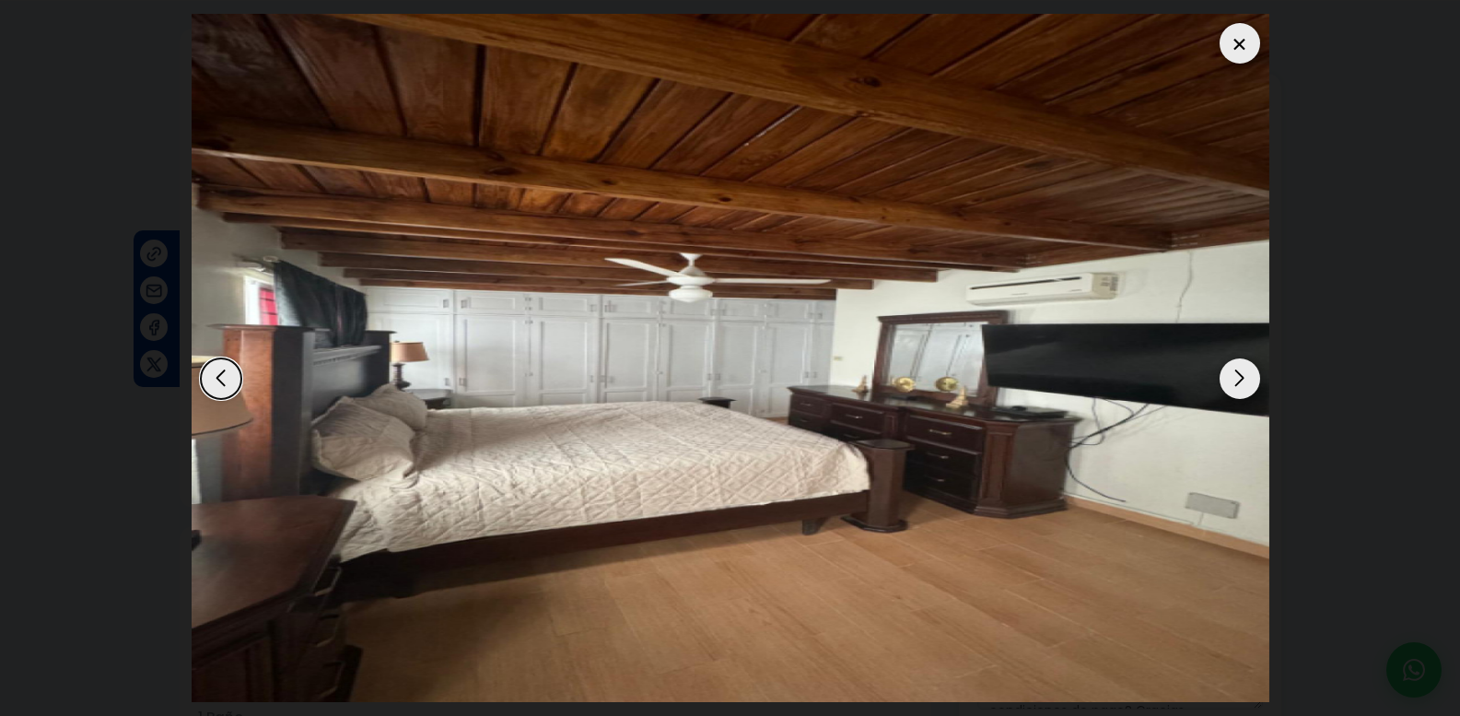
click at [1233, 383] on div "Next slide" at bounding box center [1240, 378] width 41 height 41
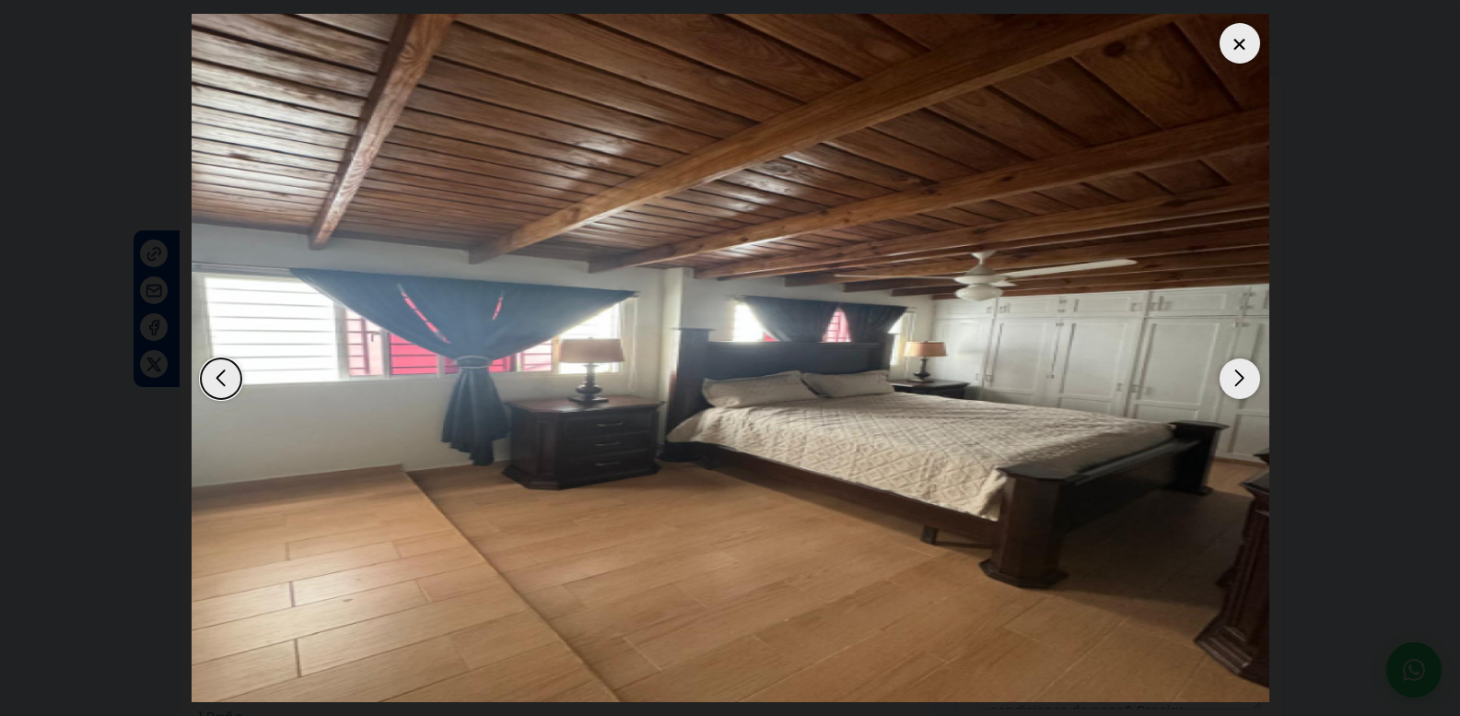
click at [1233, 383] on div "Next slide" at bounding box center [1240, 378] width 41 height 41
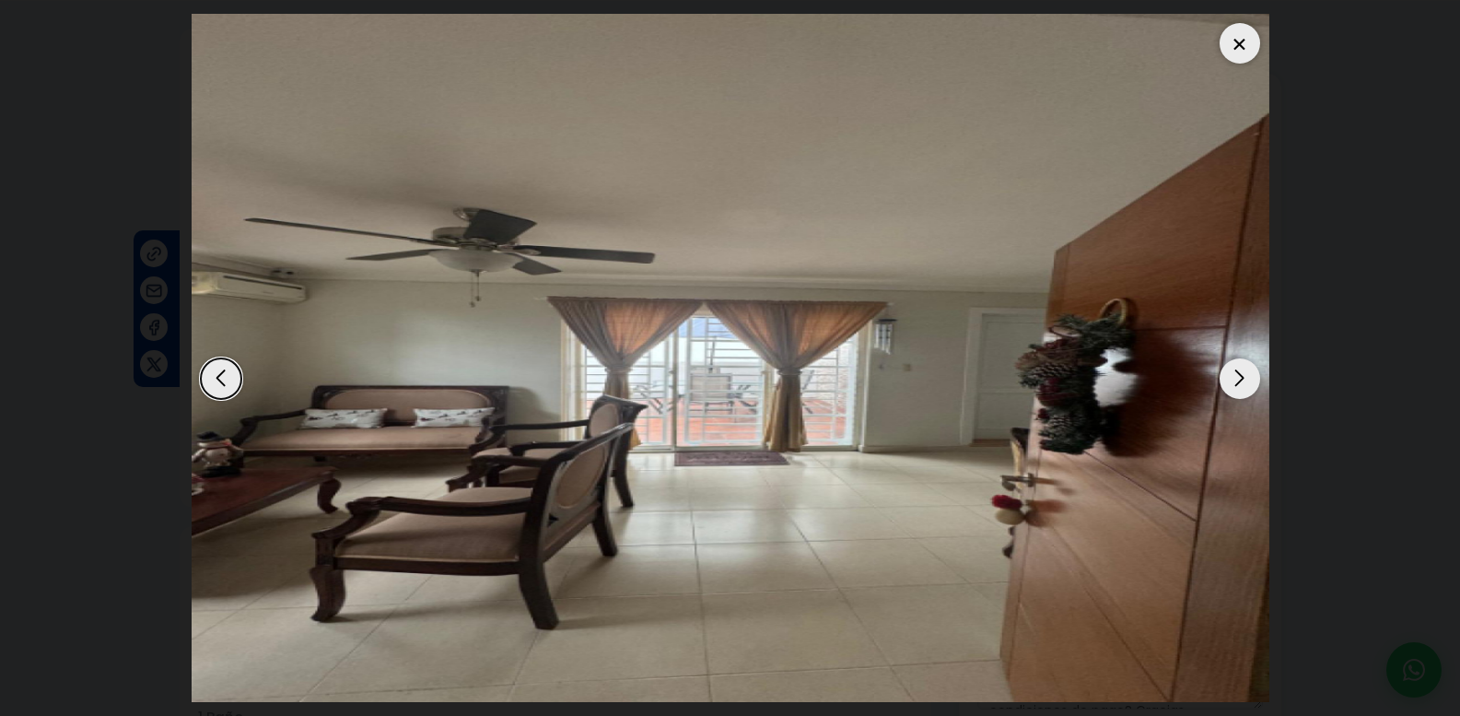
click at [1233, 383] on div "Next slide" at bounding box center [1240, 378] width 41 height 41
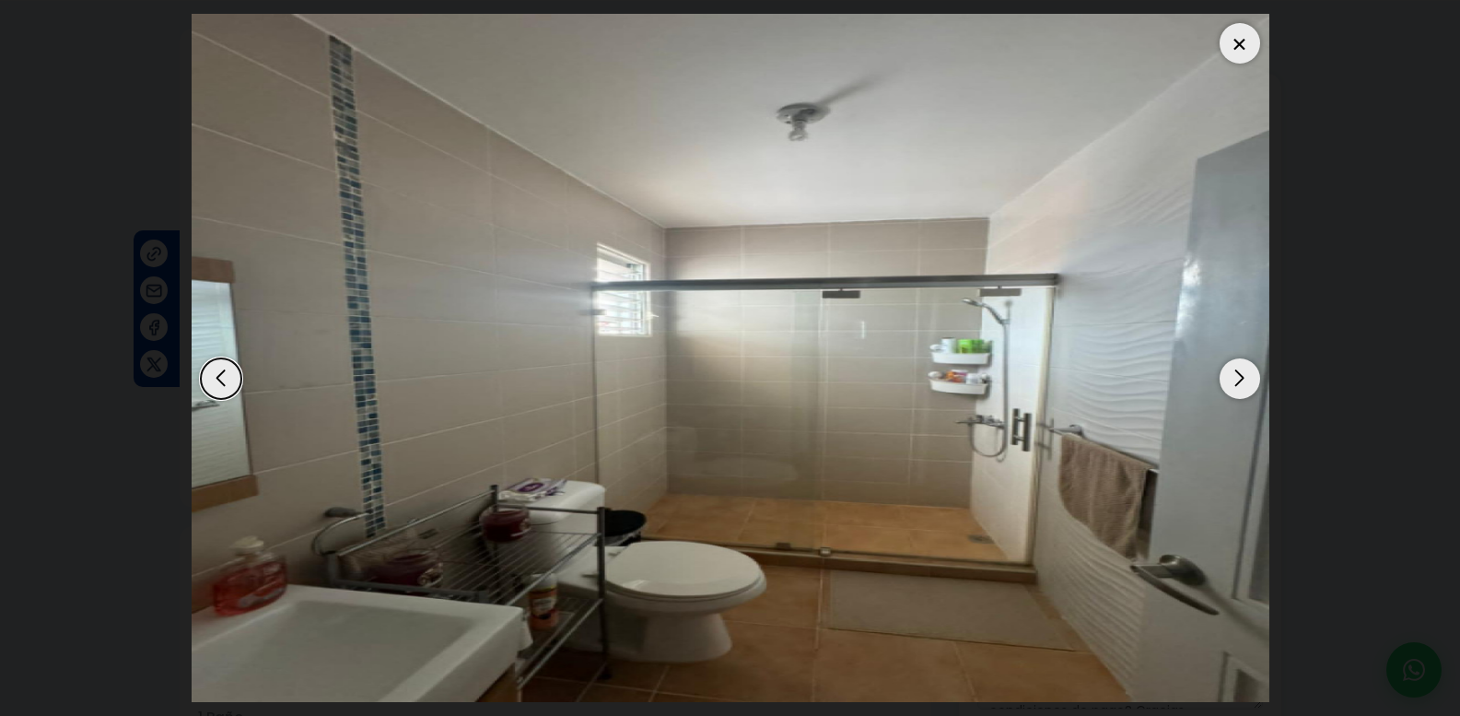
click at [1233, 383] on div "Next slide" at bounding box center [1240, 378] width 41 height 41
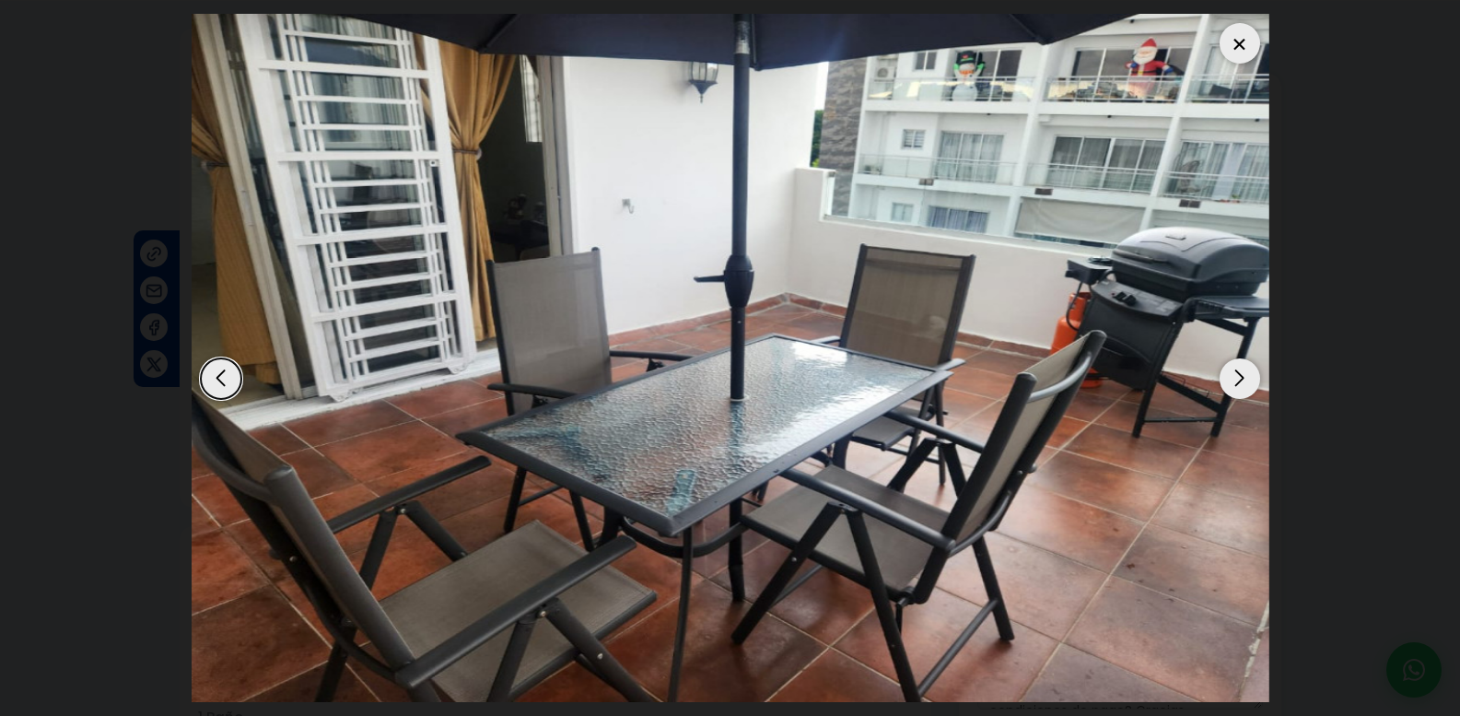
click at [1233, 383] on div "Next slide" at bounding box center [1240, 378] width 41 height 41
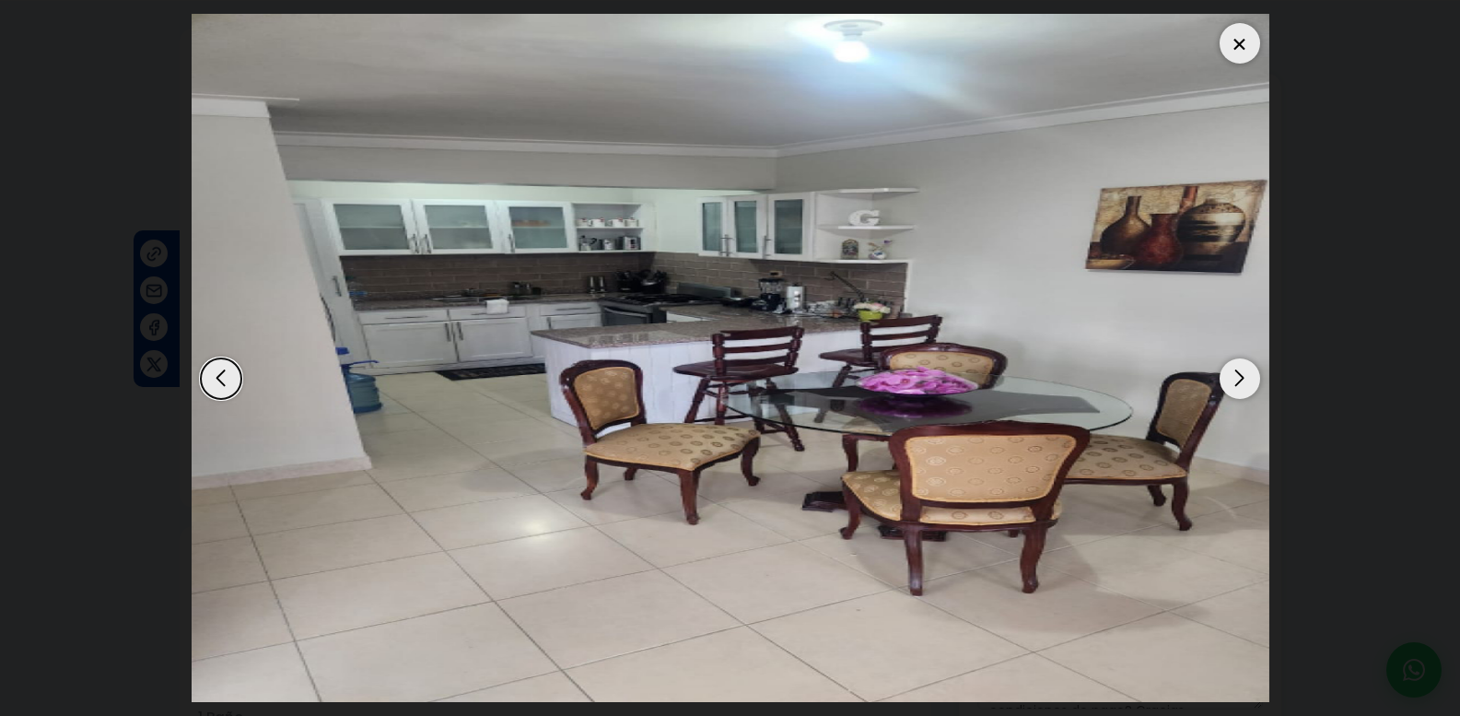
click at [1233, 383] on div "Next slide" at bounding box center [1240, 378] width 41 height 41
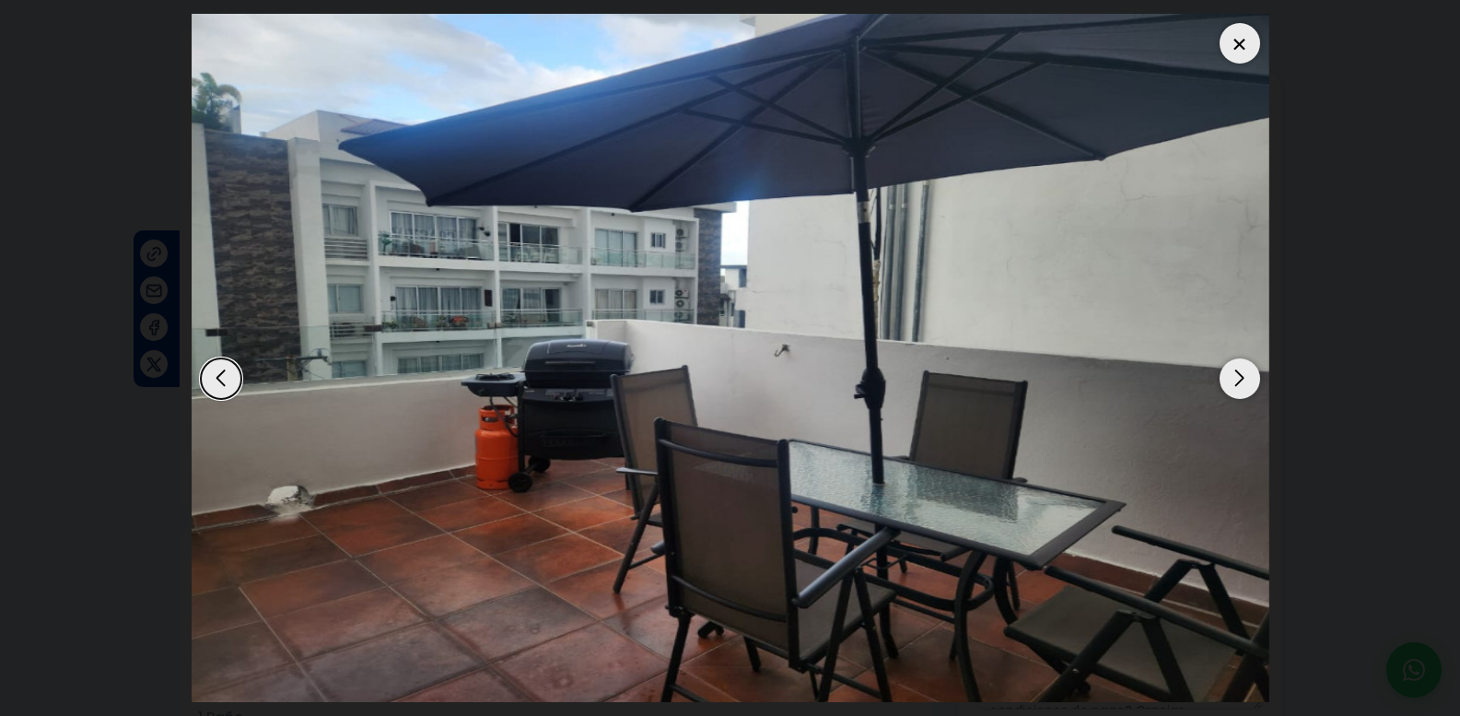
click at [1233, 383] on div "Next slide" at bounding box center [1240, 378] width 41 height 41
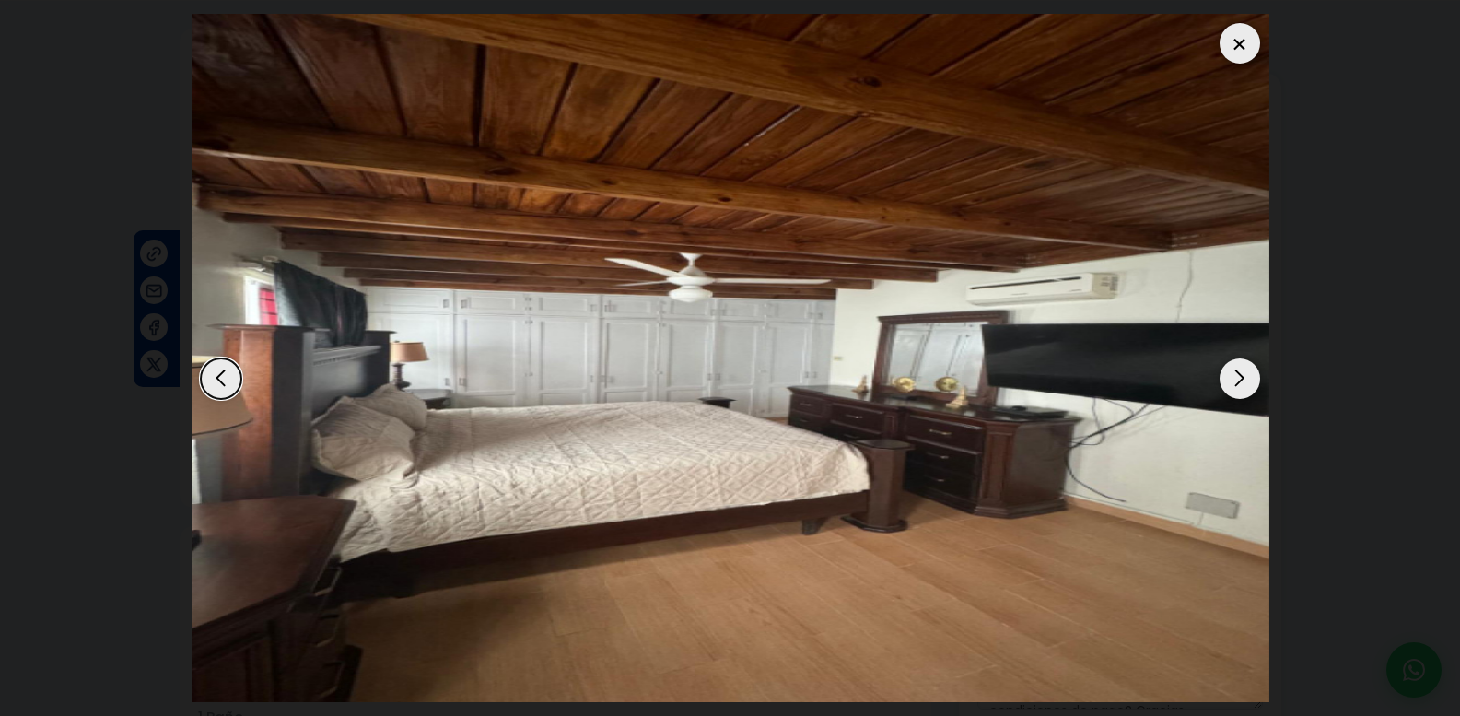
click at [1252, 47] on div at bounding box center [1240, 43] width 41 height 41
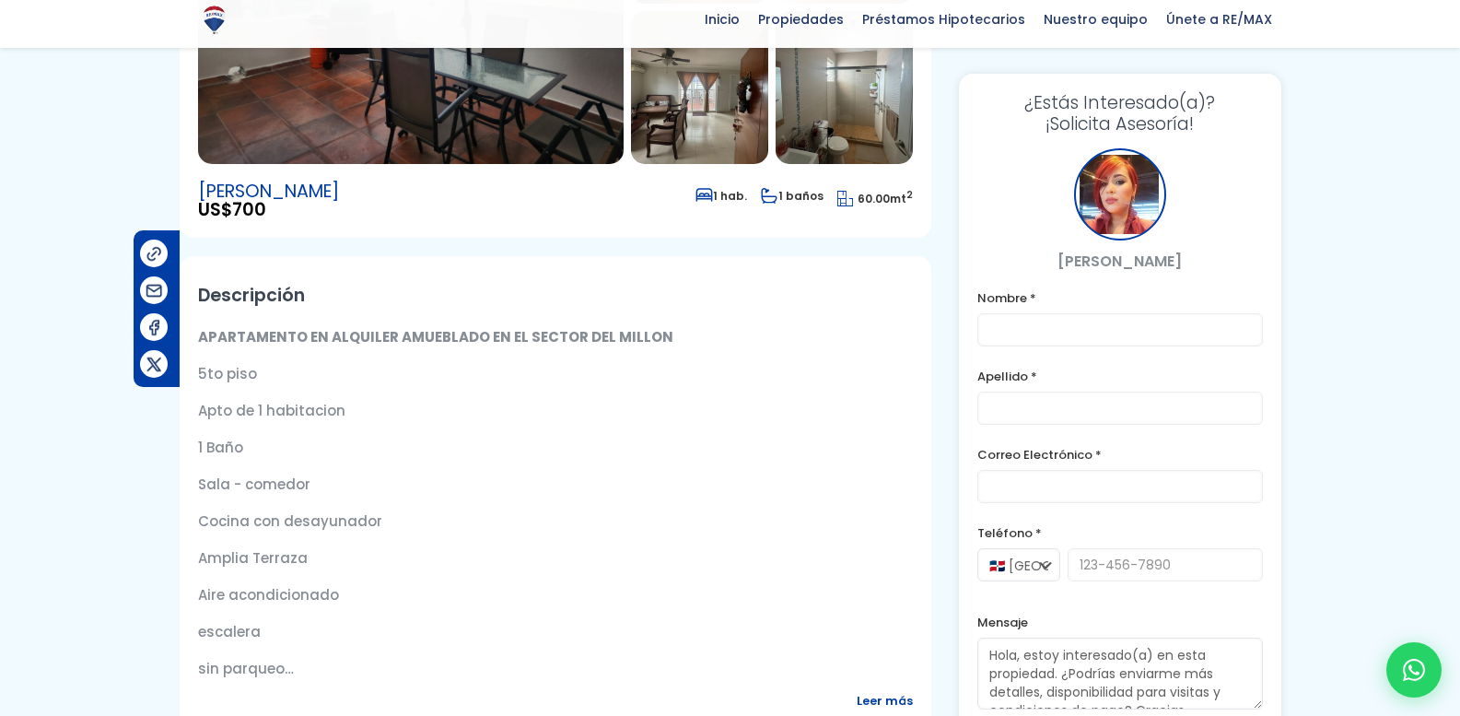
scroll to position [368, 0]
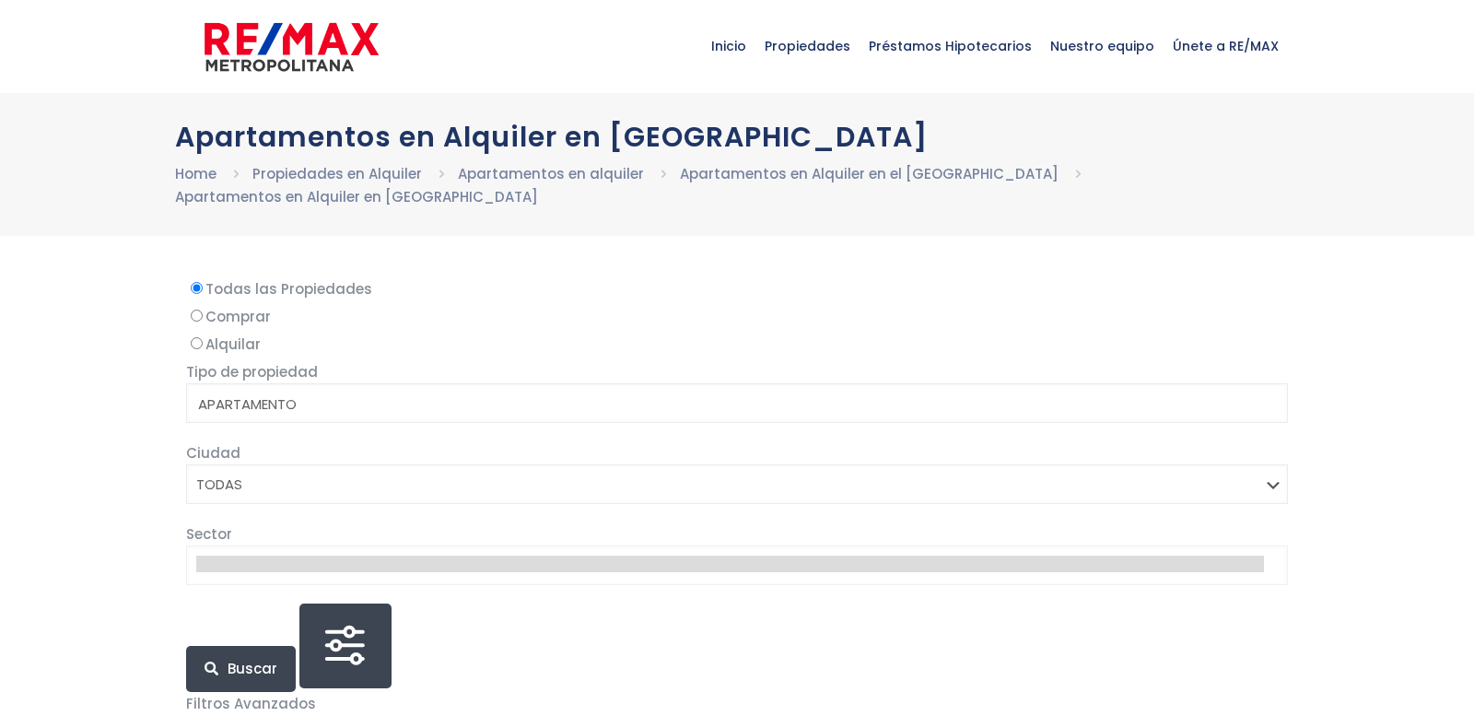
select select
